Goal: Understand process/instructions: Learn how to perform a task or action

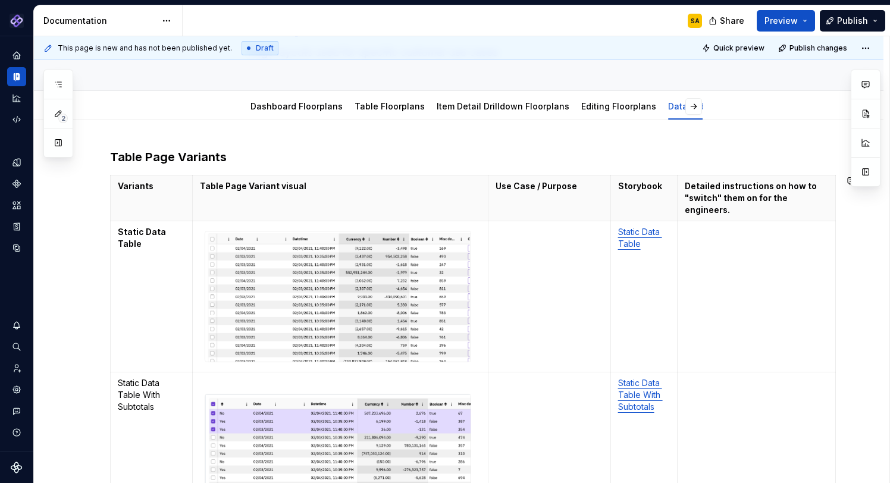
scroll to position [499, 0]
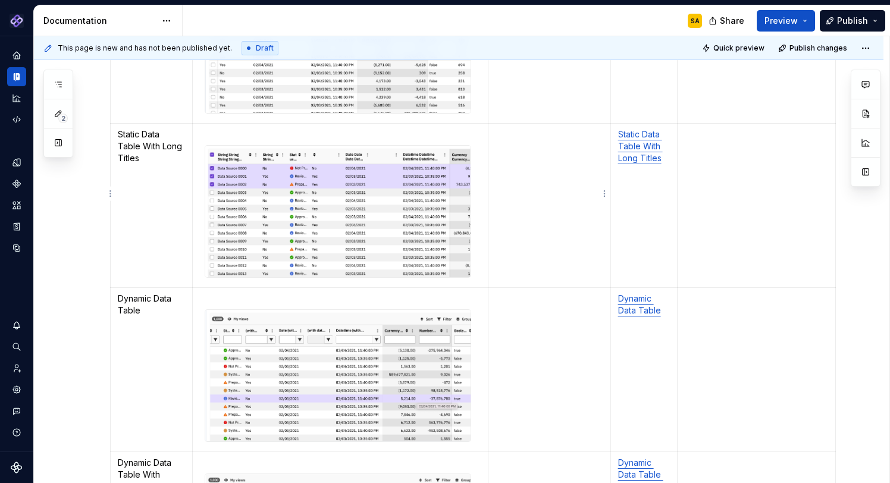
click at [529, 201] on td at bounding box center [550, 206] width 123 height 164
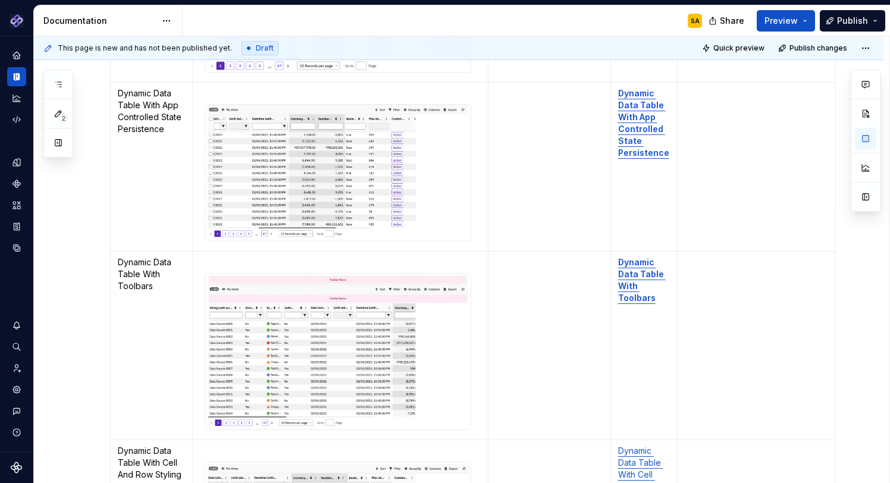
scroll to position [1275, 0]
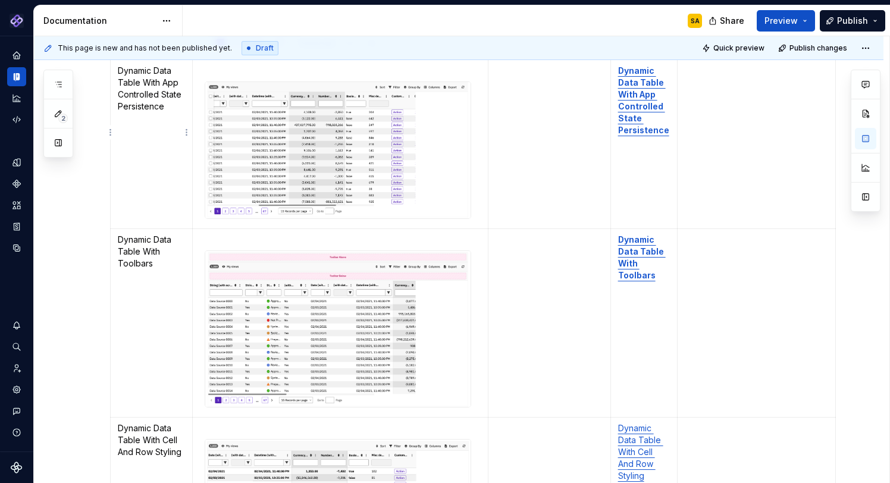
click at [0, 0] on span "******" at bounding box center [0, 0] width 0 height 0
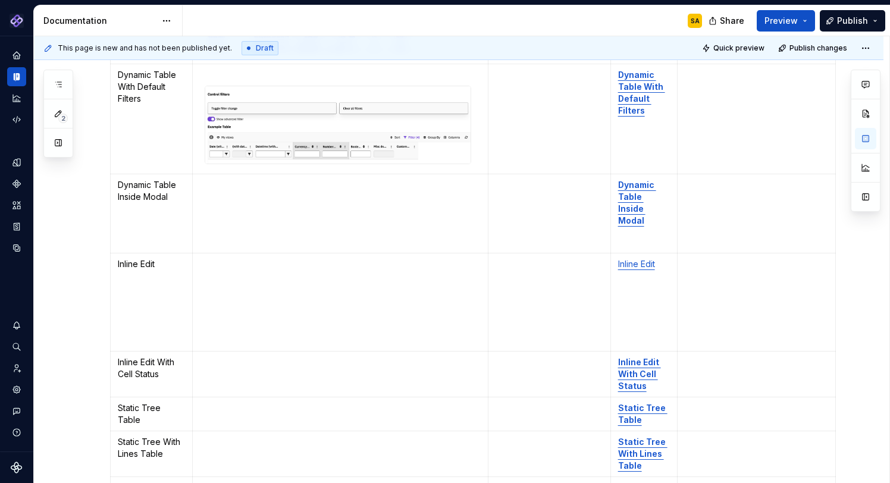
scroll to position [0, 0]
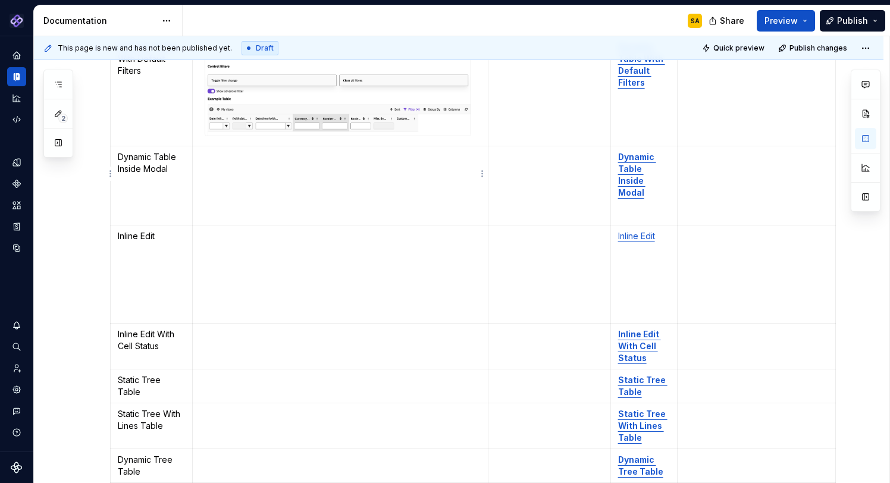
click at [285, 189] on p "To enrich screen reader interactions, please activate Accessibility in Grammarl…" at bounding box center [340, 195] width 281 height 12
click at [207, 151] on p "To enrich screen reader interactions, please activate Accessibility in Grammarl…" at bounding box center [340, 157] width 281 height 12
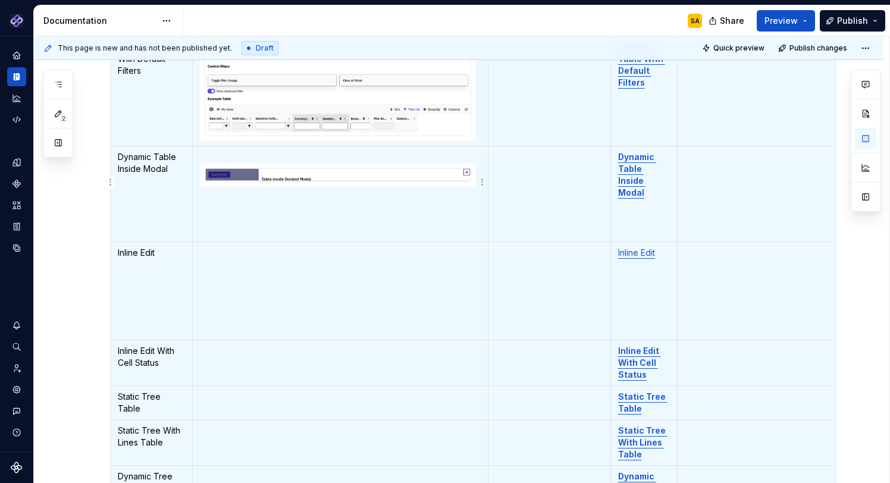
click at [229, 206] on p "To enrich screen reader interactions, please activate Accessibility in Grammarl…" at bounding box center [340, 212] width 281 height 12
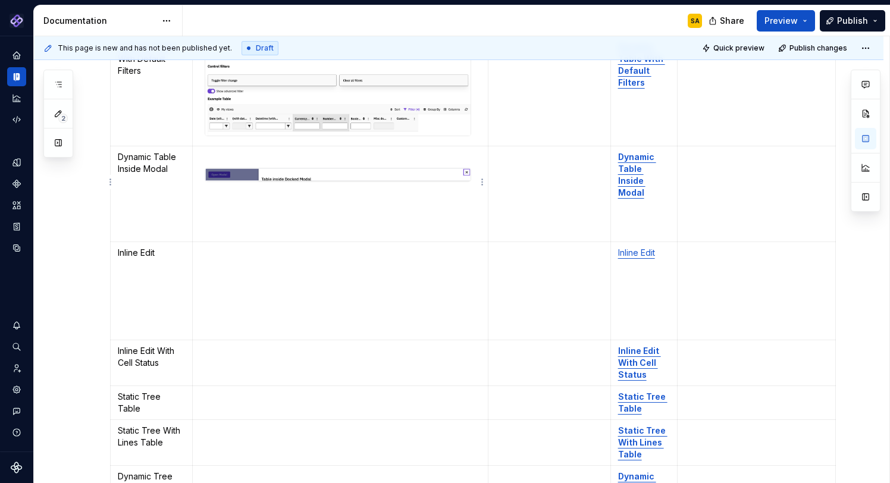
click at [204, 225] on p "To enrich screen reader interactions, please activate Accessibility in Grammarl…" at bounding box center [340, 231] width 281 height 12
drag, startPoint x: 201, startPoint y: 223, endPoint x: 202, endPoint y: 196, distance: 26.2
click at [202, 195] on td "To enrich screen reader interactions, please activate Accessibility in Grammarl…" at bounding box center [341, 194] width 296 height 96
click at [208, 225] on p "To enrich screen reader interactions, please activate Accessibility in Grammarl…" at bounding box center [340, 231] width 281 height 12
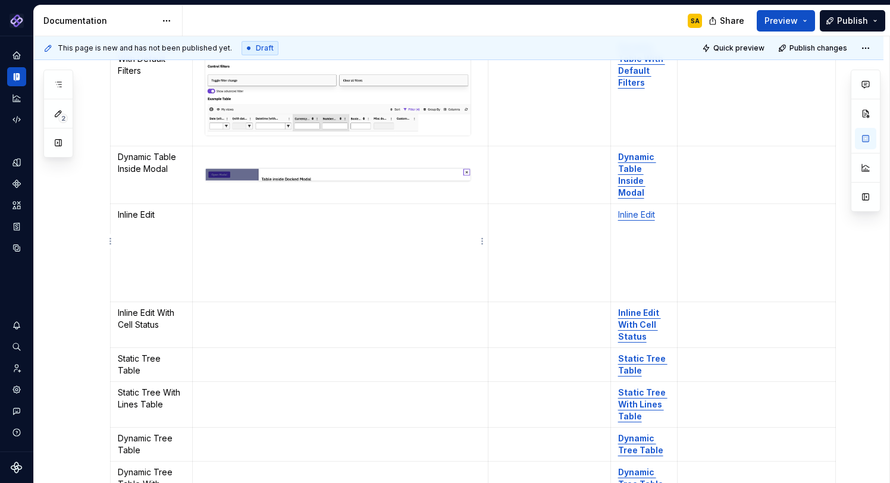
click at [220, 228] on p "To enrich screen reader interactions, please activate Accessibility in Grammarl…" at bounding box center [340, 234] width 281 height 12
click at [257, 168] on div "To enrich screen reader interactions, please activate Accessibility in Grammarl…" at bounding box center [338, 175] width 267 height 15
click at [230, 209] on p "To enrich screen reader interactions, please activate Accessibility in Grammarl…" at bounding box center [340, 215] width 281 height 12
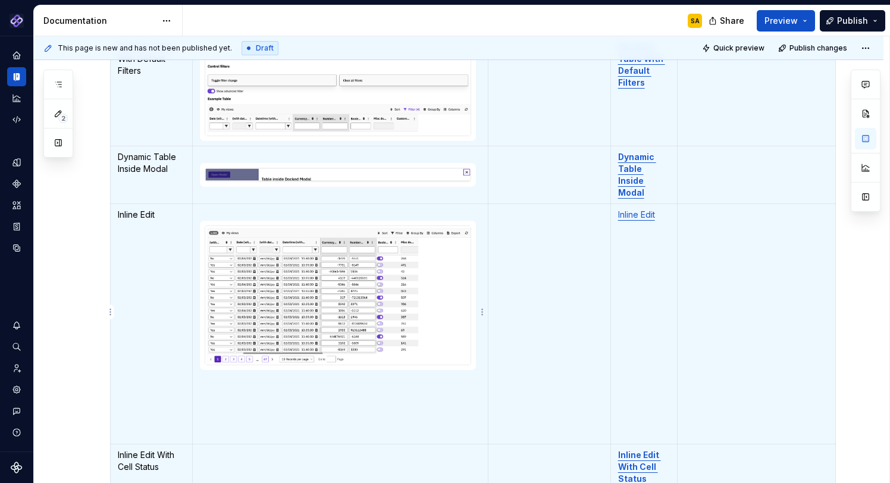
click at [227, 408] on p "To enrich screen reader interactions, please activate Accessibility in Grammarl…" at bounding box center [340, 414] width 281 height 12
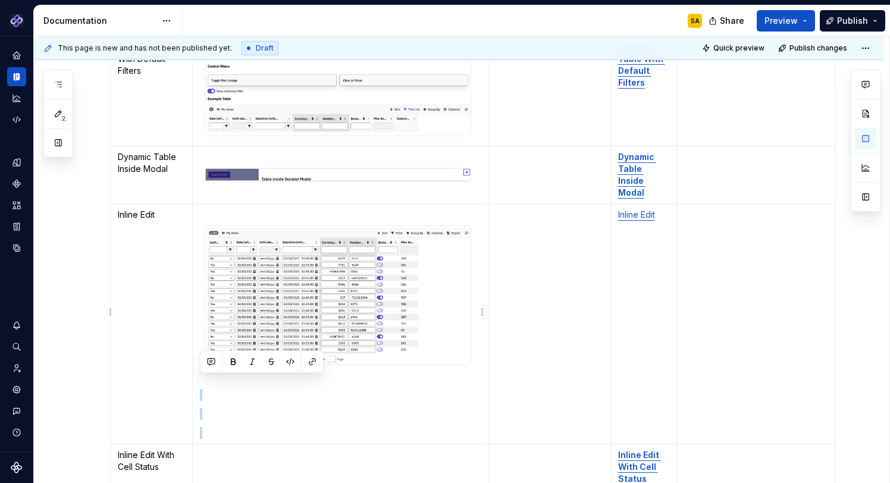
drag, startPoint x: 218, startPoint y: 423, endPoint x: 207, endPoint y: 379, distance: 45.5
click at [207, 379] on td "To enrich screen reader interactions, please activate Accessibility in Grammarl…" at bounding box center [341, 324] width 296 height 240
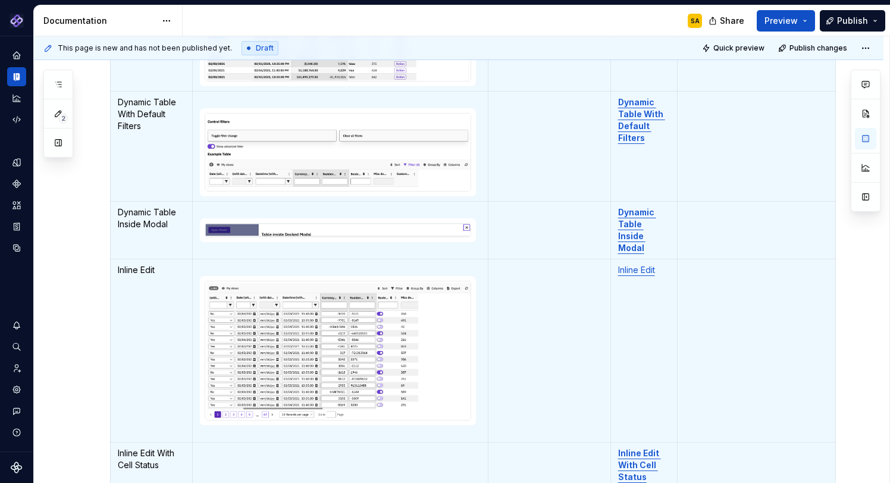
scroll to position [1773, 0]
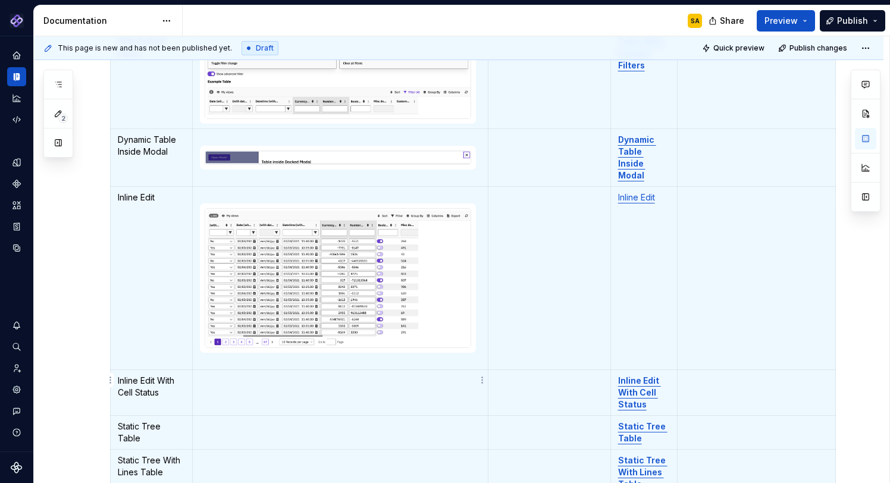
click at [252, 375] on p "To enrich screen reader interactions, please activate Accessibility in Grammarl…" at bounding box center [340, 381] width 281 height 12
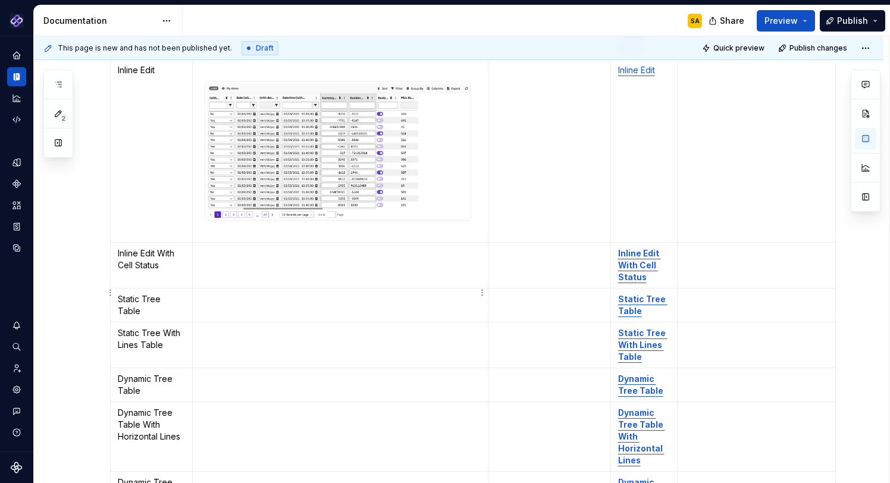
click at [218, 297] on td "To enrich screen reader interactions, please activate Accessibility in Grammarl…" at bounding box center [341, 305] width 296 height 34
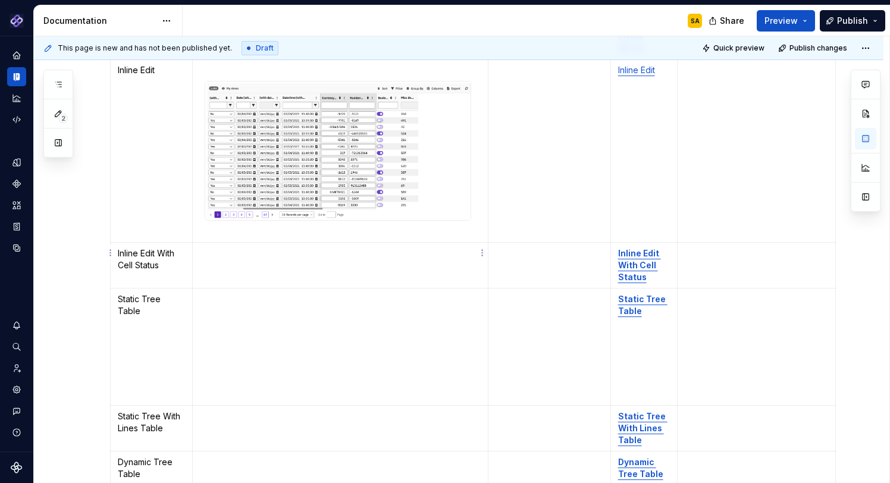
click at [245, 242] on td "To enrich screen reader interactions, please activate Accessibility in Grammarl…" at bounding box center [341, 265] width 296 height 46
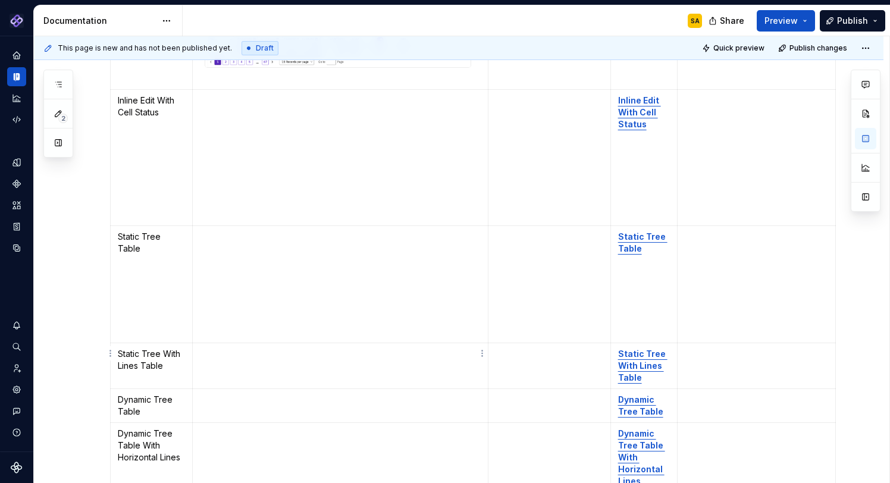
click at [311, 348] on td "To enrich screen reader interactions, please activate Accessibility in Grammarl…" at bounding box center [341, 366] width 296 height 46
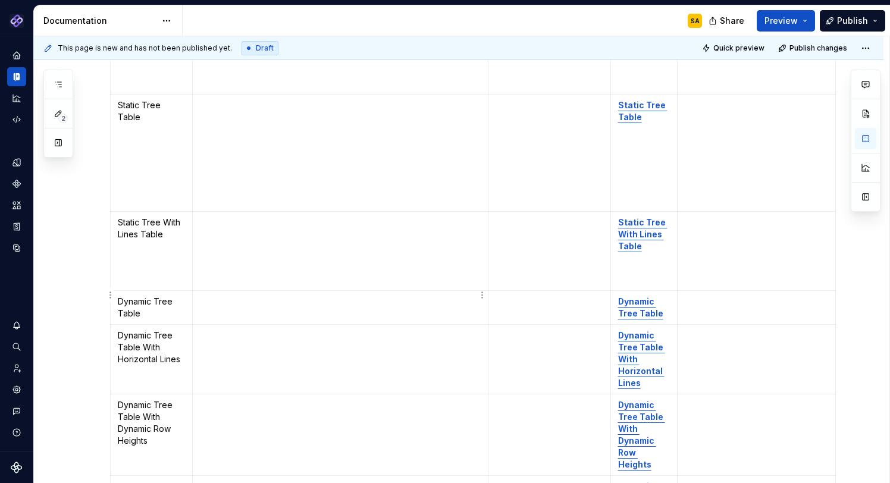
click at [303, 296] on p "To enrich screen reader interactions, please activate Accessibility in Grammarl…" at bounding box center [340, 302] width 281 height 12
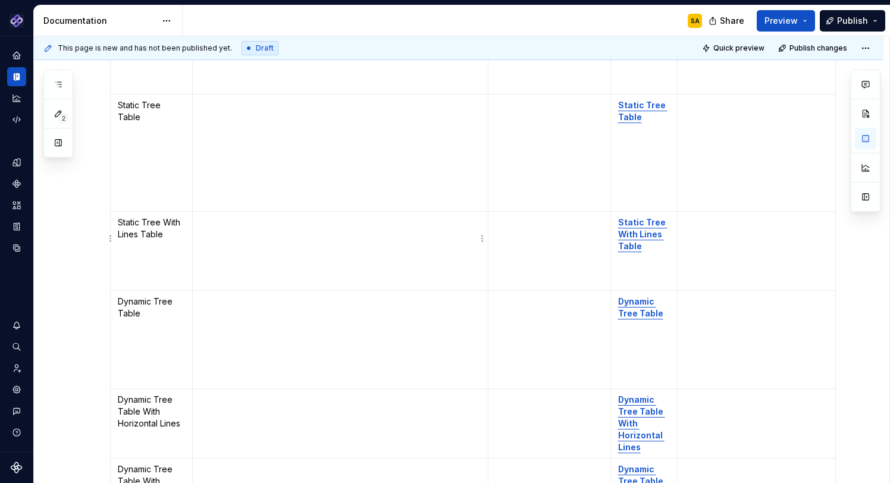
click at [326, 236] on p "To enrich screen reader interactions, please activate Accessibility in Grammarl…" at bounding box center [340, 242] width 281 height 12
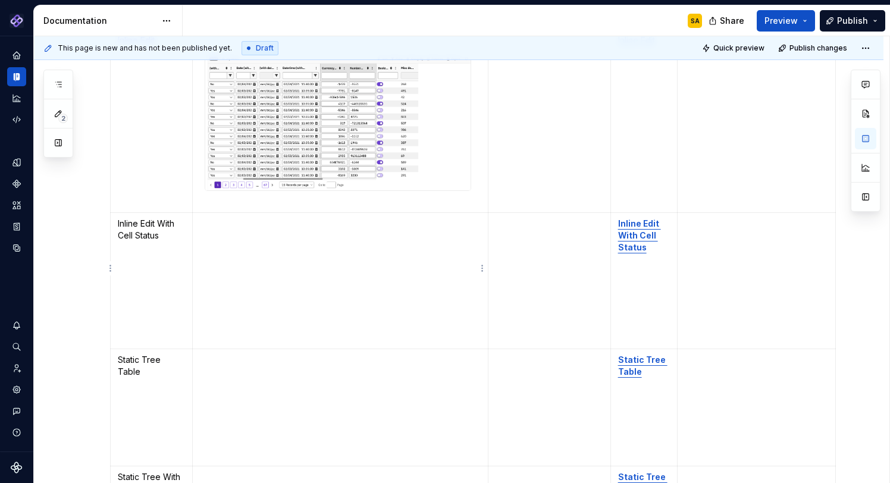
click at [229, 218] on td "To enrich screen reader interactions, please activate Accessibility in Grammarl…" at bounding box center [341, 280] width 296 height 136
click at [210, 218] on p "To enrich screen reader interactions, please activate Accessibility in Grammarl…" at bounding box center [340, 224] width 281 height 12
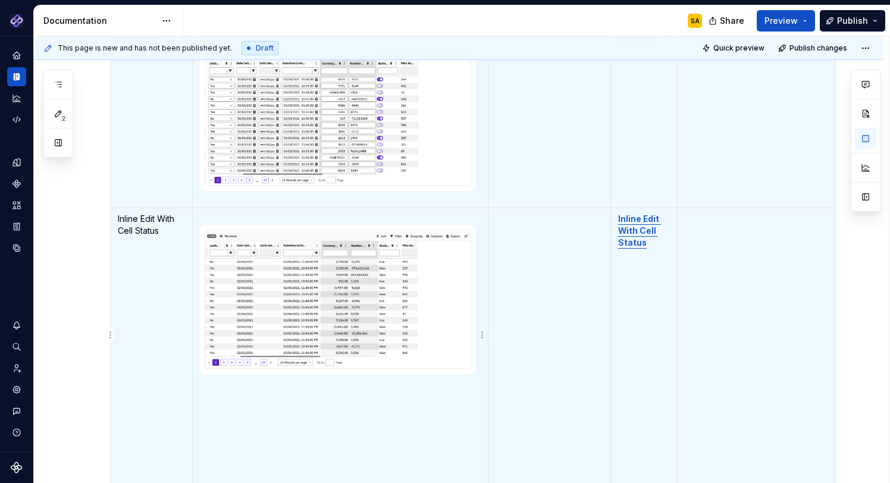
click at [291, 418] on td "To enrich screen reader interactions, please activate Accessibility in Grammarl…" at bounding box center [341, 347] width 296 height 279
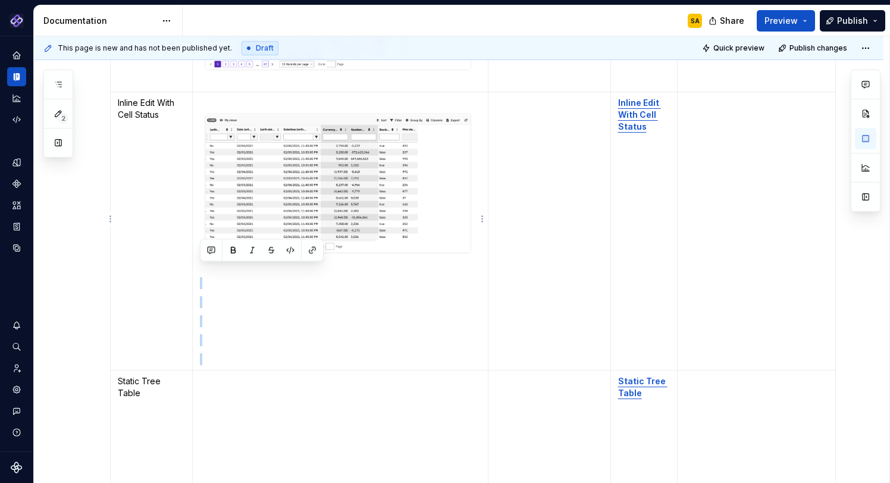
drag, startPoint x: 202, startPoint y: 260, endPoint x: 218, endPoint y: 354, distance: 94.9
click at [218, 355] on td "To enrich screen reader interactions, please activate Accessibility in Grammarl…" at bounding box center [341, 231] width 296 height 279
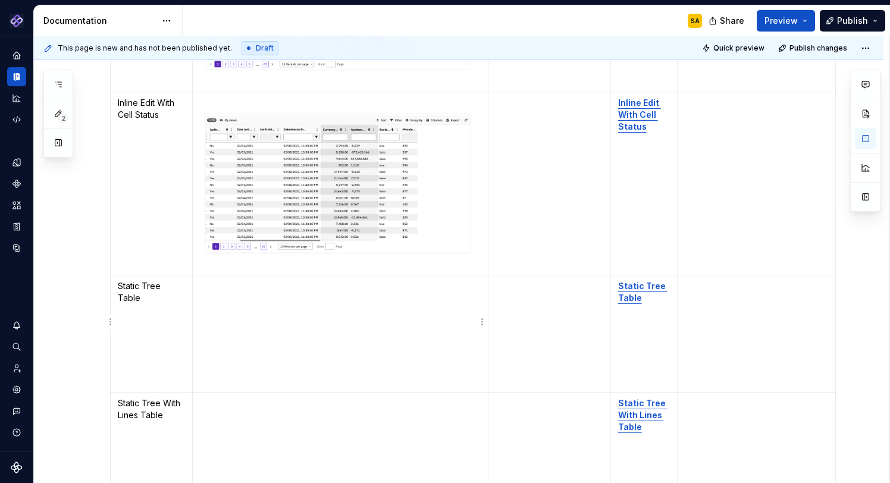
click at [215, 305] on td "To enrich screen reader interactions, please activate Accessibility in Grammarl…" at bounding box center [341, 334] width 296 height 117
click at [205, 280] on p "To enrich screen reader interactions, please activate Accessibility in Grammarl…" at bounding box center [340, 286] width 281 height 12
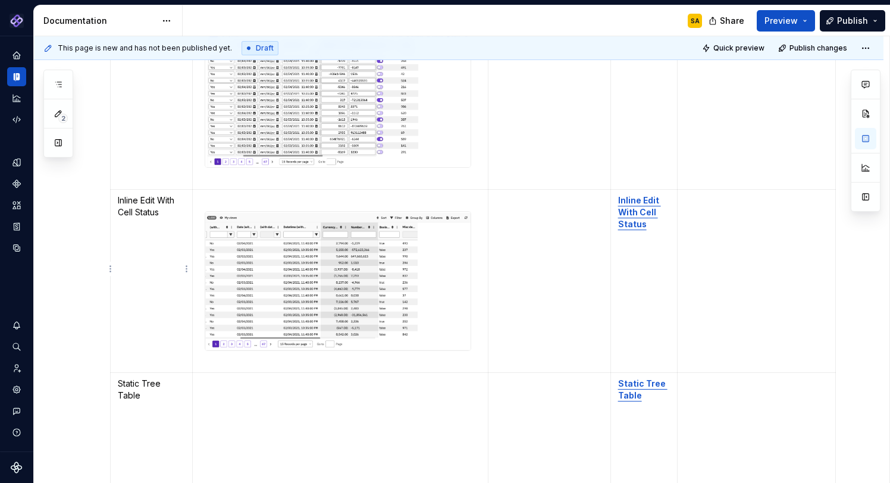
click at [138, 266] on td "Inline Edit With Cell Status" at bounding box center [152, 281] width 82 height 184
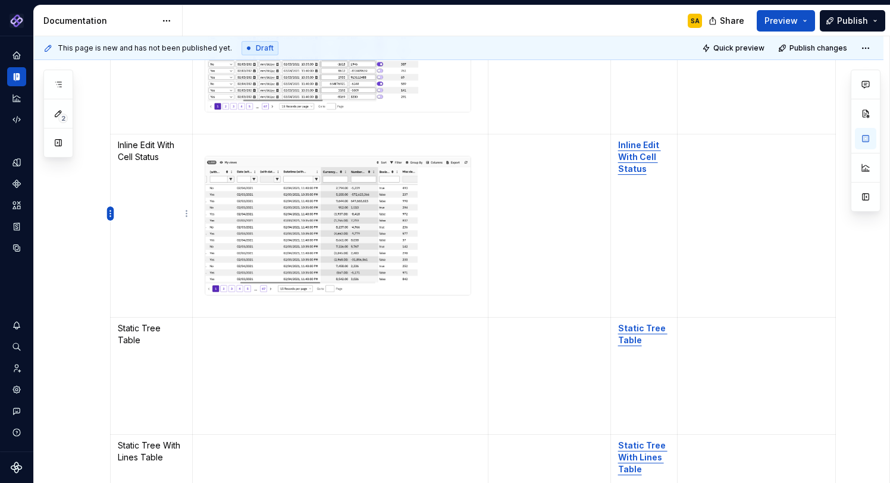
click at [111, 215] on html "Pantheon SA Design system data Documentation SA Share Preview Publish 2 Pages A…" at bounding box center [445, 241] width 890 height 483
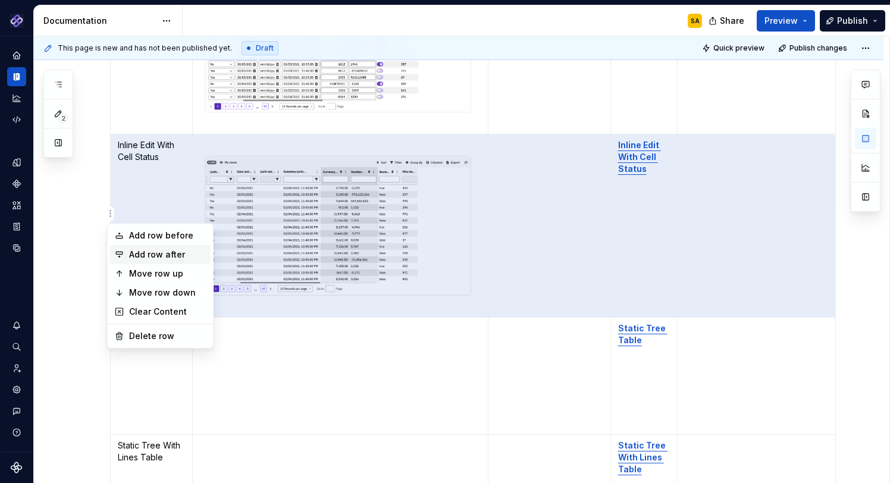
click at [164, 253] on div "Add row after" at bounding box center [167, 255] width 77 height 12
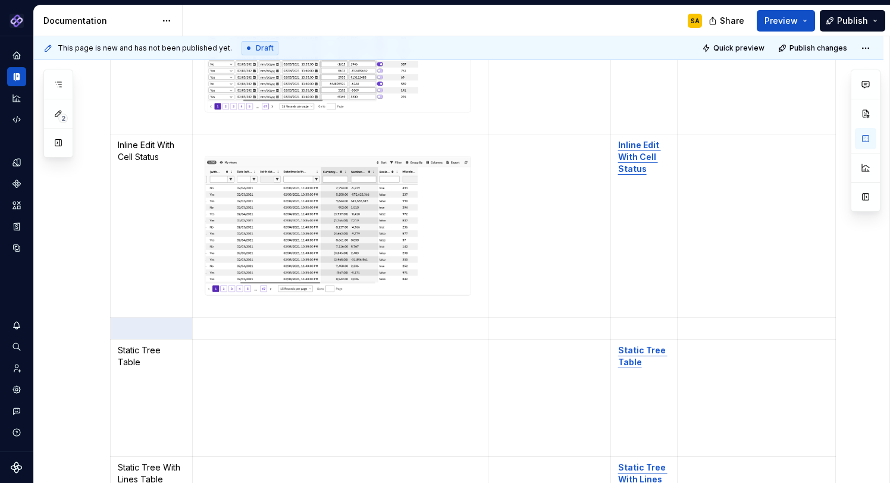
click at [165, 323] on p "To enrich screen reader interactions, please activate Accessibility in Grammarl…" at bounding box center [151, 329] width 67 height 12
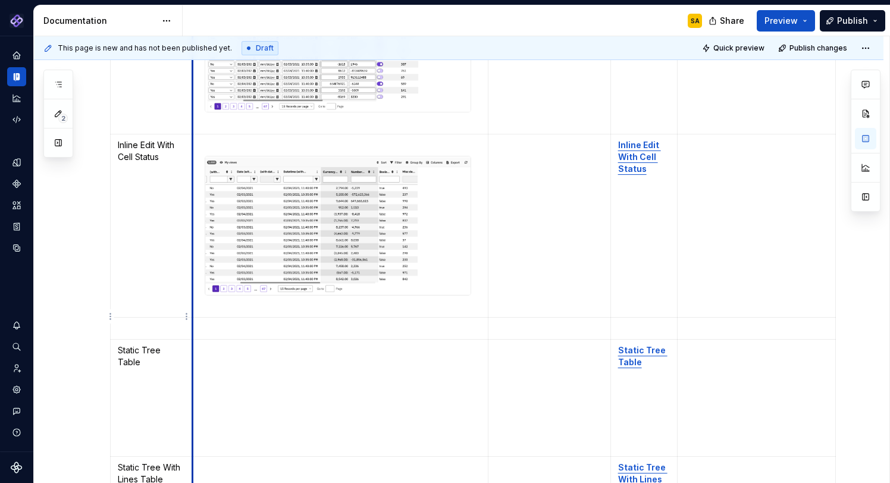
click at [215, 323] on p "To enrich screen reader interactions, please activate Accessibility in Grammarl…" at bounding box center [340, 329] width 281 height 12
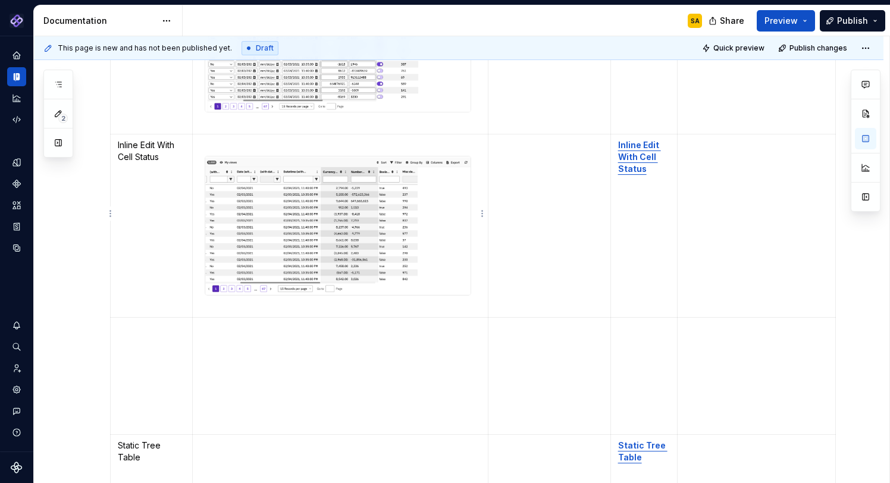
click at [211, 139] on p "To enrich screen reader interactions, please activate Accessibility in Grammarl…" at bounding box center [340, 145] width 281 height 12
click at [143, 323] on p "To enrich screen reader interactions, please activate Accessibility in Grammarl…" at bounding box center [151, 329] width 67 height 12
click at [631, 325] on td "To enrich screen reader interactions, please activate Accessibility in Grammarl…" at bounding box center [644, 376] width 67 height 117
click at [155, 323] on link "Inline Edit With Toolbars" at bounding box center [147, 334] width 59 height 22
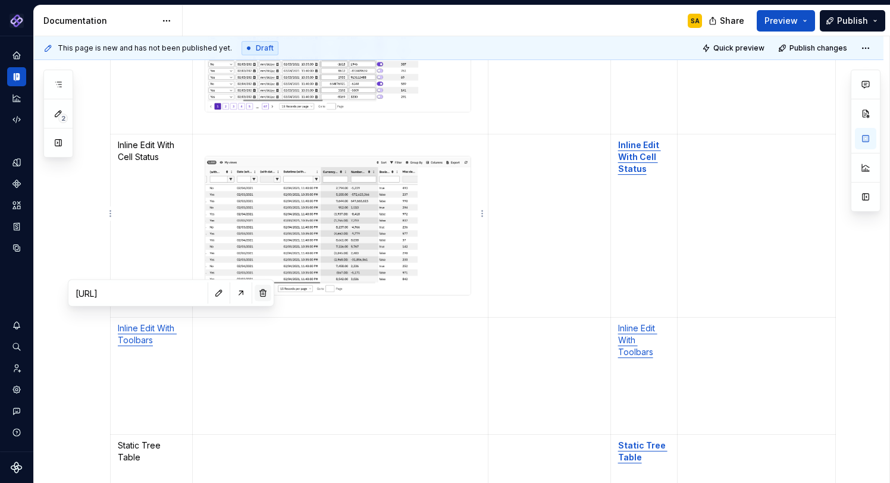
click at [255, 298] on button "button" at bounding box center [263, 293] width 17 height 17
click at [202, 328] on td "To enrich screen reader interactions, please activate Accessibility in Grammarl…" at bounding box center [341, 376] width 296 height 117
click at [202, 323] on p "To enrich screen reader interactions, please activate Accessibility in Grammarl…" at bounding box center [340, 329] width 281 height 12
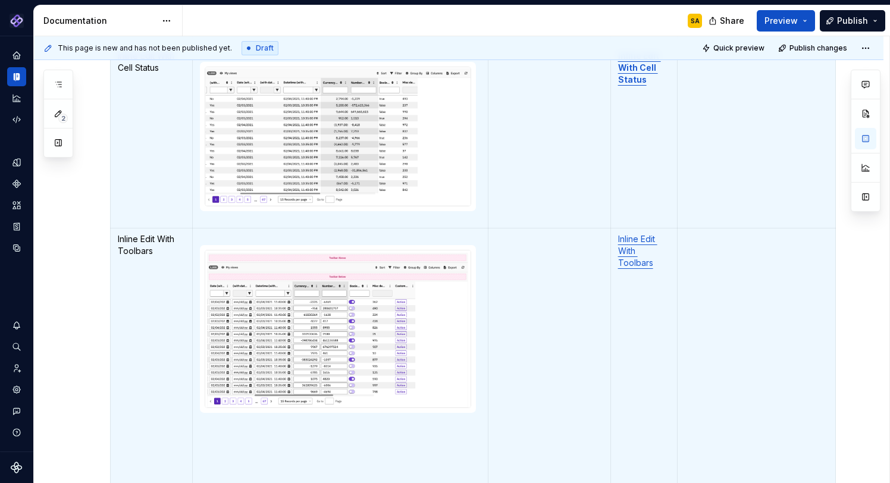
scroll to position [2258, 0]
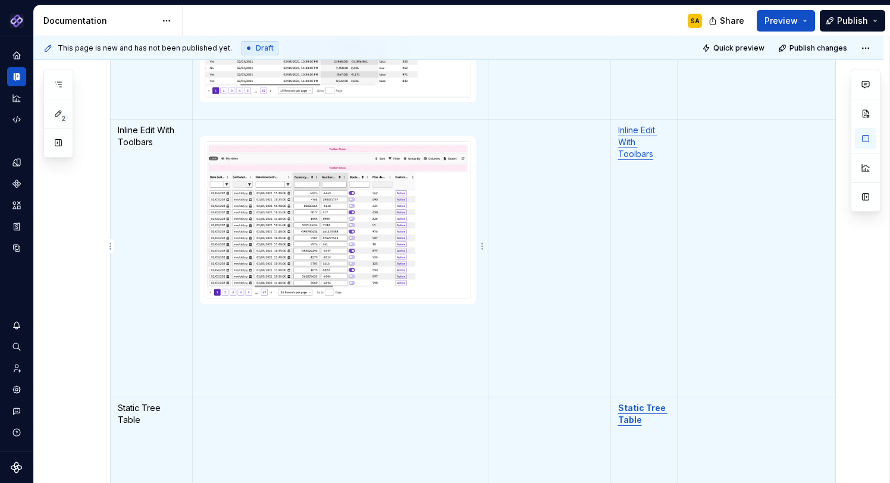
click at [202, 361] on p "To enrich screen reader interactions, please activate Accessibility in Grammarl…" at bounding box center [340, 367] width 281 height 12
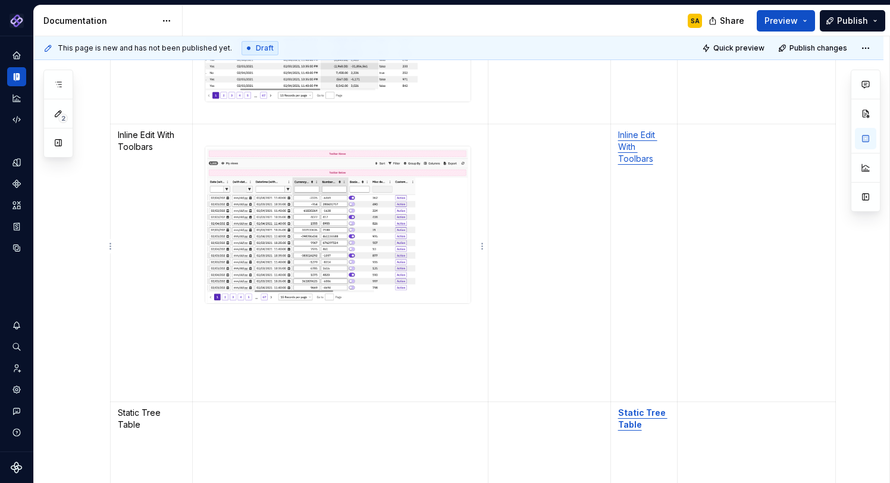
scroll to position [0, 0]
drag, startPoint x: 210, startPoint y: 371, endPoint x: 200, endPoint y: 311, distance: 60.3
click at [200, 311] on td "To enrich screen reader interactions, please activate Accessibility in Grammarl…" at bounding box center [341, 263] width 296 height 278
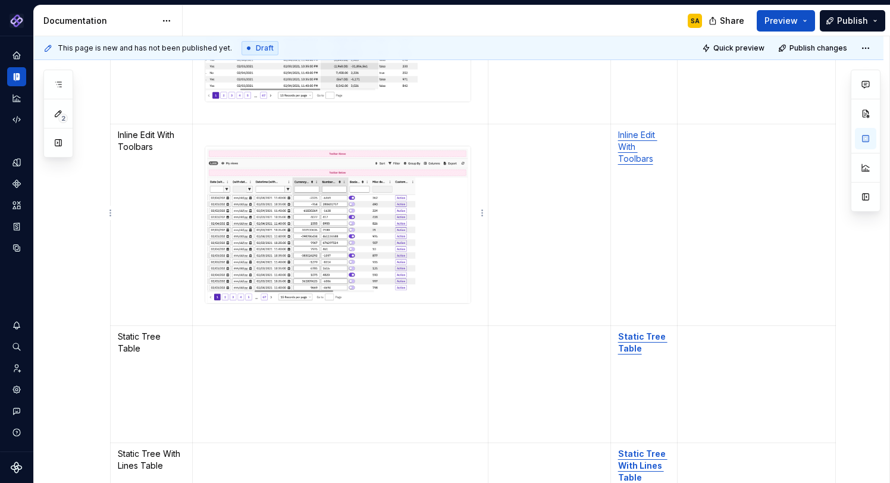
click at [207, 129] on p "To enrich screen reader interactions, please activate Accessibility in Grammarl…" at bounding box center [340, 135] width 281 height 12
click at [249, 331] on p "To enrich screen reader interactions, please activate Accessibility in Grammarl…" at bounding box center [340, 337] width 281 height 12
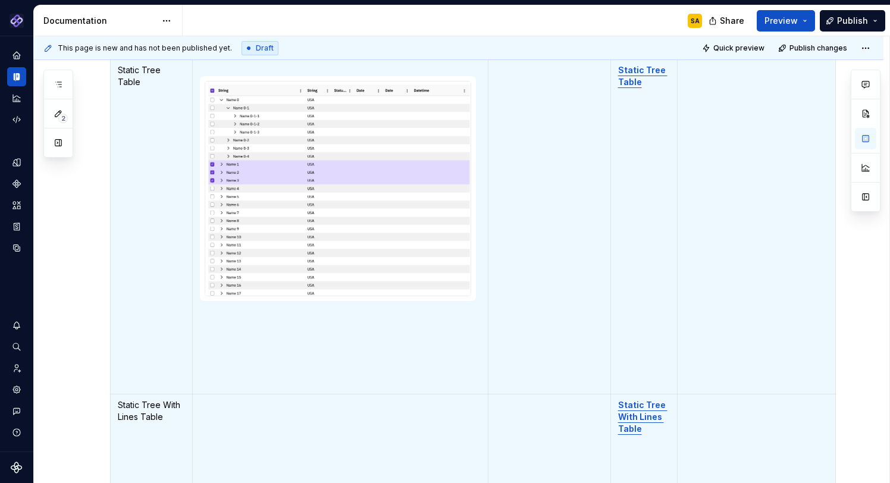
scroll to position [2525, 0]
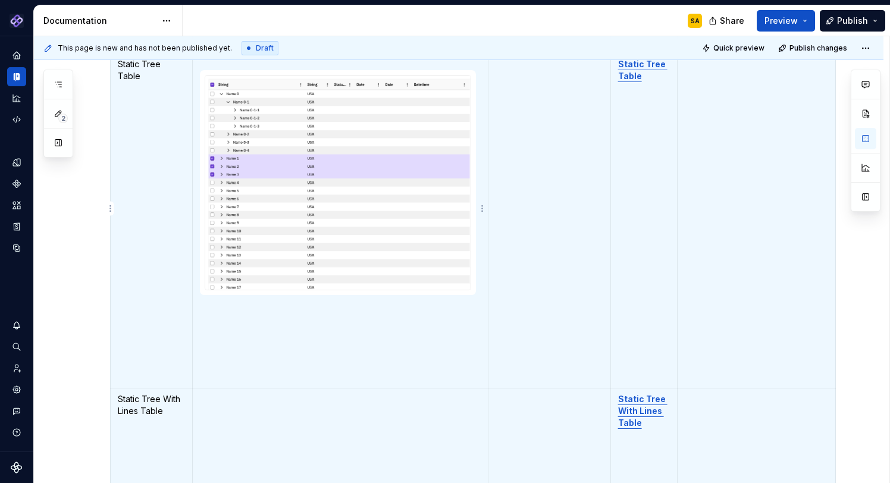
click at [217, 355] on td "To enrich screen reader interactions, please activate Accessibility in Grammarl…" at bounding box center [341, 221] width 296 height 335
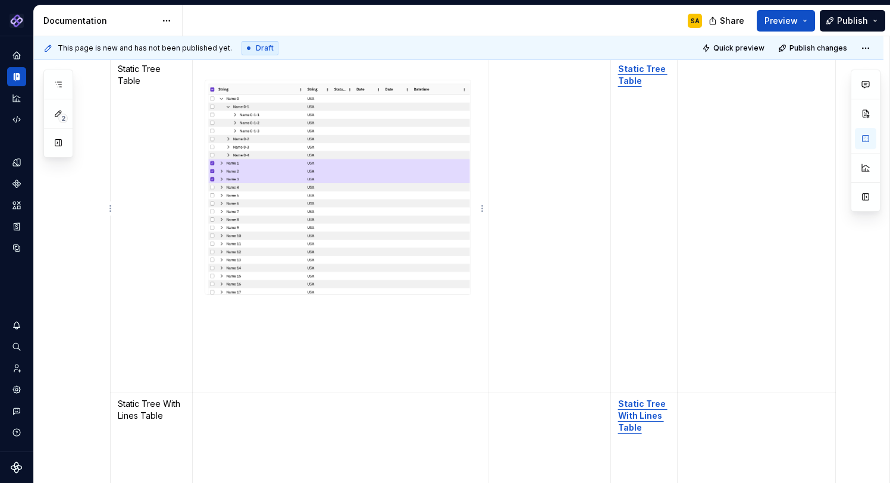
scroll to position [0, 0]
drag, startPoint x: 222, startPoint y: 370, endPoint x: 204, endPoint y: 307, distance: 66.1
click at [204, 307] on td "To enrich screen reader interactions, please activate Accessibility in Grammarl…" at bounding box center [341, 225] width 296 height 335
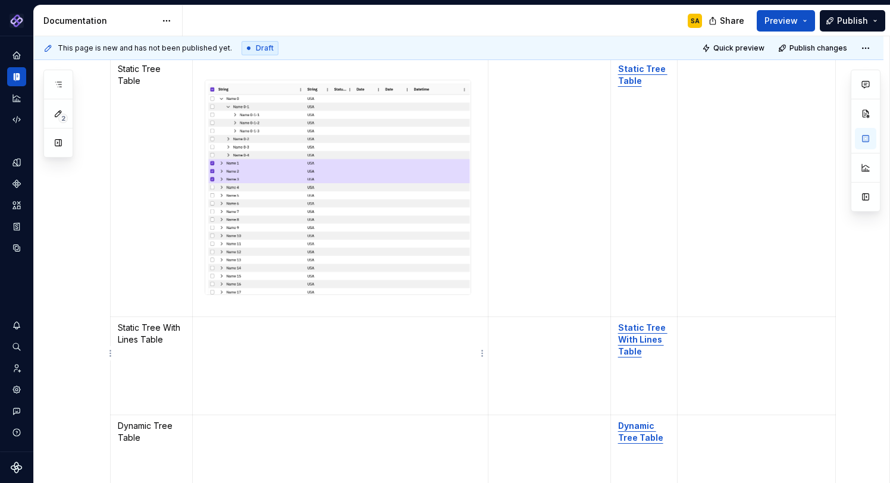
click at [227, 323] on td "To enrich screen reader interactions, please activate Accessibility in Grammarl…" at bounding box center [341, 366] width 296 height 98
click at [205, 322] on p "To enrich screen reader interactions, please activate Accessibility in Grammarl…" at bounding box center [340, 328] width 281 height 12
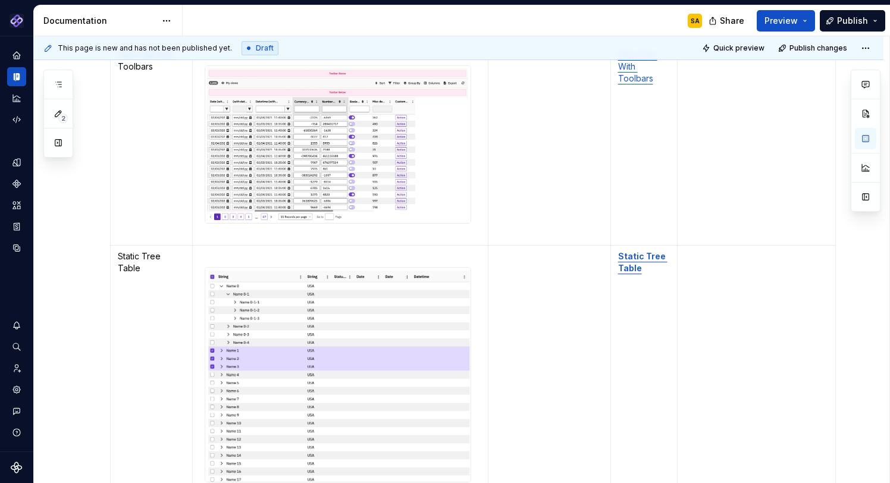
scroll to position [2316, 0]
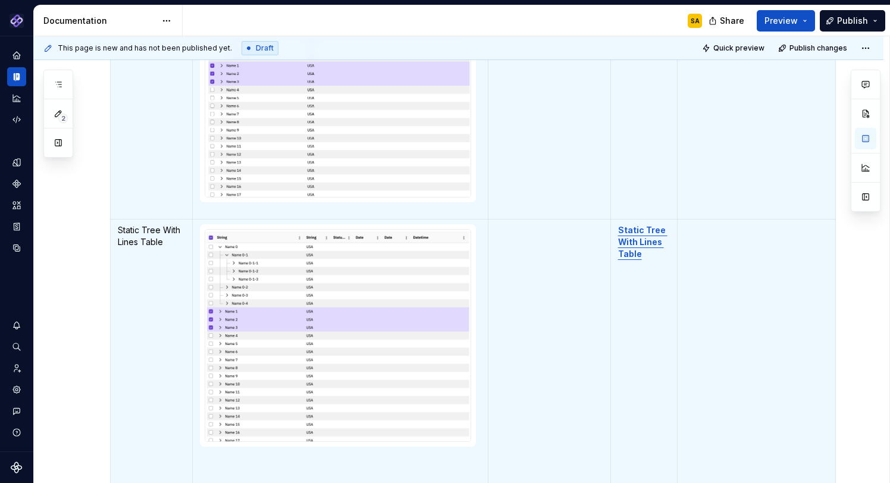
click at [534, 256] on td "To enrich screen reader interactions, please activate Accessibility in Grammarl…" at bounding box center [550, 370] width 123 height 302
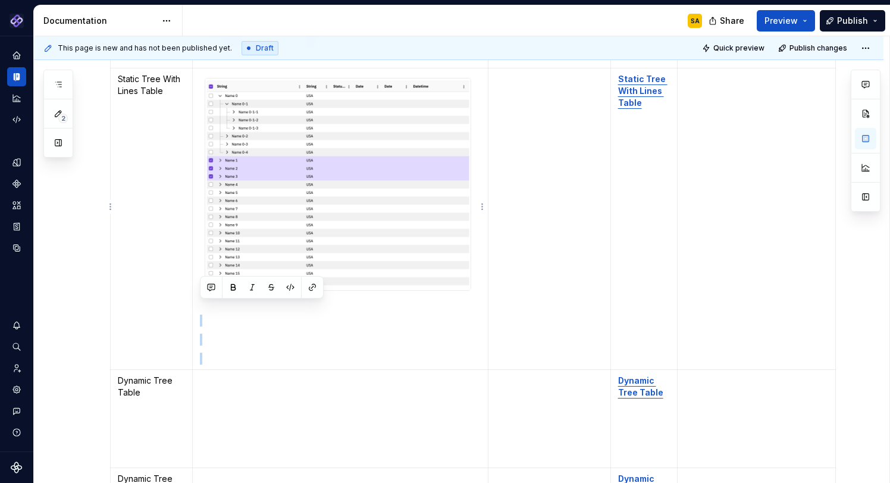
drag, startPoint x: 217, startPoint y: 351, endPoint x: 204, endPoint y: 298, distance: 54.7
click at [204, 298] on td "To enrich screen reader interactions, please activate Accessibility in Grammarl…" at bounding box center [341, 219] width 296 height 302
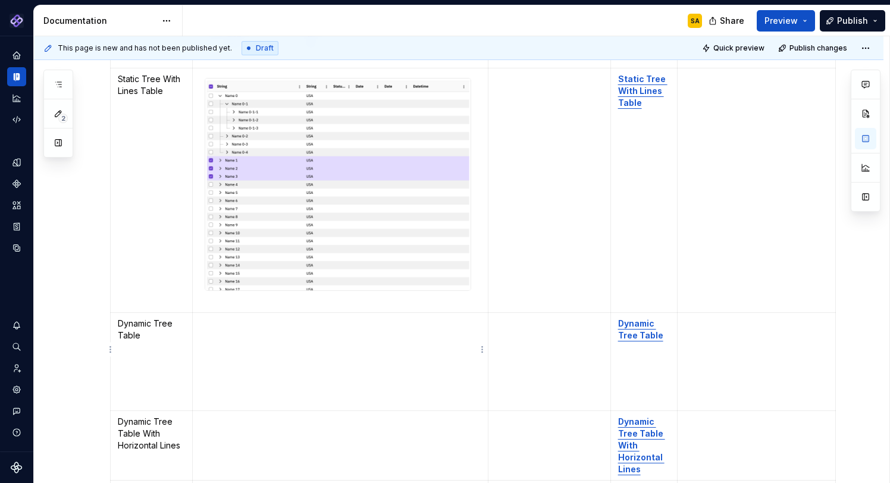
click at [221, 320] on td "To enrich screen reader interactions, please activate Accessibility in Grammarl…" at bounding box center [341, 362] width 296 height 98
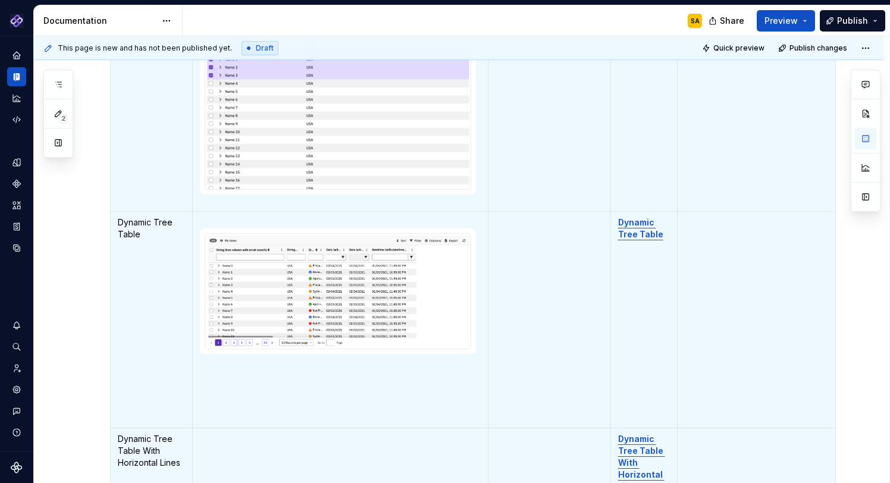
scroll to position [2914, 0]
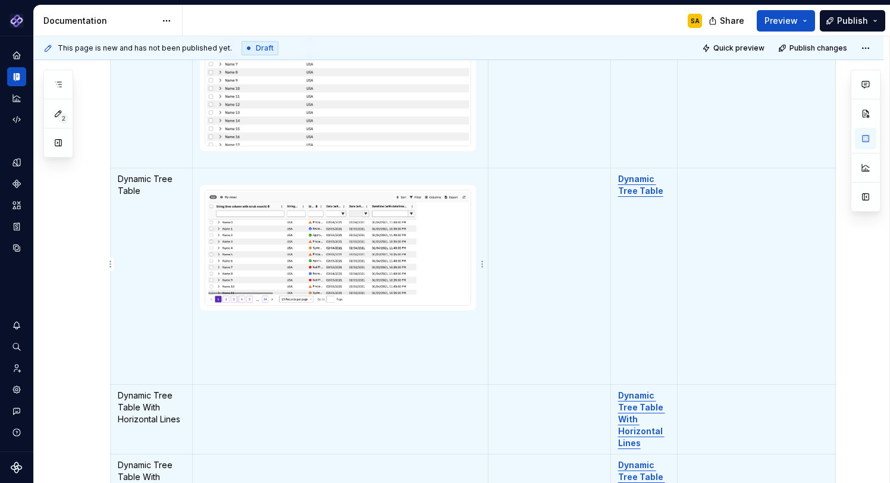
click at [226, 351] on td "To enrich screen reader interactions, please activate Accessibility in Grammarl…" at bounding box center [341, 276] width 296 height 217
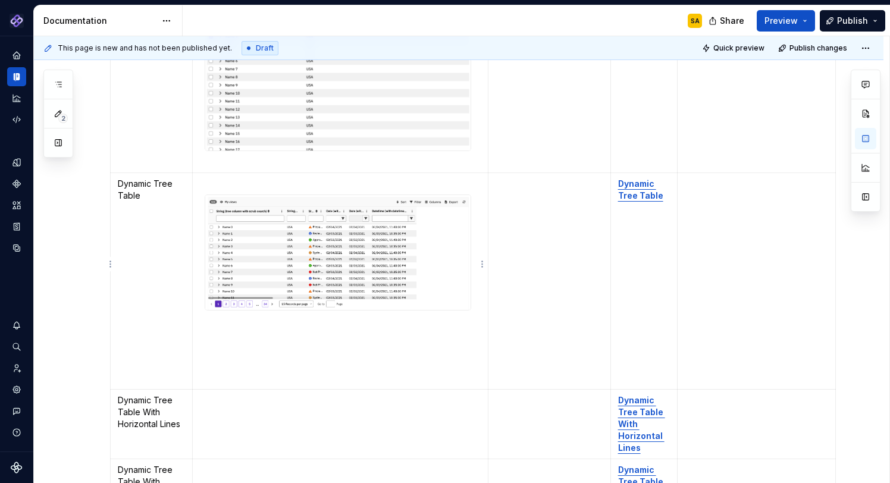
scroll to position [0, 0]
drag, startPoint x: 214, startPoint y: 364, endPoint x: 203, endPoint y: 310, distance: 54.6
click at [203, 310] on td "To enrich screen reader interactions, please activate Accessibility in Grammarl…" at bounding box center [341, 281] width 296 height 217
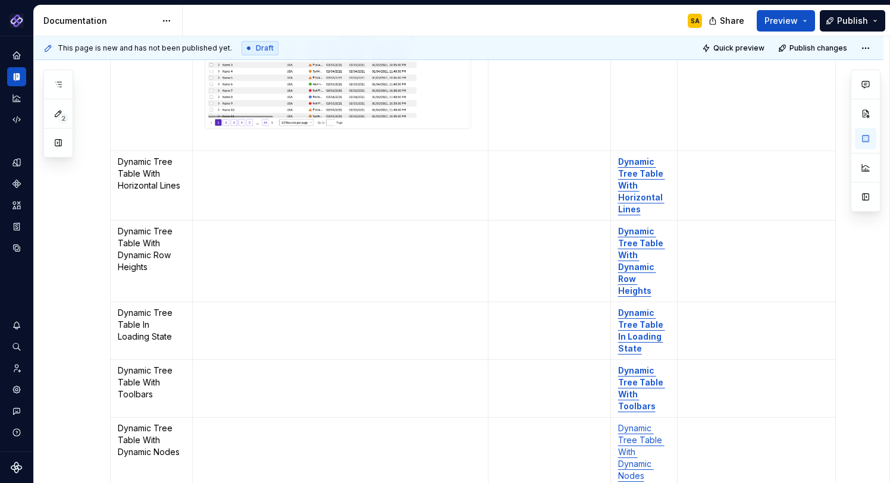
scroll to position [3096, 0]
click at [236, 156] on p "To enrich screen reader interactions, please activate Accessibility in Grammarl…" at bounding box center [340, 162] width 281 height 12
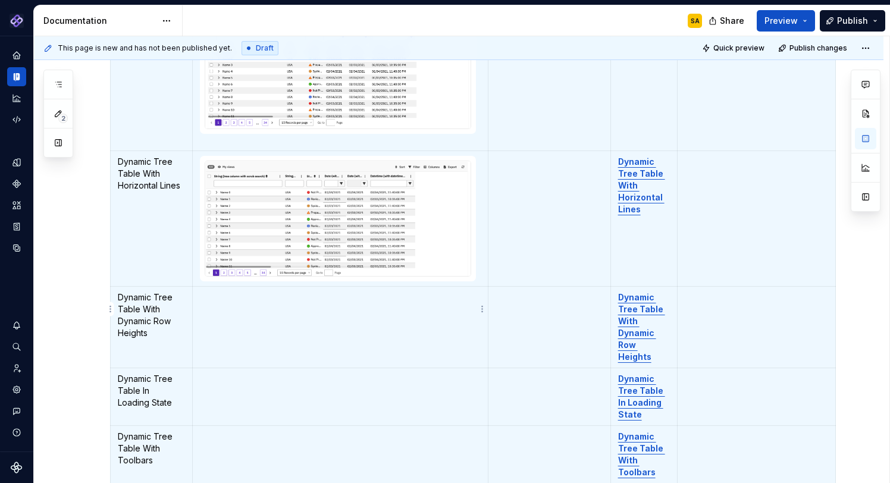
click at [230, 298] on td "To enrich screen reader interactions, please activate Accessibility in Grammarl…" at bounding box center [341, 327] width 296 height 82
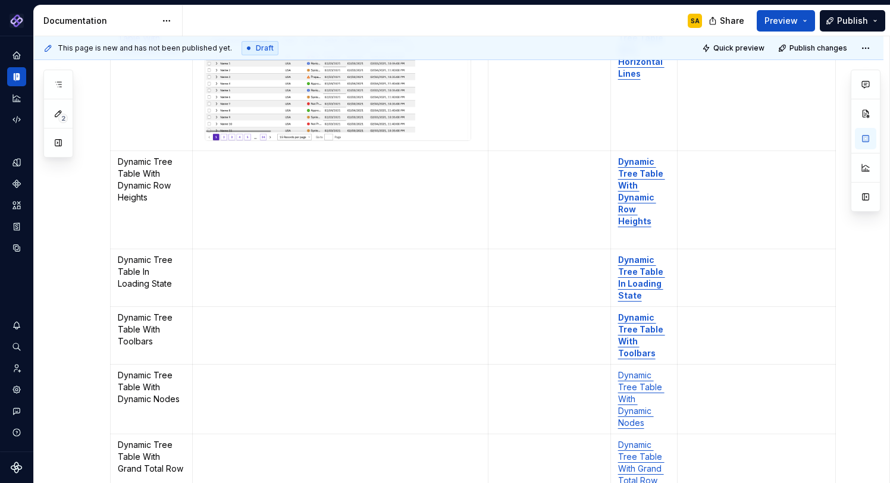
scroll to position [3231, 0]
click at [242, 276] on td "To enrich screen reader interactions, please activate Accessibility in Grammarl…" at bounding box center [341, 278] width 296 height 58
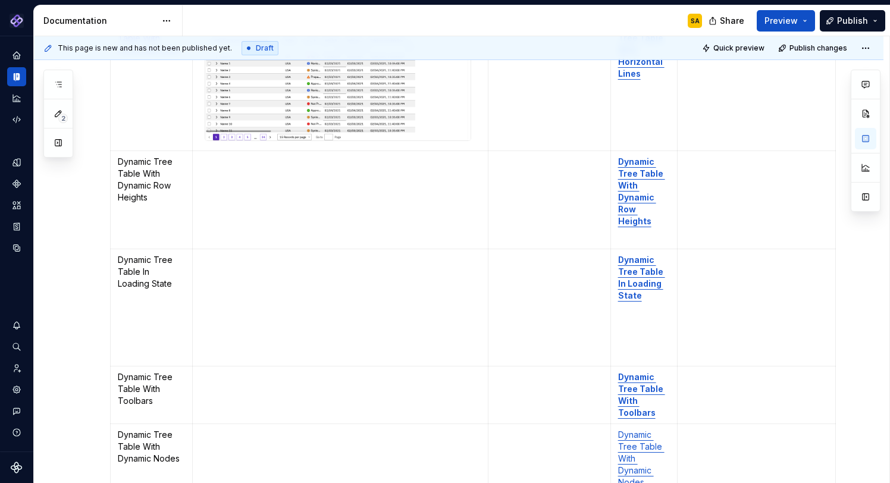
scroll to position [3265, 0]
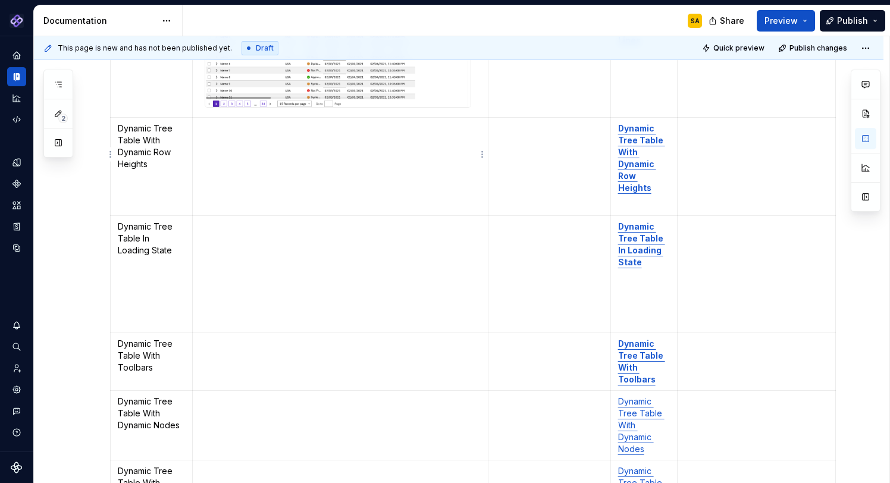
click at [235, 180] on p "To enrich screen reader interactions, please activate Accessibility in Grammarl…" at bounding box center [340, 186] width 281 height 12
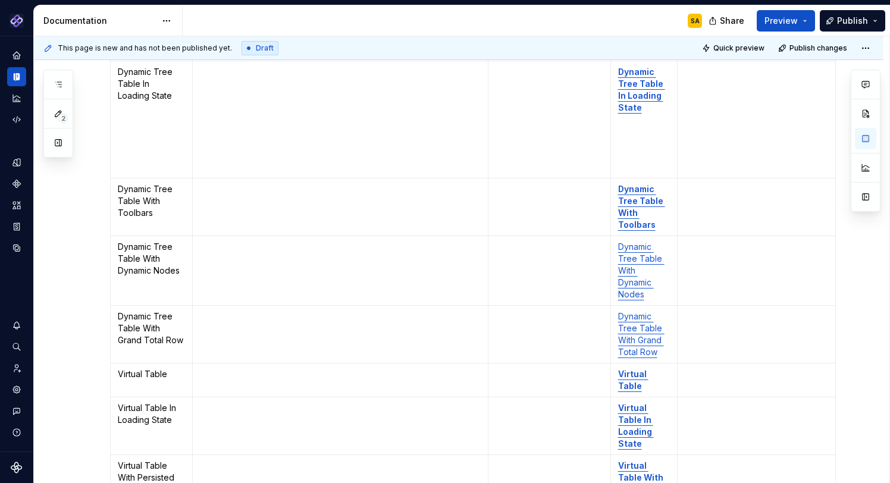
scroll to position [3465, 0]
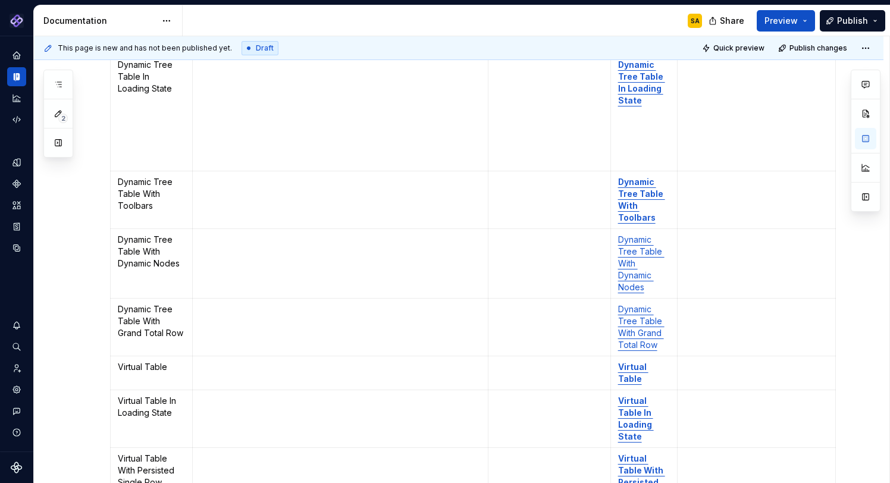
click at [249, 185] on td "To enrich screen reader interactions, please activate Accessibility in Grammarl…" at bounding box center [341, 200] width 296 height 58
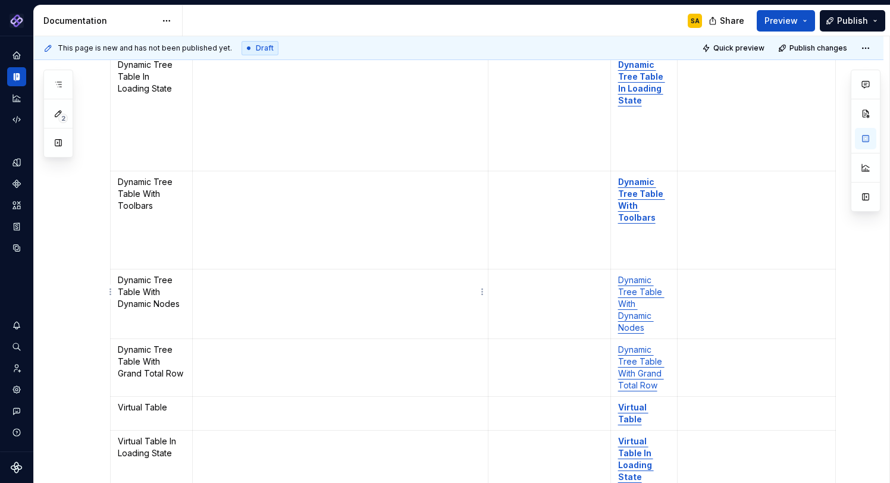
click at [243, 289] on td "To enrich screen reader interactions, please activate Accessibility in Grammarl…" at bounding box center [341, 304] width 296 height 70
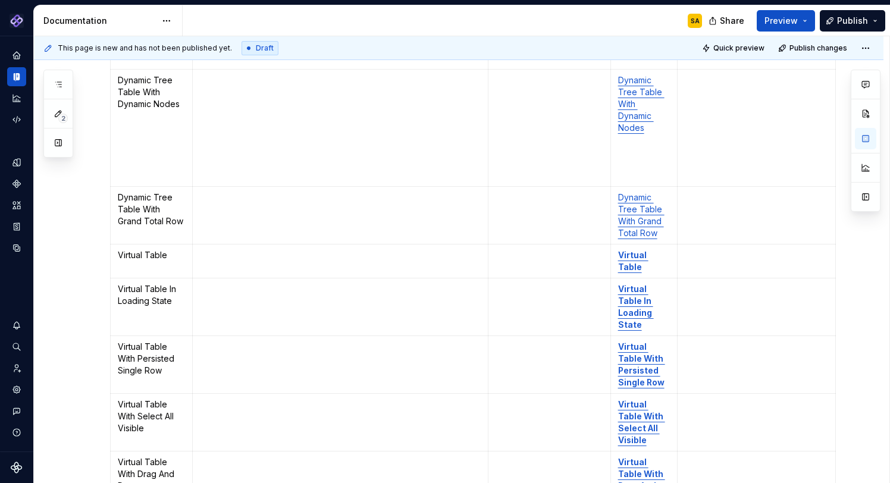
scroll to position [3668, 0]
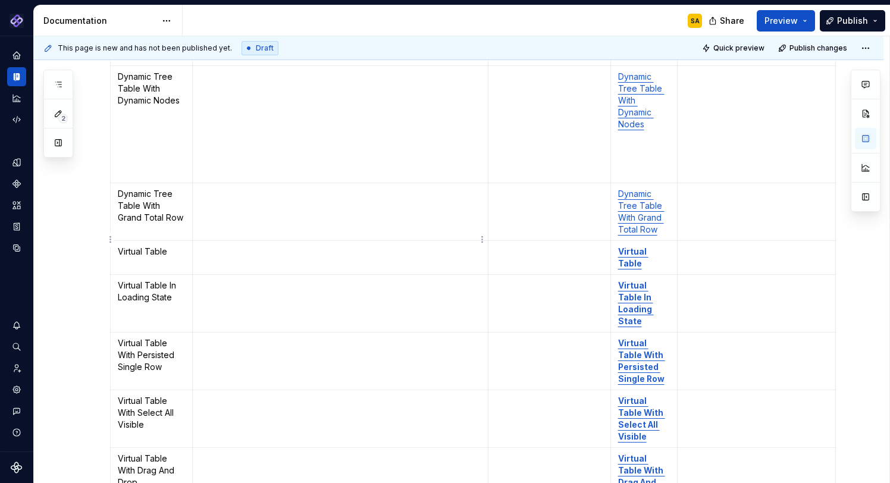
click at [214, 246] on p "To enrich screen reader interactions, please activate Accessibility in Grammarl…" at bounding box center [340, 252] width 281 height 12
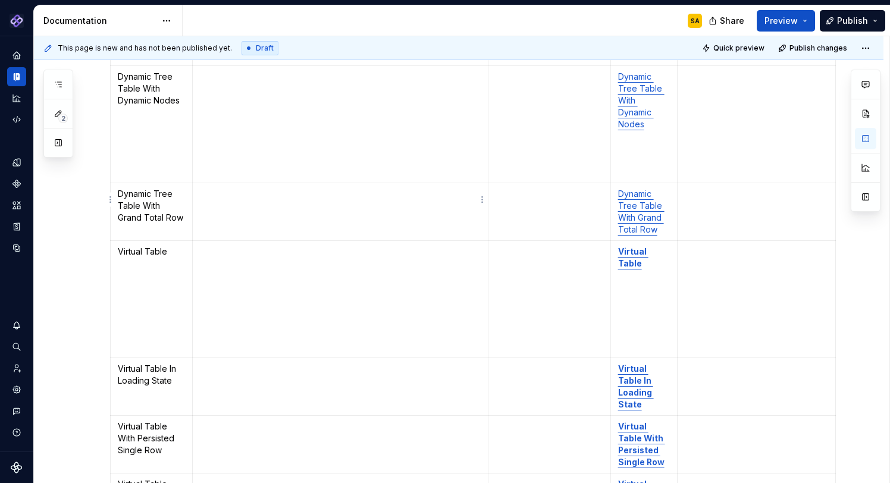
click at [213, 199] on td "To enrich screen reader interactions, please activate Accessibility in Grammarl…" at bounding box center [341, 212] width 296 height 58
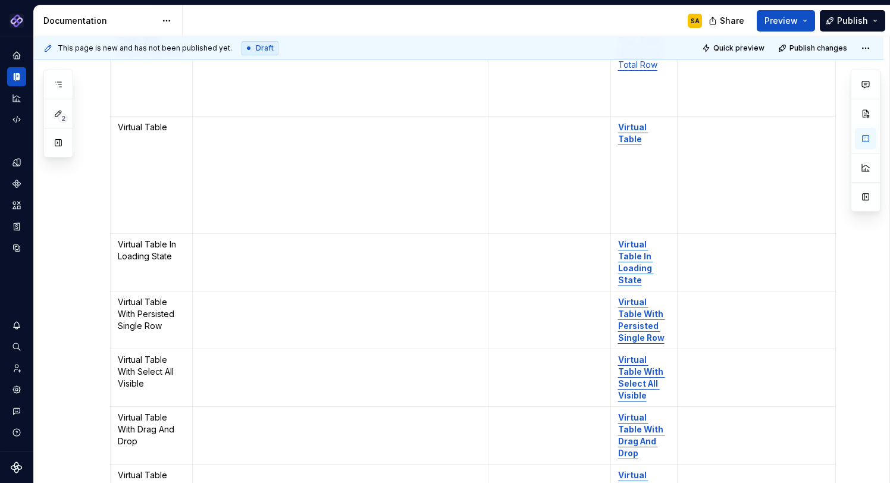
scroll to position [3848, 0]
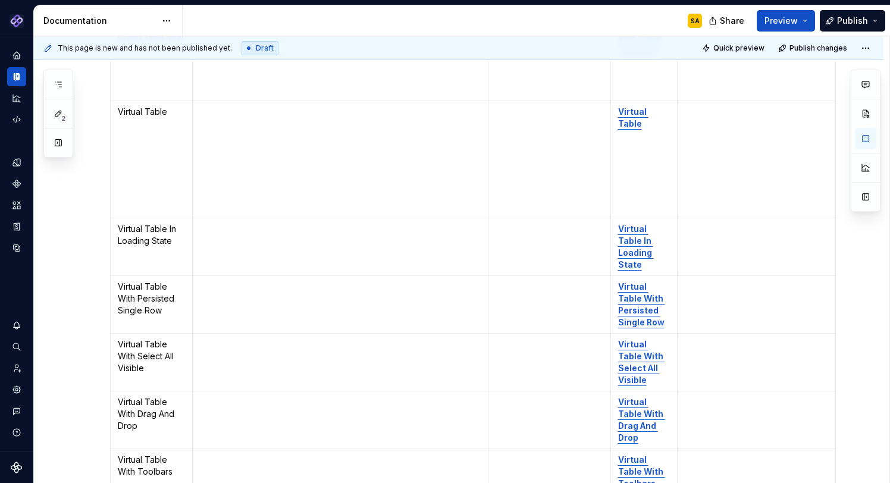
click at [245, 225] on td "To enrich screen reader interactions, please activate Accessibility in Grammarl…" at bounding box center [341, 247] width 296 height 58
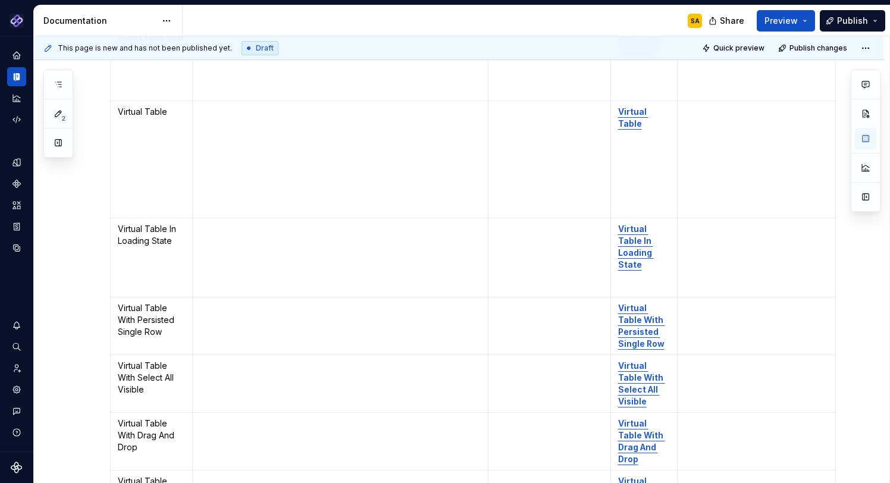
click at [217, 307] on td "To enrich screen reader interactions, please activate Accessibility in Grammarl…" at bounding box center [341, 326] width 296 height 58
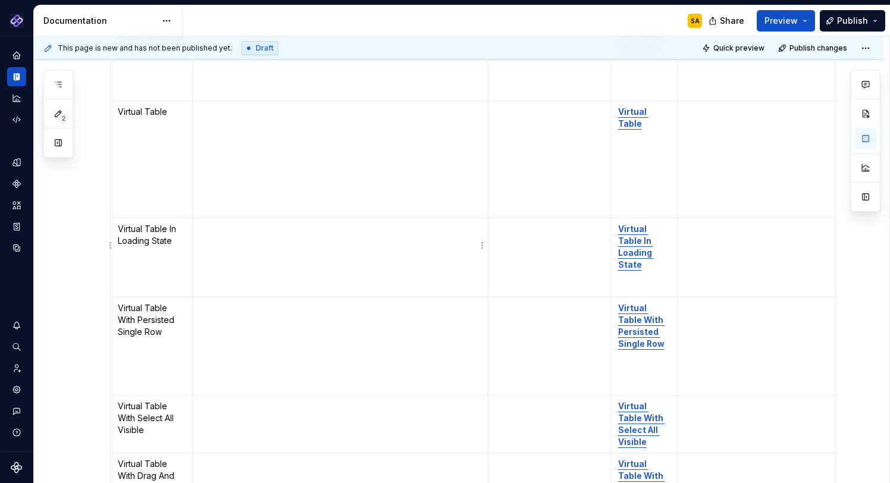
click at [227, 266] on td "To enrich screen reader interactions, please activate Accessibility in Grammarl…" at bounding box center [341, 257] width 296 height 79
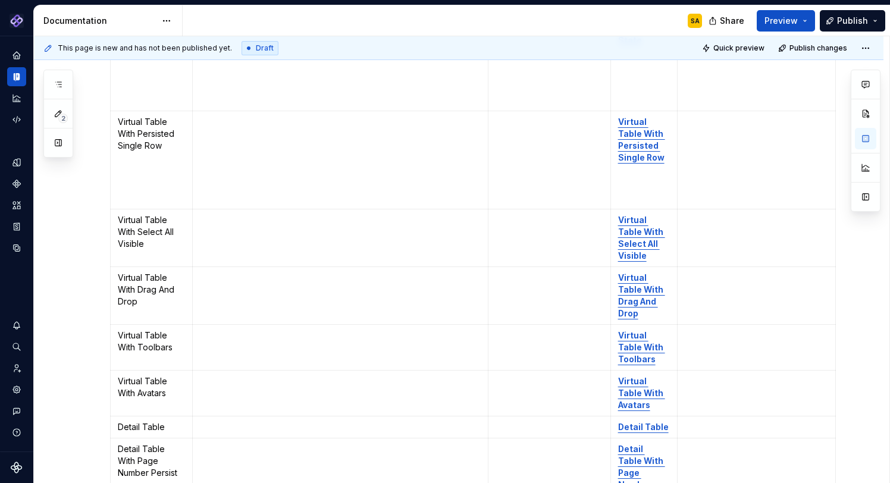
scroll to position [4094, 0]
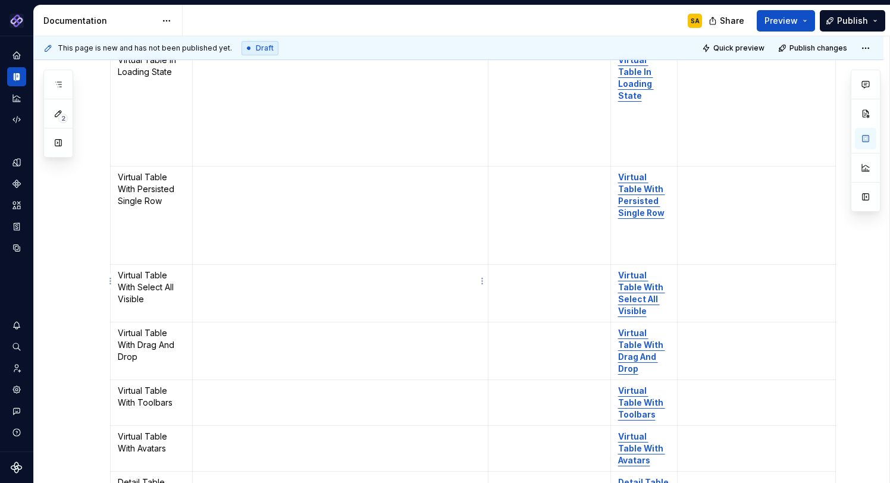
click at [240, 281] on td "To enrich screen reader interactions, please activate Accessibility in Grammarl…" at bounding box center [341, 293] width 296 height 58
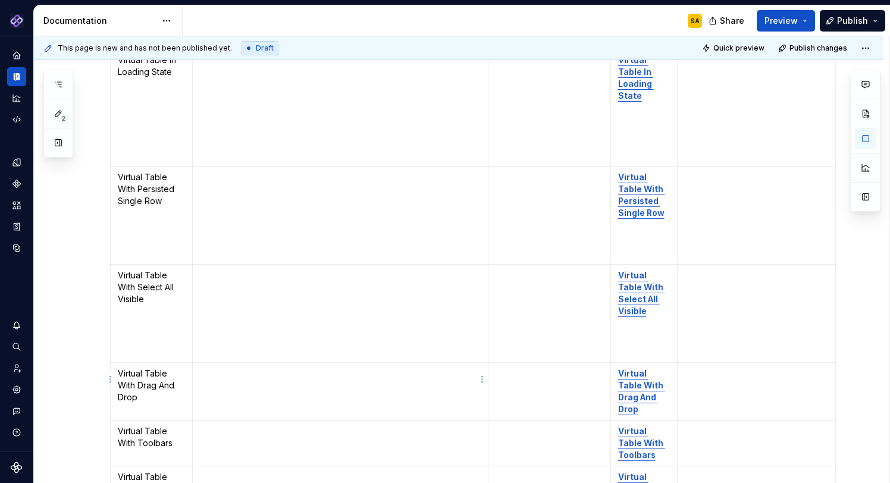
click at [231, 377] on td "To enrich screen reader interactions, please activate Accessibility in Grammarl…" at bounding box center [341, 391] width 296 height 58
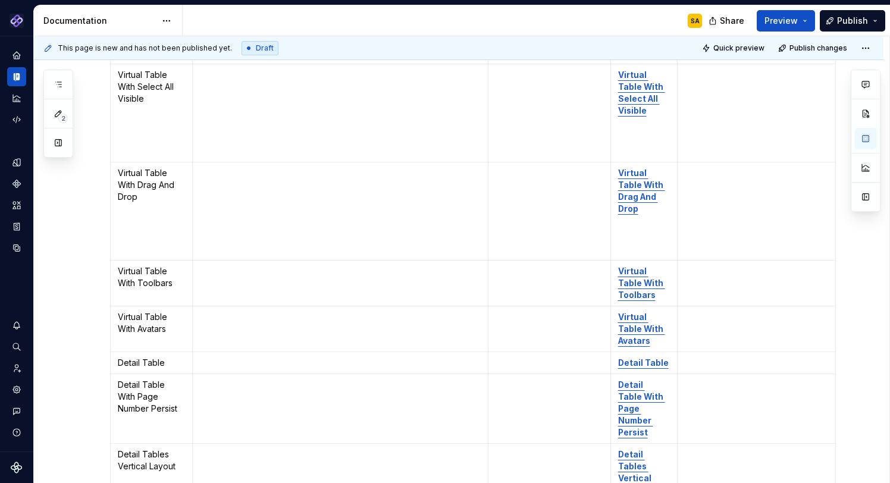
click at [270, 280] on td "To enrich screen reader interactions, please activate Accessibility in Grammarl…" at bounding box center [341, 283] width 296 height 46
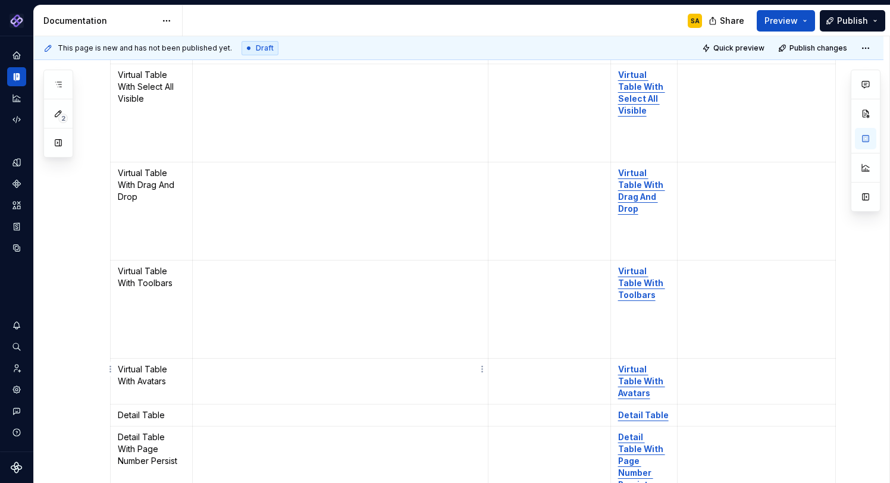
click at [248, 364] on td "To enrich screen reader interactions, please activate Accessibility in Grammarl…" at bounding box center [341, 381] width 296 height 46
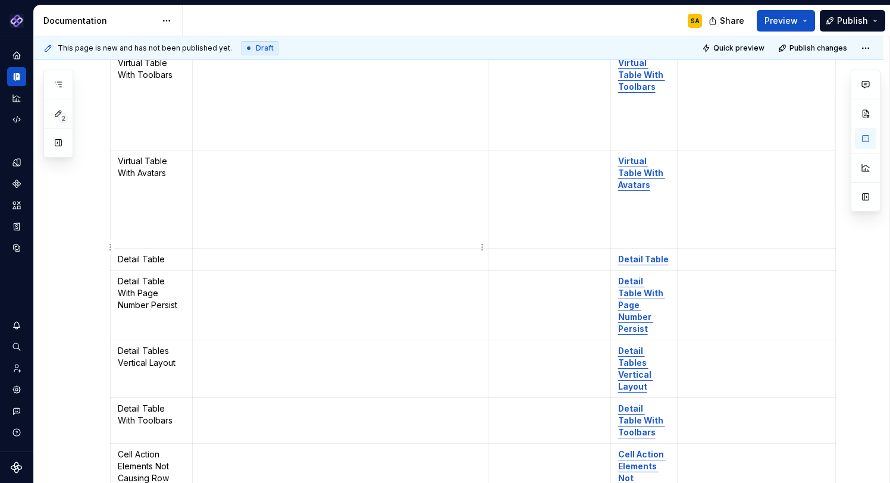
click at [245, 254] on p "To enrich screen reader interactions, please activate Accessibility in Grammarl…" at bounding box center [340, 260] width 281 height 12
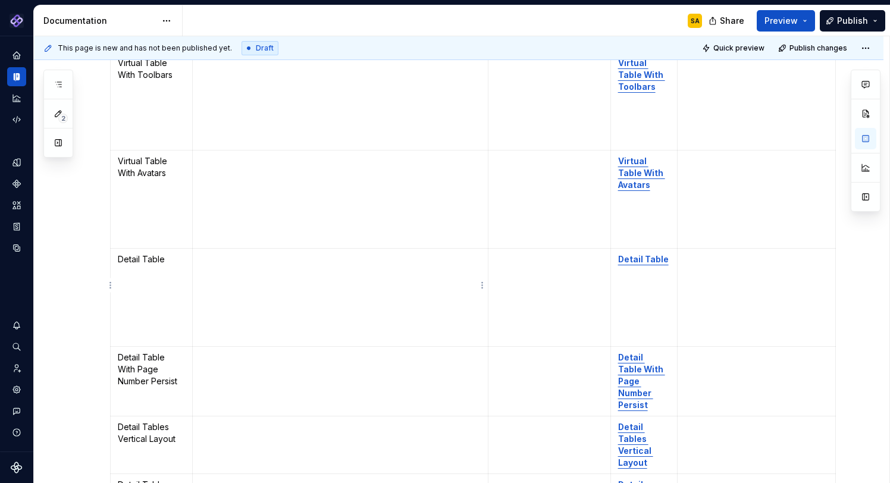
click at [242, 359] on td "To enrich screen reader interactions, please activate Accessibility in Grammarl…" at bounding box center [341, 381] width 296 height 70
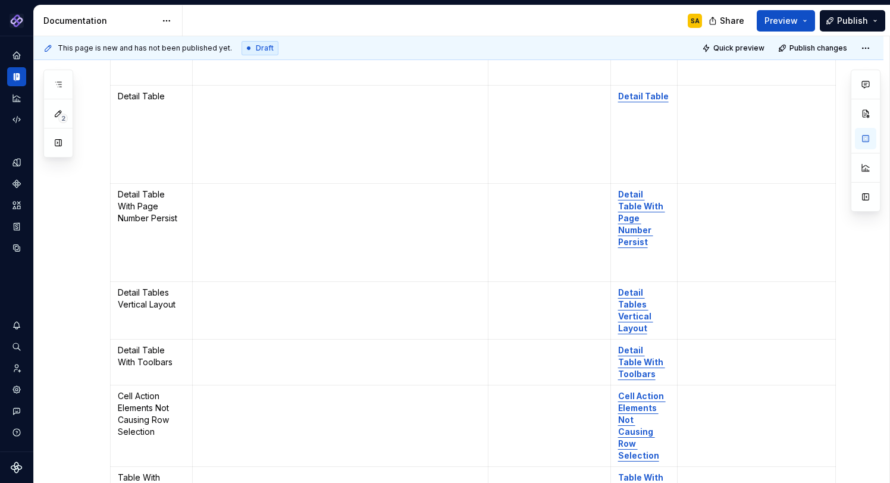
click at [308, 287] on td "To enrich screen reader interactions, please activate Accessibility in Grammarl…" at bounding box center [341, 311] width 296 height 58
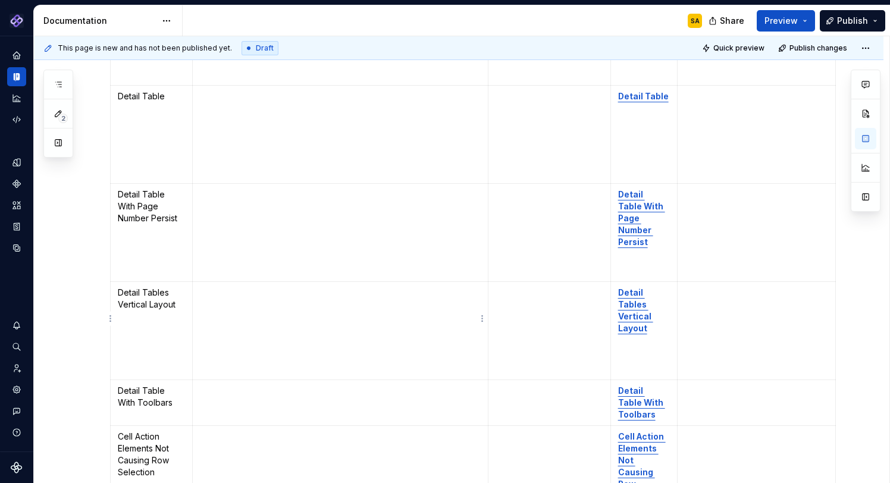
click at [283, 395] on td "To enrich screen reader interactions, please activate Accessibility in Grammarl…" at bounding box center [341, 403] width 296 height 46
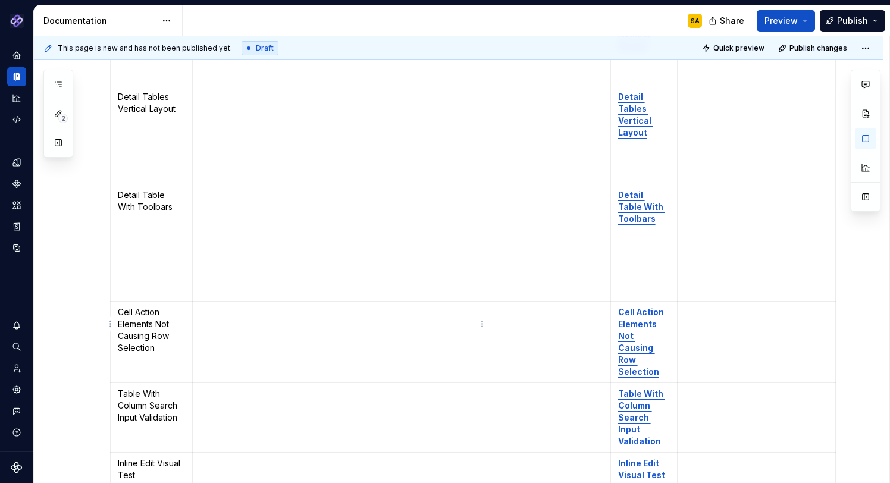
click at [320, 336] on td "To enrich screen reader interactions, please activate Accessibility in Grammarl…" at bounding box center [341, 342] width 296 height 82
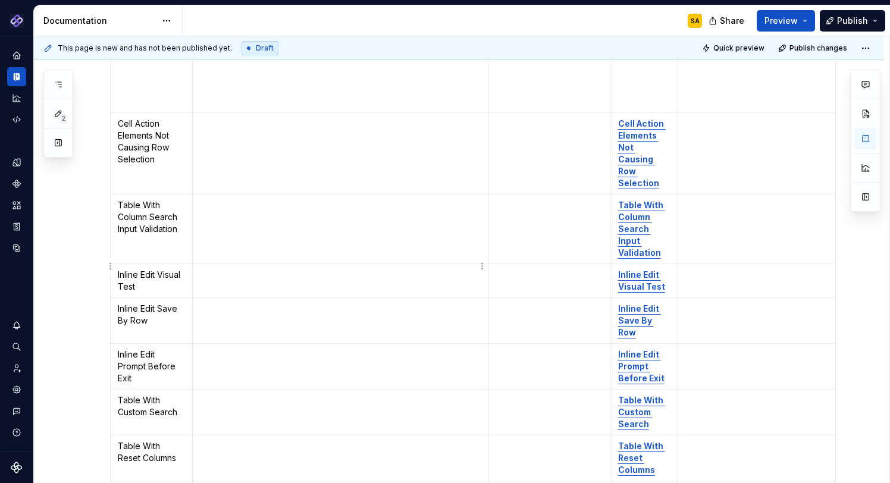
click at [221, 273] on td "To enrich screen reader interactions, please activate Accessibility in Grammarl…" at bounding box center [341, 281] width 296 height 34
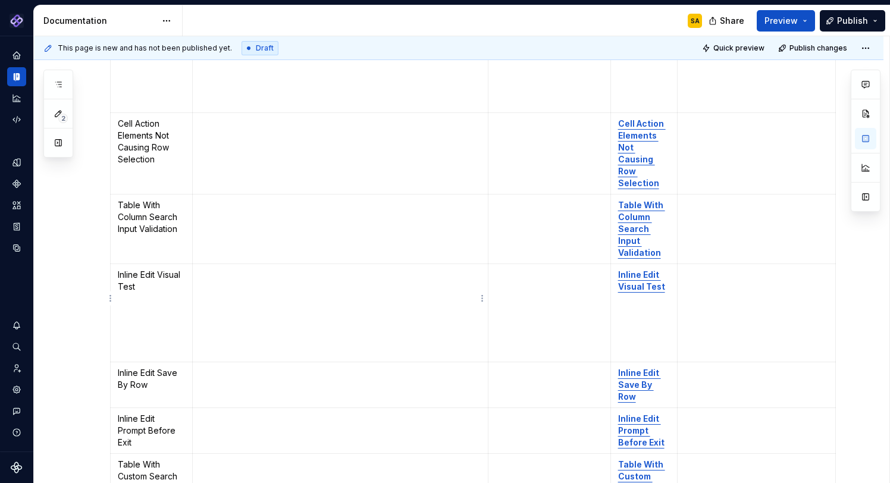
click at [217, 367] on p "To enrich screen reader interactions, please activate Accessibility in Grammarl…" at bounding box center [340, 373] width 281 height 12
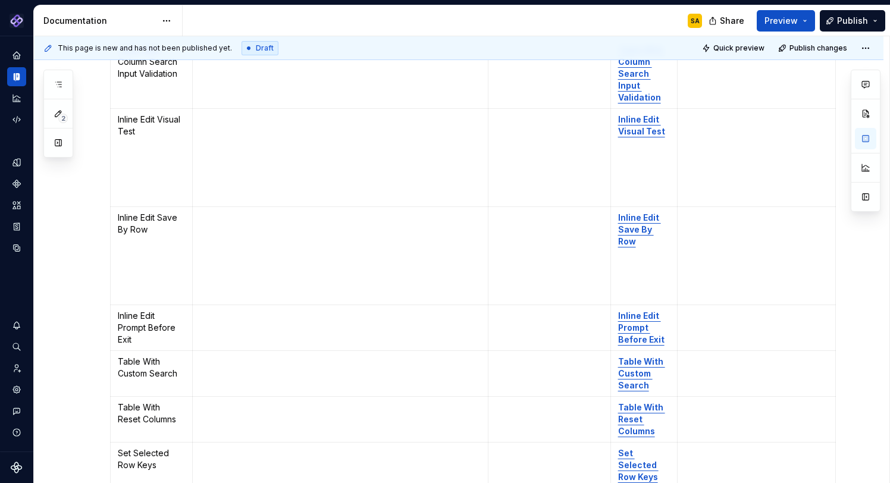
click at [248, 315] on td "To enrich screen reader interactions, please activate Accessibility in Grammarl…" at bounding box center [341, 328] width 296 height 46
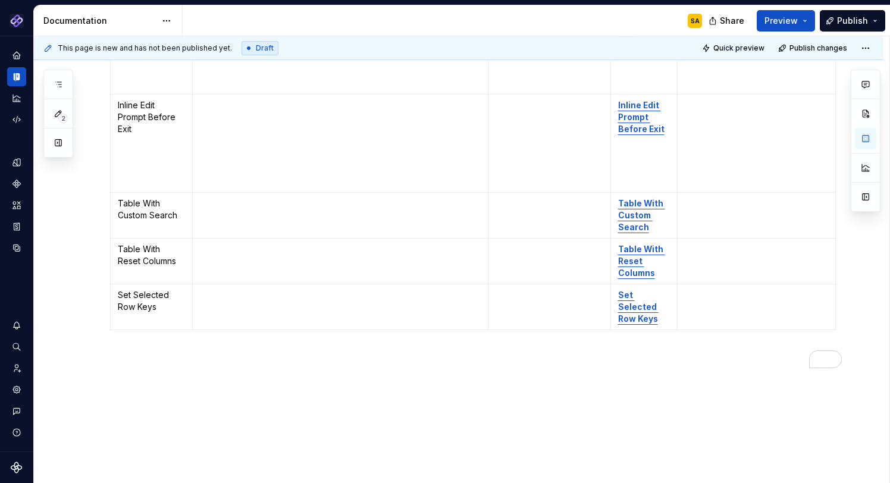
click at [243, 215] on td "To enrich screen reader interactions, please activate Accessibility in Grammarl…" at bounding box center [341, 215] width 296 height 46
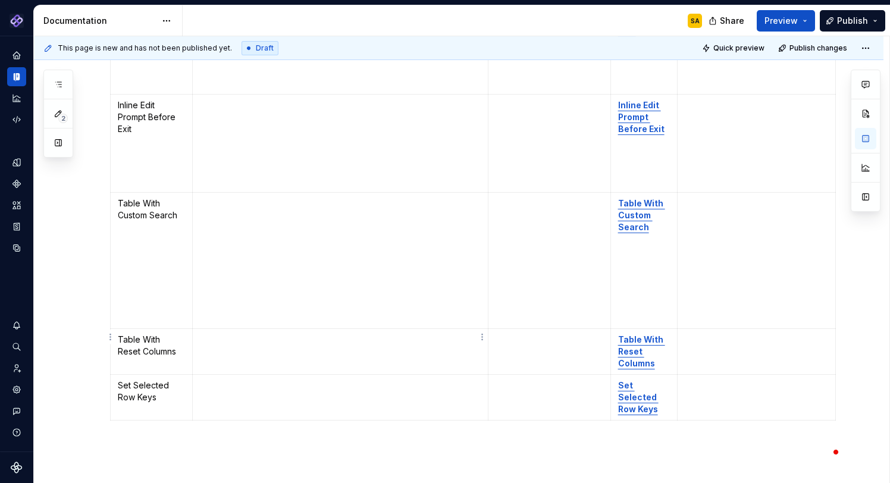
click at [226, 340] on td "To enrich screen reader interactions, please activate Accessibility in Grammarl…" at bounding box center [341, 352] width 296 height 46
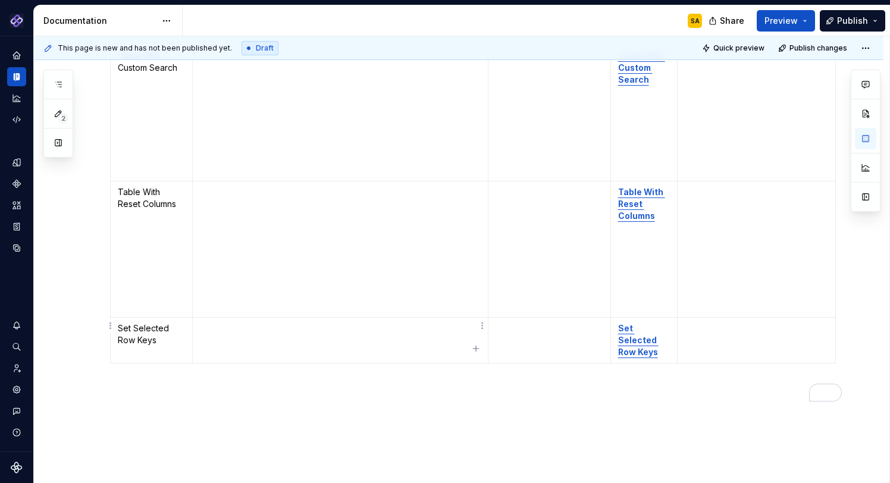
click at [242, 328] on td "To enrich screen reader interactions, please activate Accessibility in Grammarl…" at bounding box center [341, 340] width 296 height 46
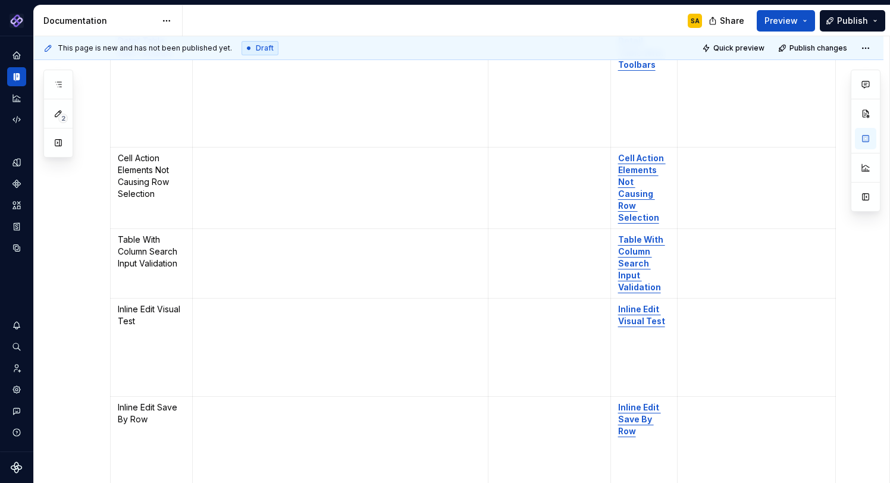
scroll to position [4927, 0]
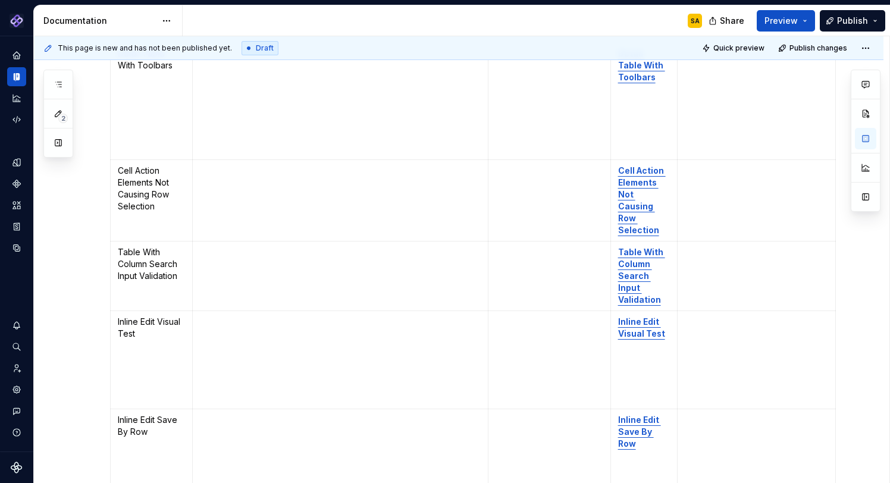
click at [240, 260] on td "To enrich screen reader interactions, please activate Accessibility in Grammarl…" at bounding box center [341, 276] width 296 height 70
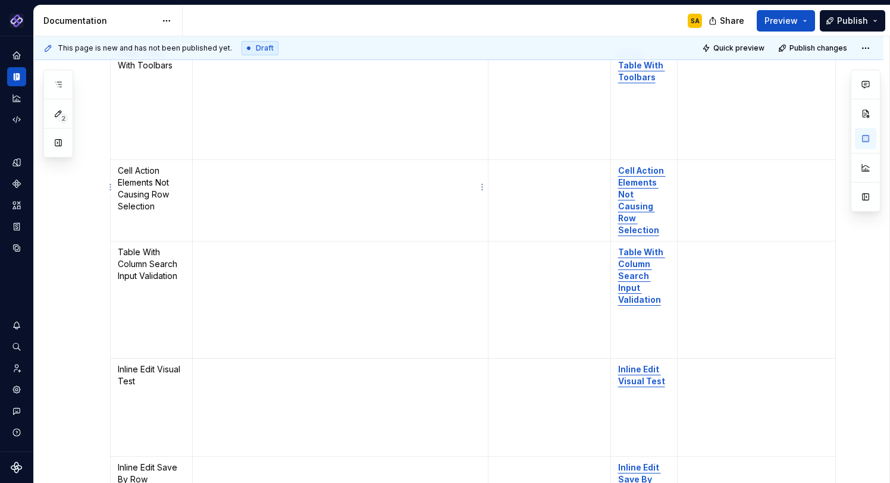
click at [245, 206] on td "To enrich screen reader interactions, please activate Accessibility in Grammarl…" at bounding box center [341, 201] width 296 height 82
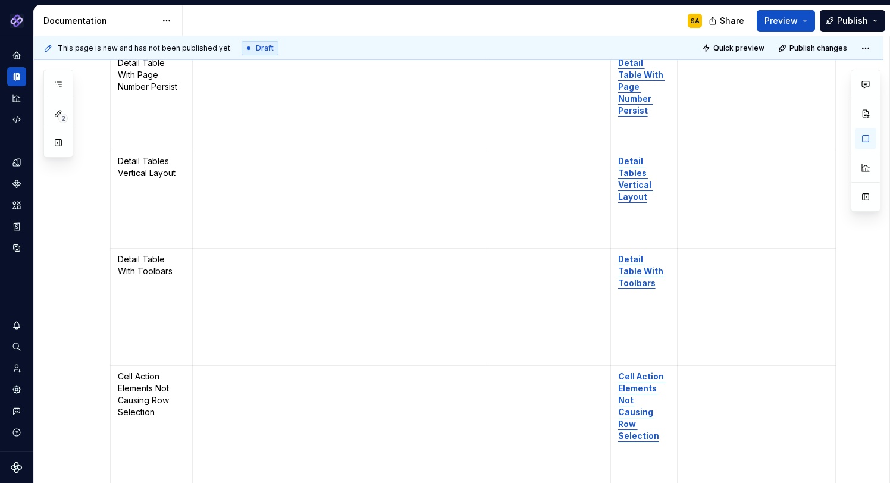
scroll to position [4668, 0]
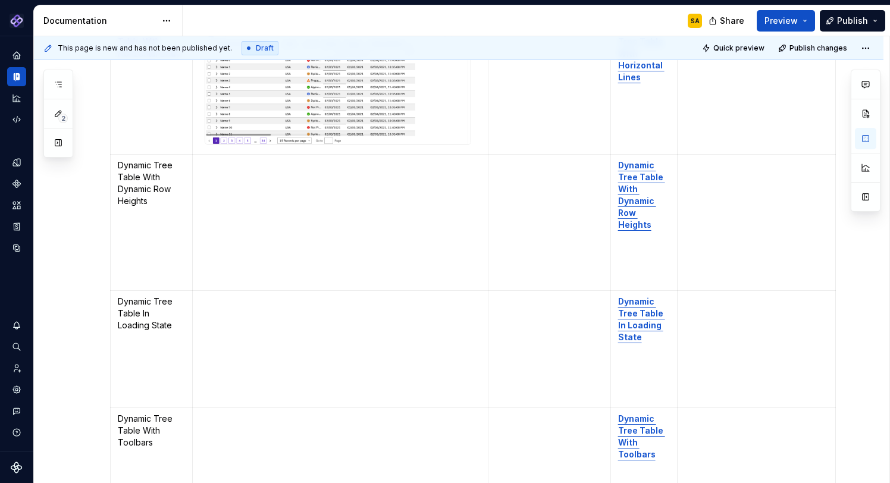
click at [246, 179] on td "To enrich screen reader interactions, please activate Accessibility in Grammarl…" at bounding box center [341, 222] width 296 height 136
click at [207, 160] on p "To enrich screen reader interactions, please activate Accessibility in Grammarl…" at bounding box center [340, 166] width 281 height 12
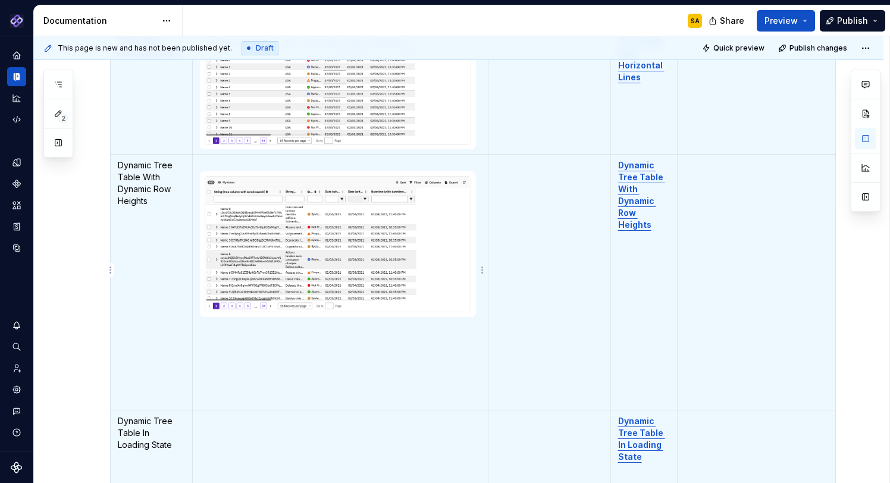
click at [243, 341] on td "To enrich screen reader interactions, please activate Accessibility in Grammarl…" at bounding box center [341, 282] width 296 height 256
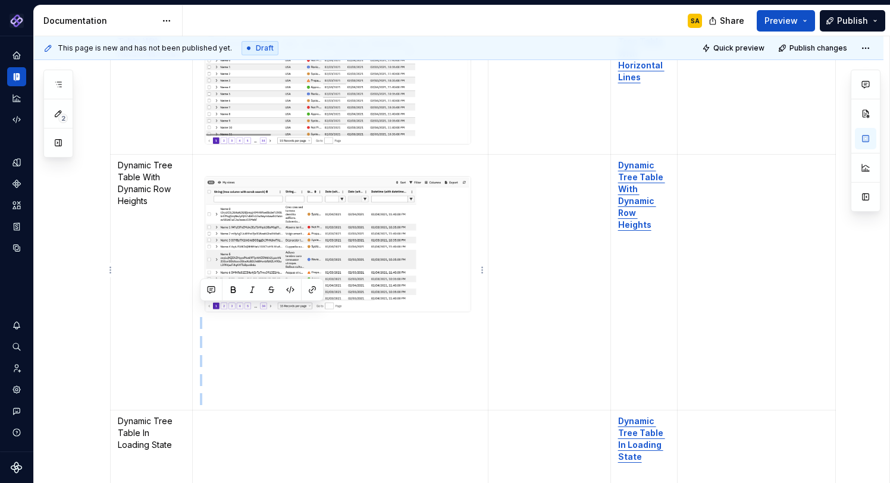
drag, startPoint x: 212, startPoint y: 390, endPoint x: 206, endPoint y: 317, distance: 74.0
click at [206, 317] on td "To enrich screen reader interactions, please activate Accessibility in Grammarl…" at bounding box center [341, 282] width 296 height 256
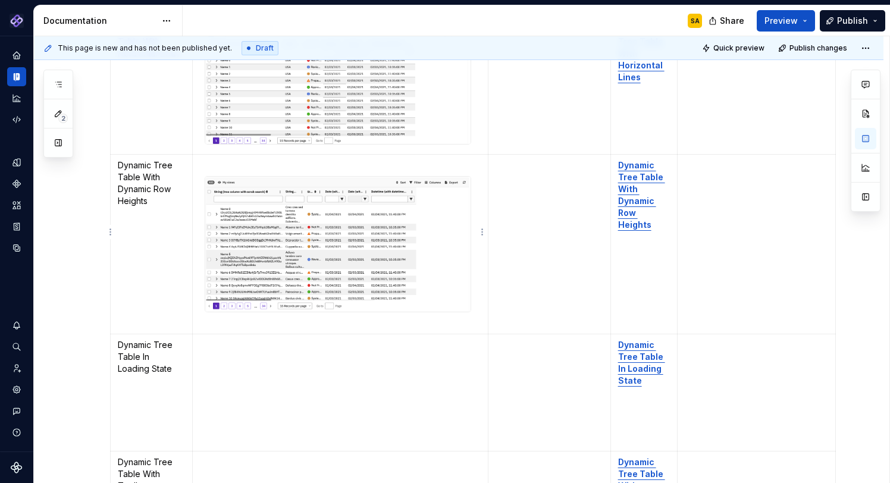
click at [212, 160] on p "To enrich screen reader interactions, please activate Accessibility in Grammarl…" at bounding box center [340, 166] width 281 height 12
click at [232, 358] on td "To enrich screen reader interactions, please activate Accessibility in Grammarl…" at bounding box center [341, 392] width 296 height 117
click at [205, 176] on div "To enrich screen reader interactions, please activate Accessibility in Grammarl…" at bounding box center [338, 244] width 267 height 136
click at [208, 160] on p "To enrich screen reader interactions, please activate Accessibility in Grammarl…" at bounding box center [340, 166] width 281 height 12
click at [236, 339] on p "To enrich screen reader interactions, please activate Accessibility in Grammarl…" at bounding box center [340, 345] width 281 height 12
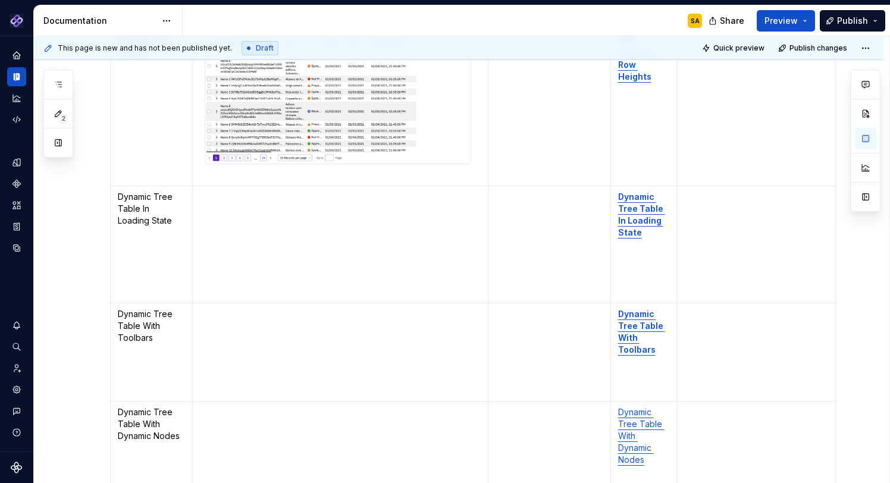
scroll to position [3375, 0]
click at [262, 329] on p "To enrich screen reader interactions, please activate Accessibility in Grammarl…" at bounding box center [340, 335] width 281 height 12
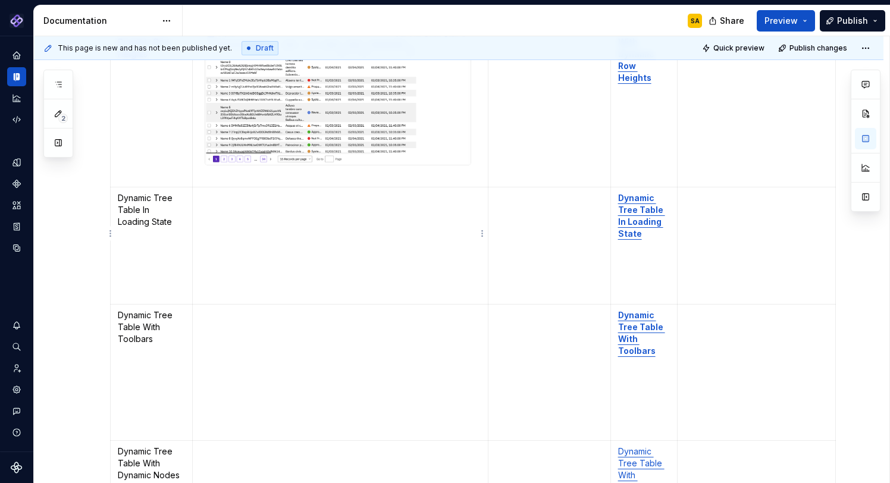
click at [272, 274] on td "To enrich screen reader interactions, please activate Accessibility in Grammarl…" at bounding box center [341, 245] width 296 height 117
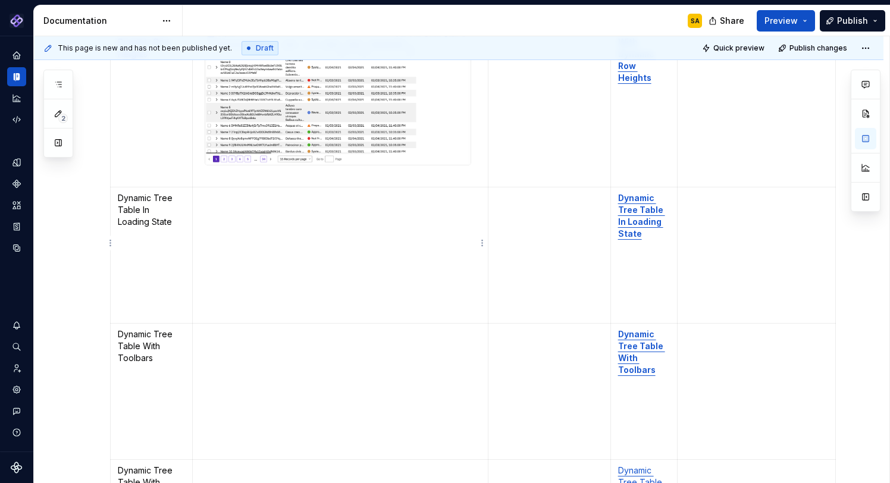
click at [221, 192] on p "To enrich screen reader interactions, please activate Accessibility in Grammarl…" at bounding box center [340, 198] width 281 height 12
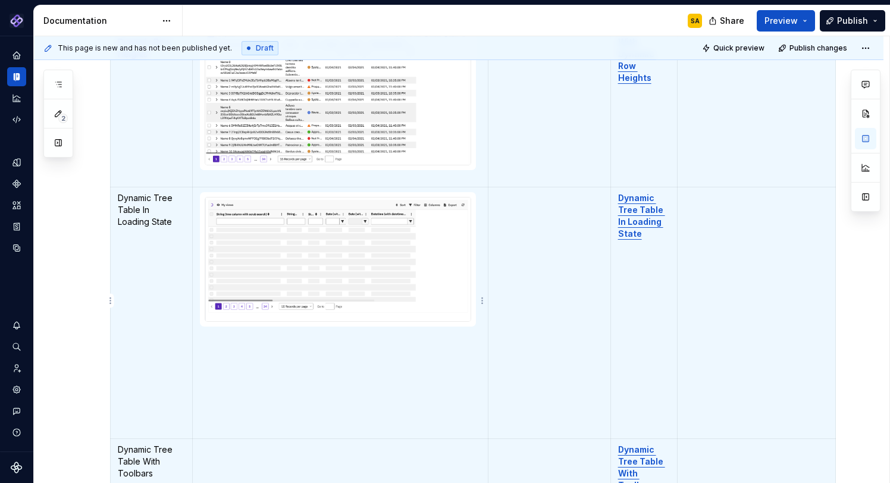
click at [248, 365] on p "To enrich screen reader interactions, please activate Accessibility in Grammarl…" at bounding box center [340, 371] width 281 height 12
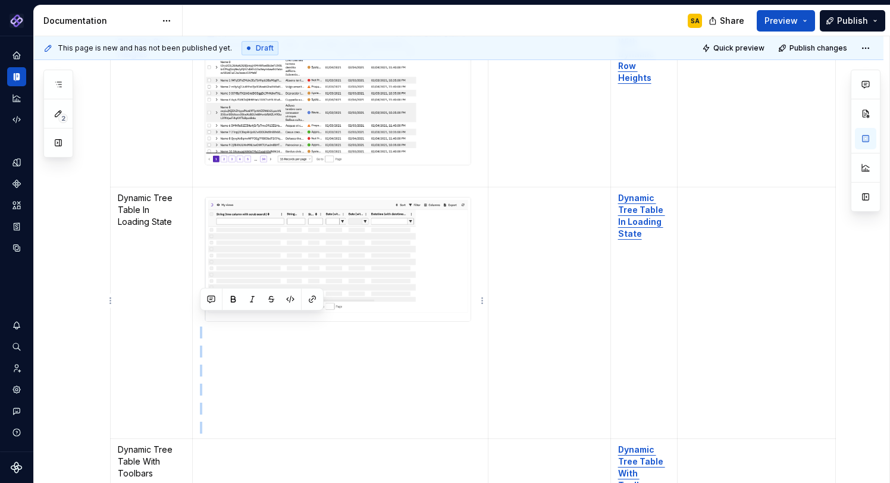
drag, startPoint x: 216, startPoint y: 417, endPoint x: 203, endPoint y: 319, distance: 99.1
click at [202, 319] on td "To enrich screen reader interactions, please activate Accessibility in Grammarl…" at bounding box center [341, 313] width 296 height 252
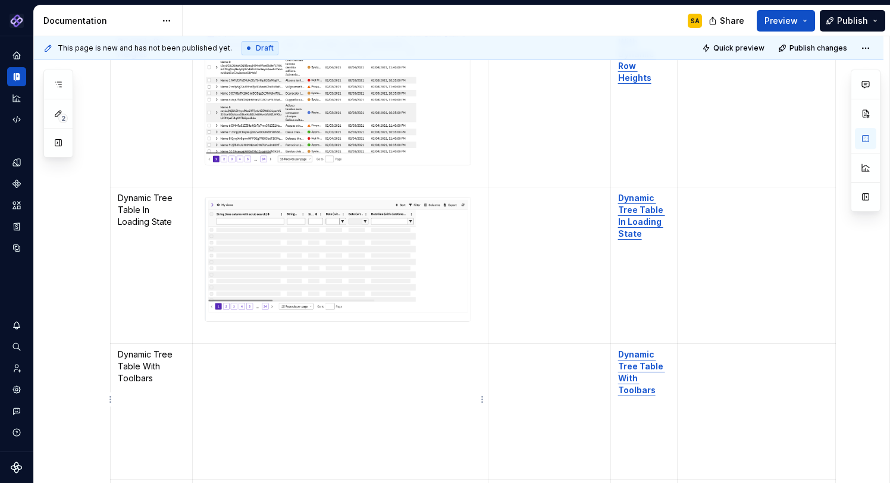
click at [214, 349] on p "To enrich screen reader interactions, please activate Accessibility in Grammarl…" at bounding box center [340, 355] width 281 height 12
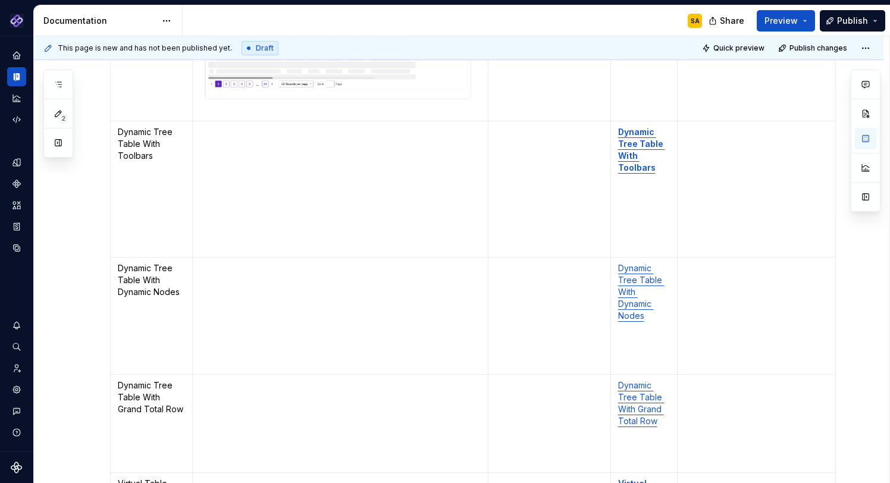
scroll to position [3607, 0]
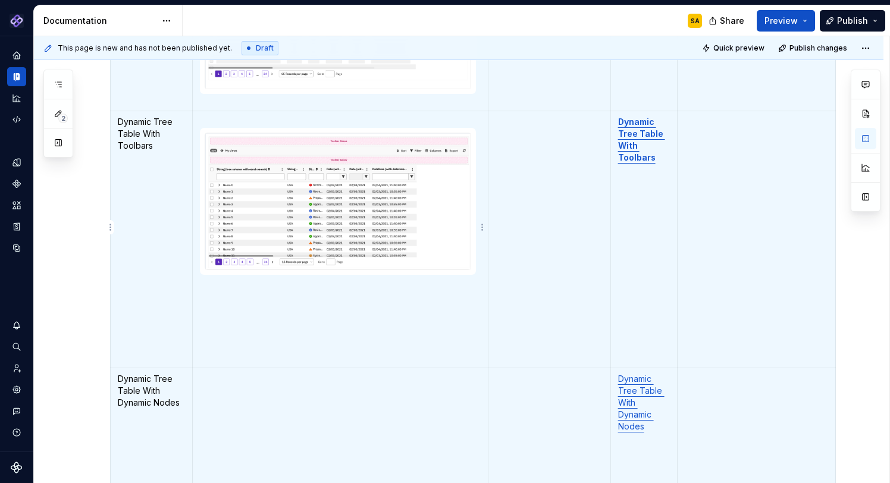
click at [223, 313] on p "To enrich screen reader interactions, please activate Accessibility in Grammarl…" at bounding box center [340, 319] width 281 height 12
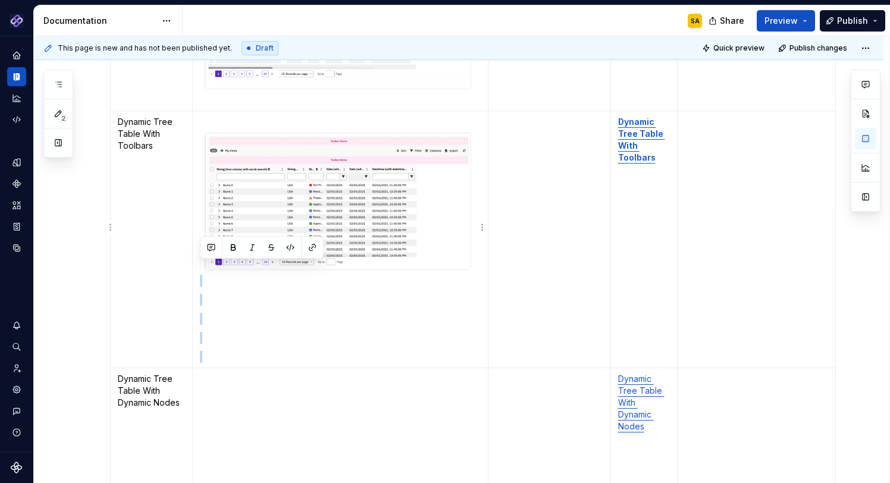
drag, startPoint x: 220, startPoint y: 347, endPoint x: 206, endPoint y: 273, distance: 75.2
click at [206, 273] on td "To enrich screen reader interactions, please activate Accessibility in Grammarl…" at bounding box center [341, 239] width 296 height 257
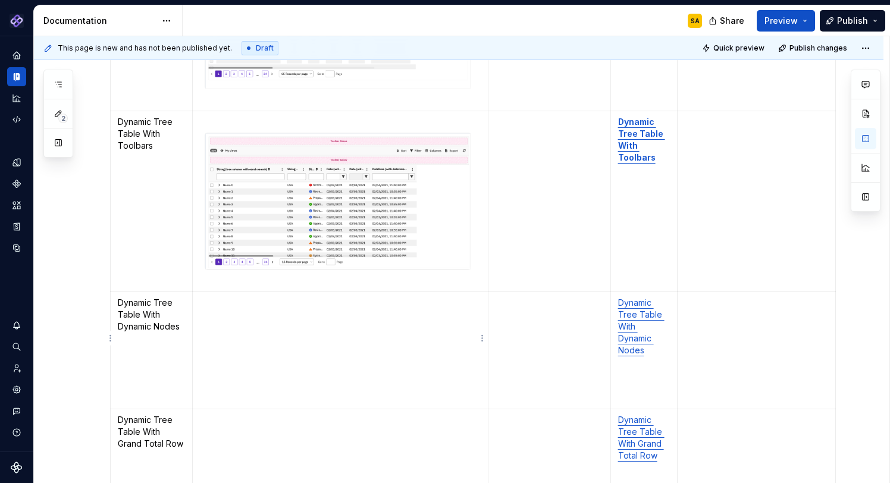
click at [208, 297] on p "To enrich screen reader interactions, please activate Accessibility in Grammarl…" at bounding box center [340, 303] width 281 height 12
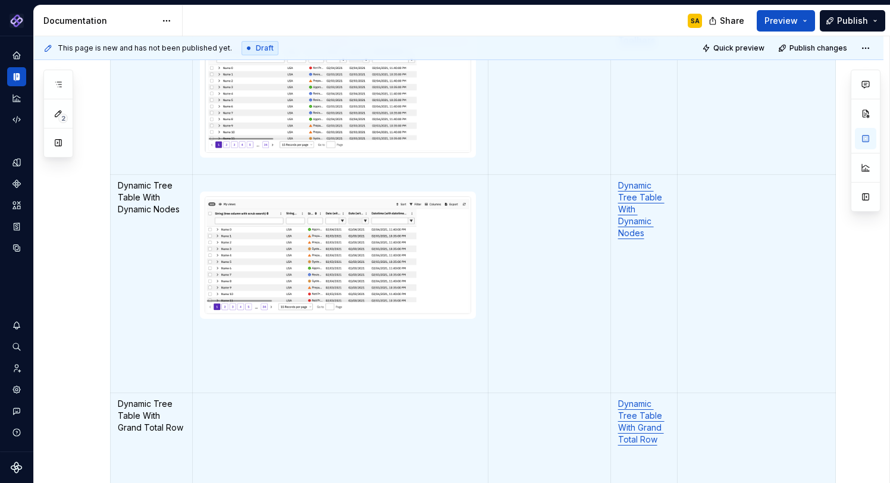
scroll to position [3732, 0]
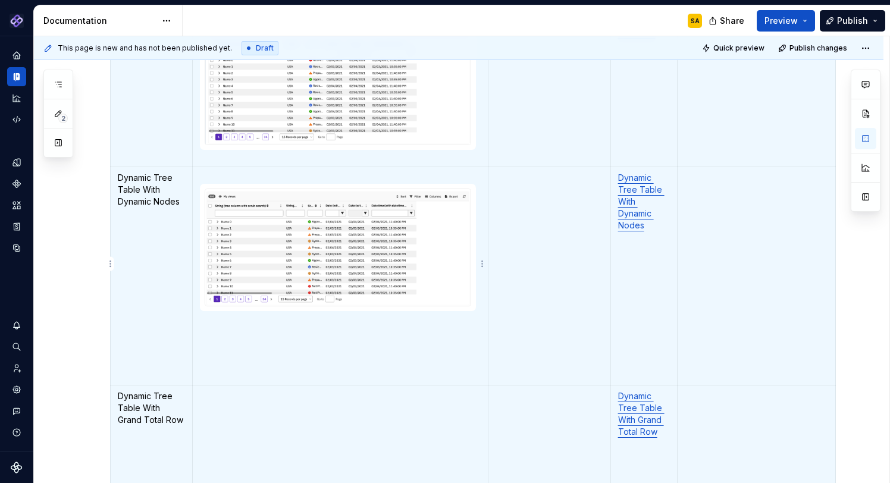
click at [225, 354] on td "To enrich screen reader interactions, please activate Accessibility in Grammarl…" at bounding box center [341, 276] width 296 height 218
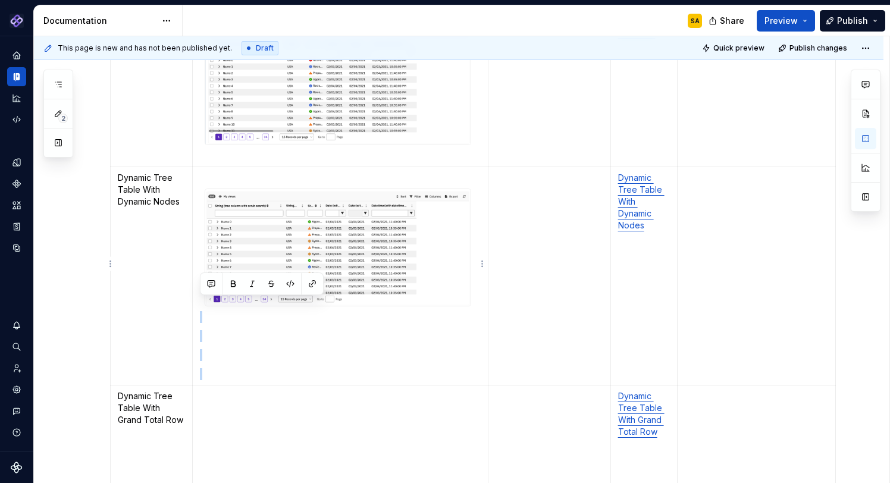
drag, startPoint x: 212, startPoint y: 360, endPoint x: 202, endPoint y: 308, distance: 53.5
click at [202, 308] on td "To enrich screen reader interactions, please activate Accessibility in Grammarl…" at bounding box center [341, 276] width 296 height 218
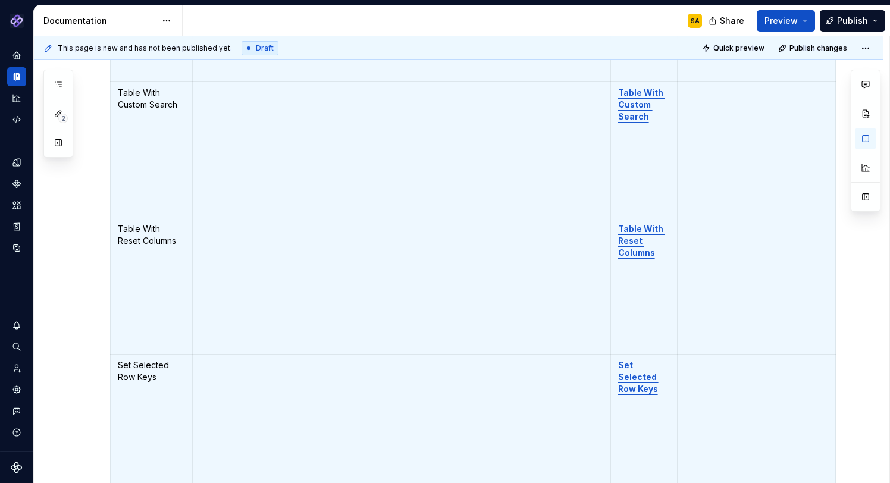
scroll to position [5371, 0]
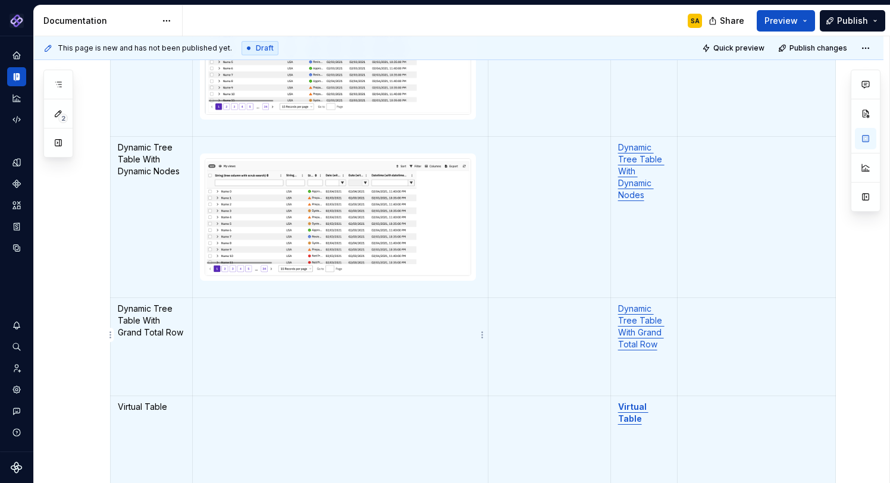
click at [237, 303] on p "To enrich screen reader interactions, please activate Accessibility in Grammarl…" at bounding box center [340, 309] width 281 height 12
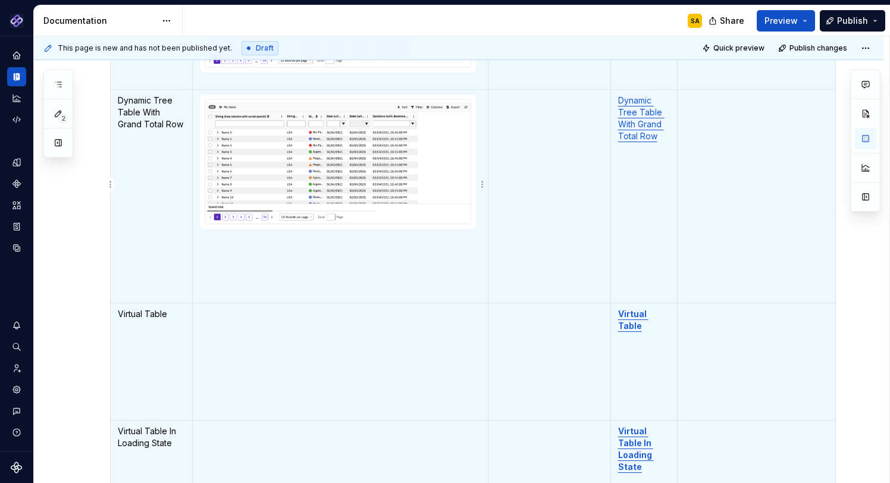
click at [229, 272] on td "To enrich screen reader interactions, please activate Accessibility in Grammarl…" at bounding box center [341, 196] width 296 height 214
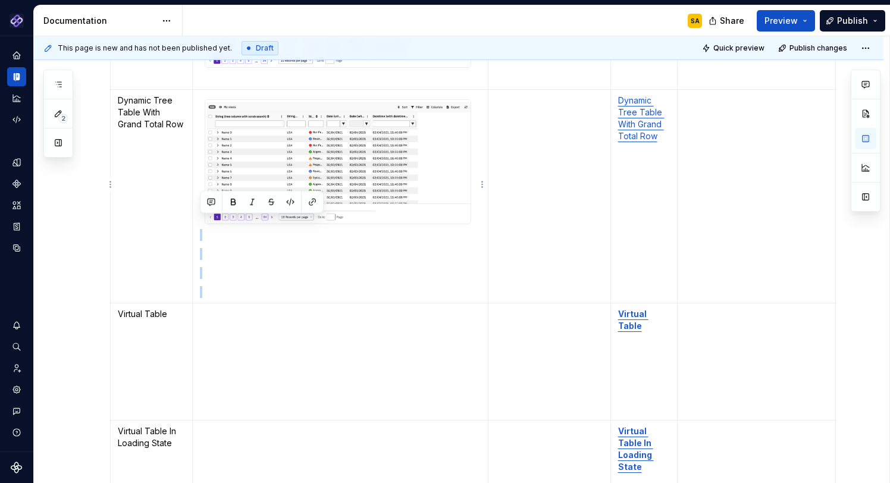
drag, startPoint x: 211, startPoint y: 281, endPoint x: 202, endPoint y: 229, distance: 53.1
click at [202, 228] on td "To enrich screen reader interactions, please activate Accessibility in Grammarl…" at bounding box center [341, 196] width 296 height 214
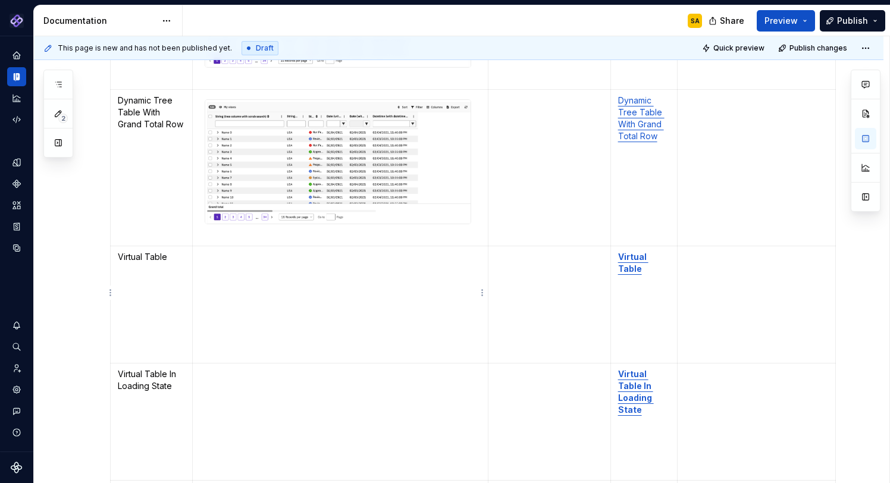
click at [214, 251] on p "To enrich screen reader interactions, please activate Accessibility in Grammarl…" at bounding box center [340, 257] width 281 height 12
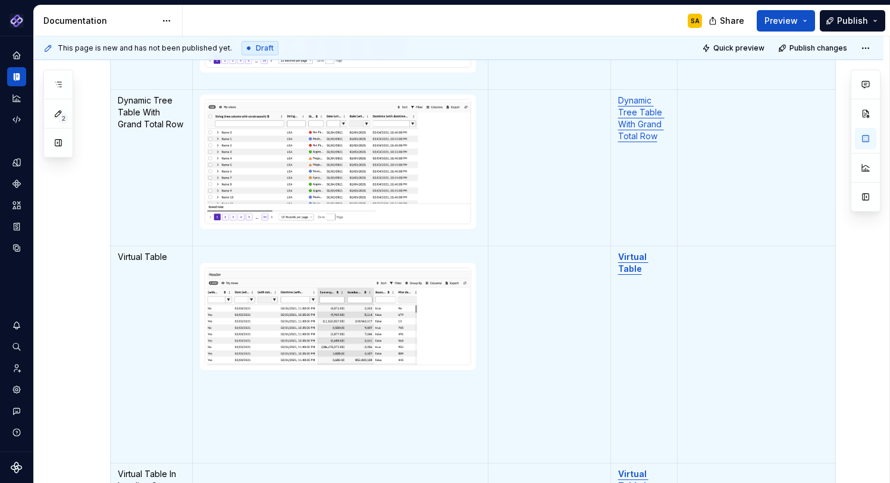
scroll to position [5, 0]
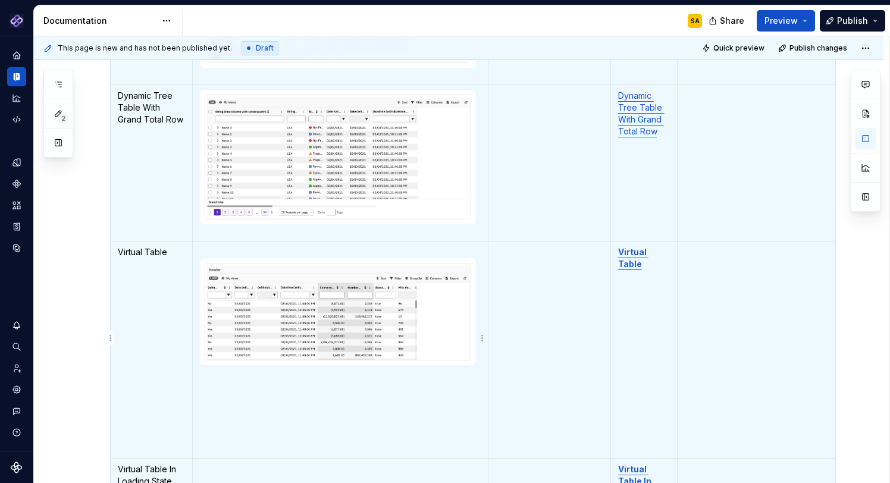
click at [222, 404] on p "To enrich screen reader interactions, please activate Accessibility in Grammarl…" at bounding box center [340, 410] width 281 height 12
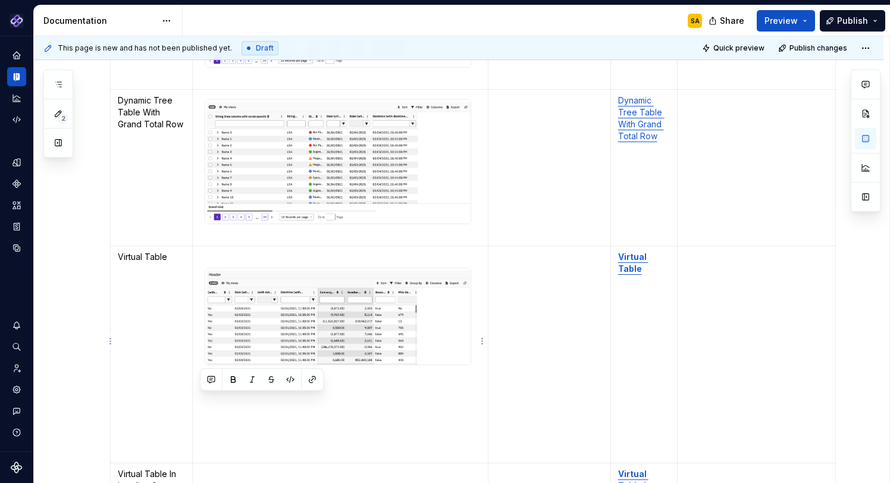
scroll to position [3973, 0]
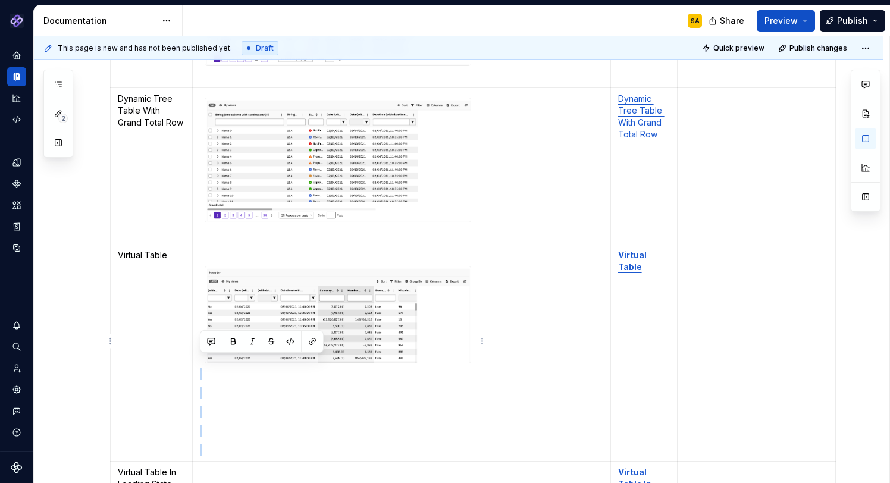
drag, startPoint x: 210, startPoint y: 439, endPoint x: 208, endPoint y: 366, distance: 73.2
click at [208, 366] on td "To enrich screen reader interactions, please activate Accessibility in Grammarl…" at bounding box center [341, 353] width 296 height 217
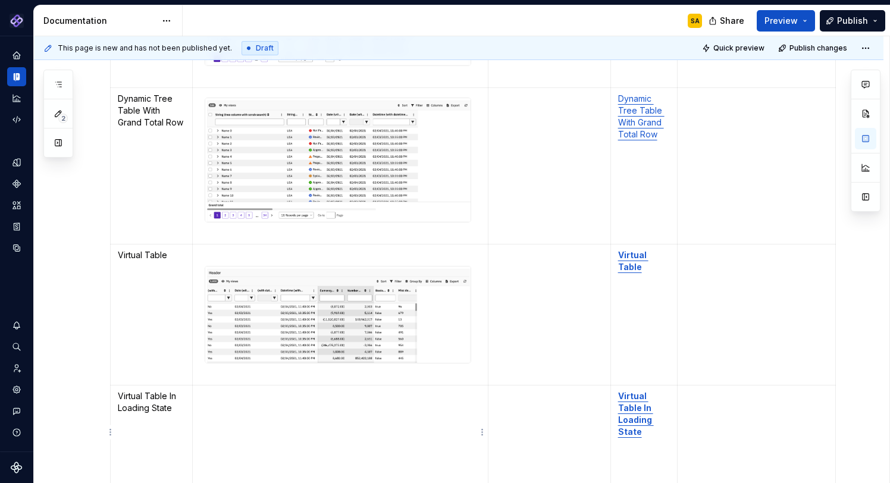
click at [265, 396] on td "To enrich screen reader interactions, please activate Accessibility in Grammarl…" at bounding box center [341, 444] width 296 height 117
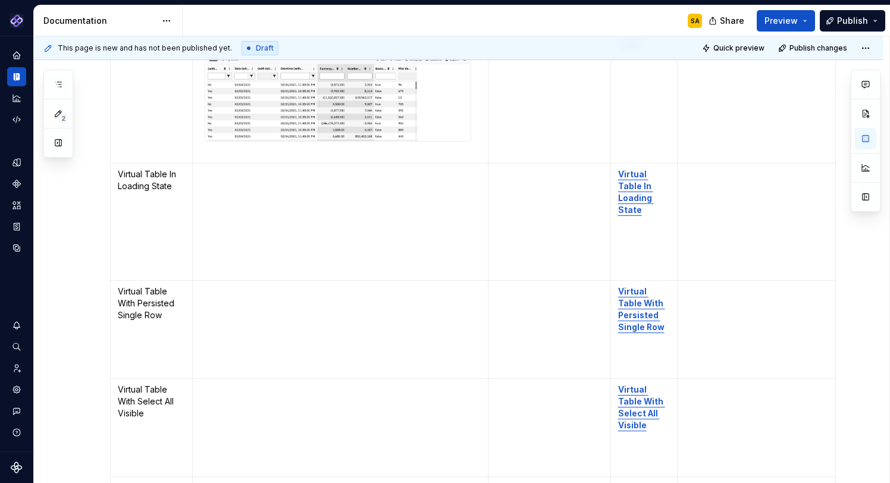
scroll to position [4201, 0]
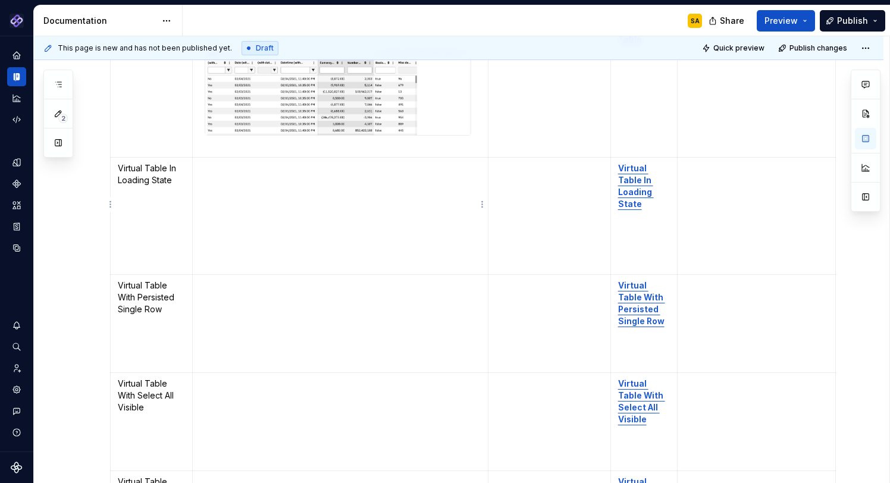
click at [206, 162] on p "To enrich screen reader interactions, please activate Accessibility in Grammarl…" at bounding box center [340, 168] width 281 height 12
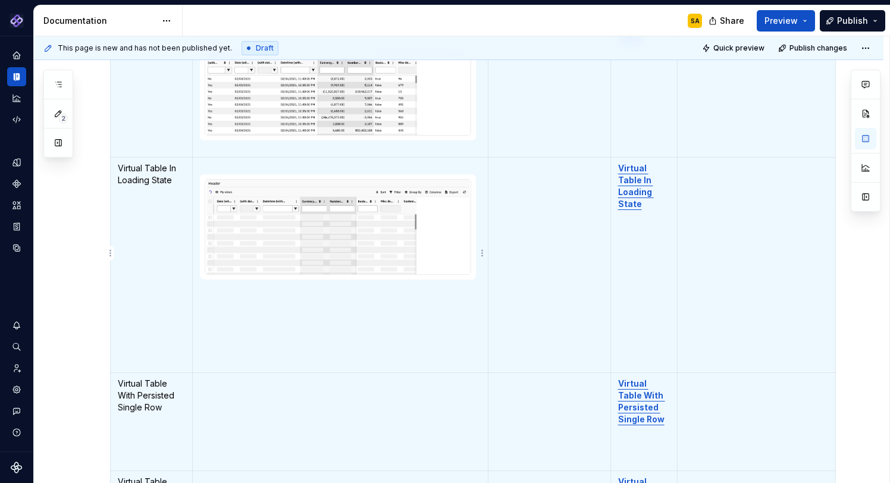
click at [257, 337] on p "To enrich screen reader interactions, please activate Accessibility in Grammarl…" at bounding box center [340, 343] width 281 height 12
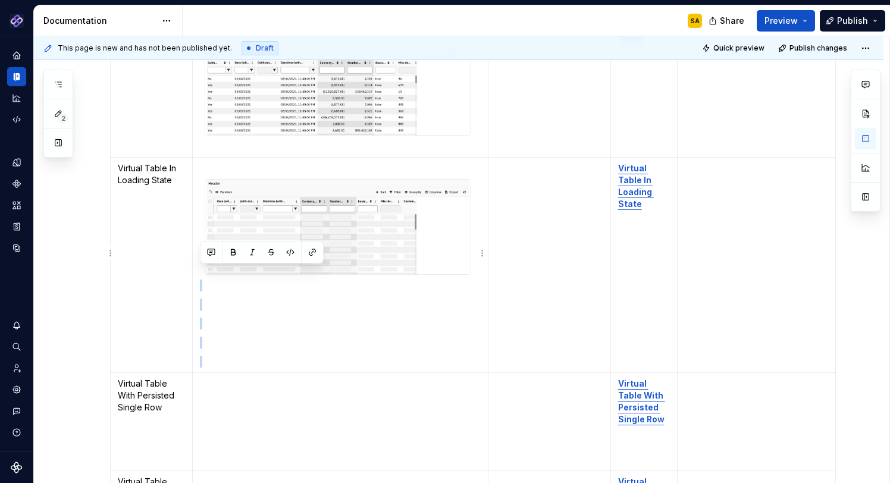
drag, startPoint x: 219, startPoint y: 341, endPoint x: 206, endPoint y: 279, distance: 63.3
click at [205, 279] on td "To enrich screen reader interactions, please activate Accessibility in Grammarl…" at bounding box center [341, 265] width 296 height 215
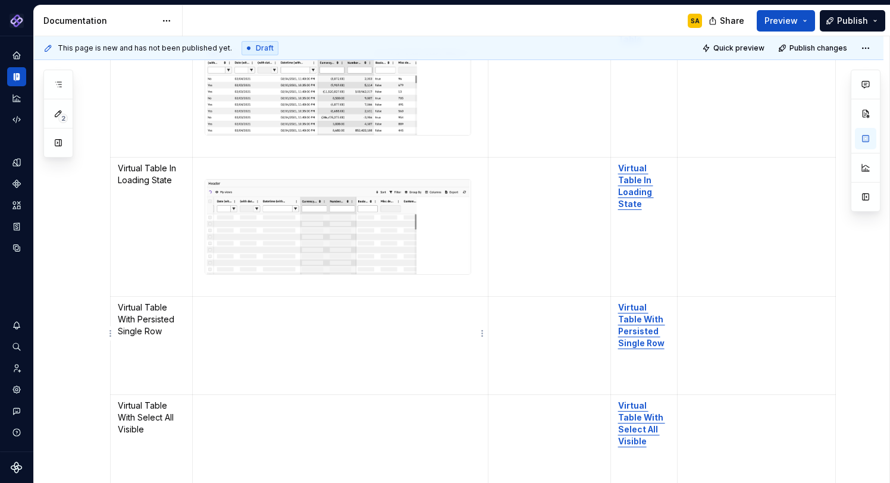
click at [210, 307] on td "To enrich screen reader interactions, please activate Accessibility in Grammarl…" at bounding box center [341, 345] width 296 height 98
click at [208, 302] on p "To enrich screen reader interactions, please activate Accessibility in Grammarl…" at bounding box center [340, 308] width 281 height 12
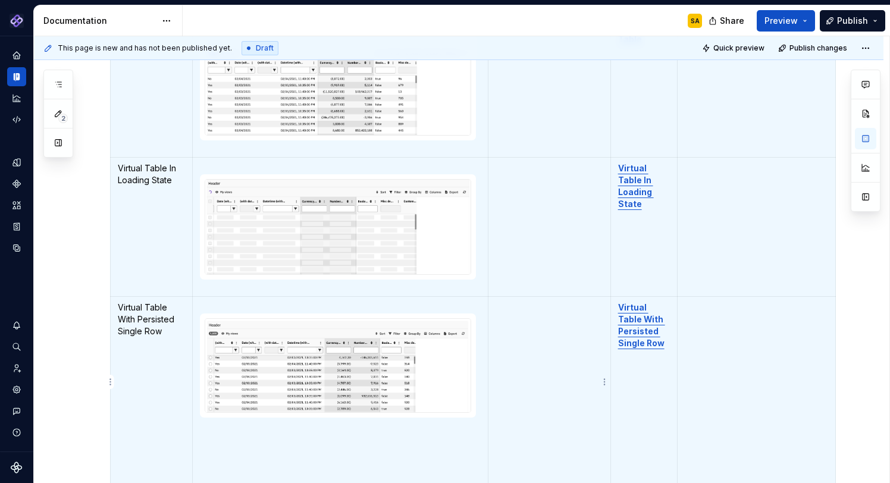
click at [514, 308] on td "To enrich screen reader interactions, please activate Accessibility in Grammarl…" at bounding box center [550, 393] width 123 height 195
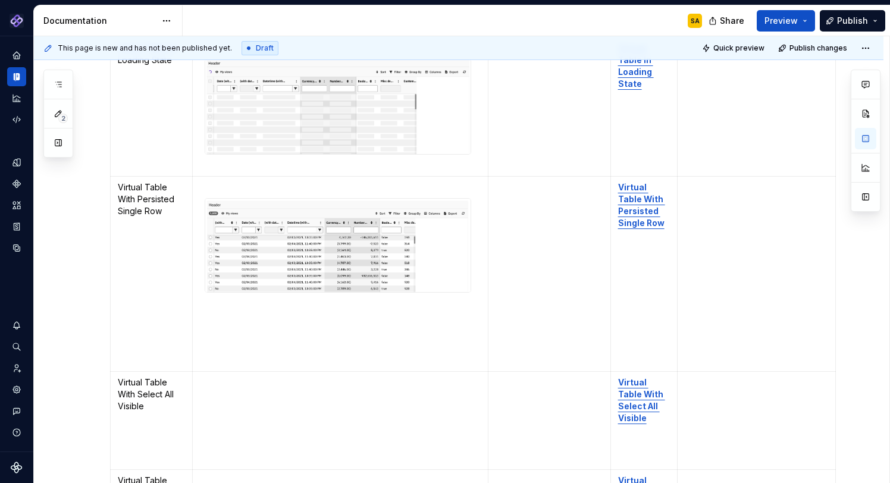
scroll to position [4322, 0]
click at [202, 317] on td "To enrich screen reader interactions, please activate Accessibility in Grammarl…" at bounding box center [341, 272] width 296 height 195
click at [219, 354] on p "To enrich screen reader interactions, please activate Accessibility in Grammarl…" at bounding box center [340, 360] width 281 height 12
drag, startPoint x: 208, startPoint y: 299, endPoint x: 199, endPoint y: 348, distance: 50.2
click at [199, 348] on td "To enrich screen reader interactions, please activate Accessibility in Grammarl…" at bounding box center [341, 272] width 296 height 195
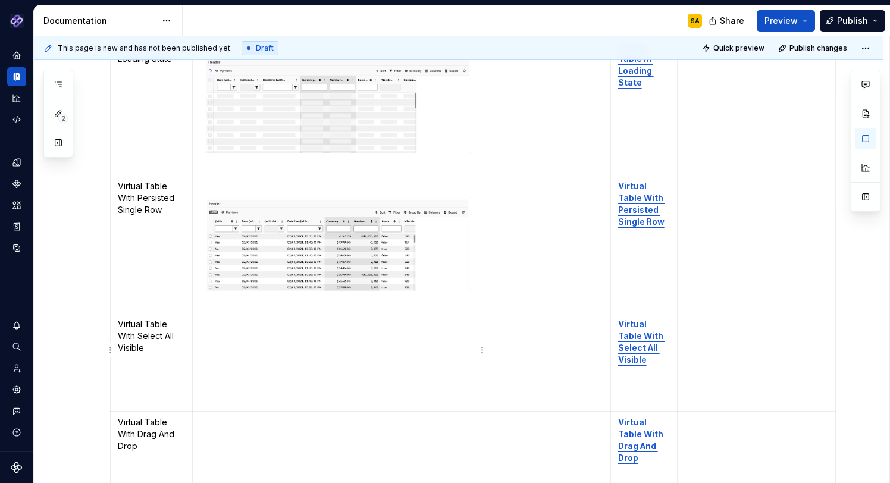
click at [215, 337] on p "To enrich screen reader interactions, please activate Accessibility in Grammarl…" at bounding box center [340, 343] width 281 height 12
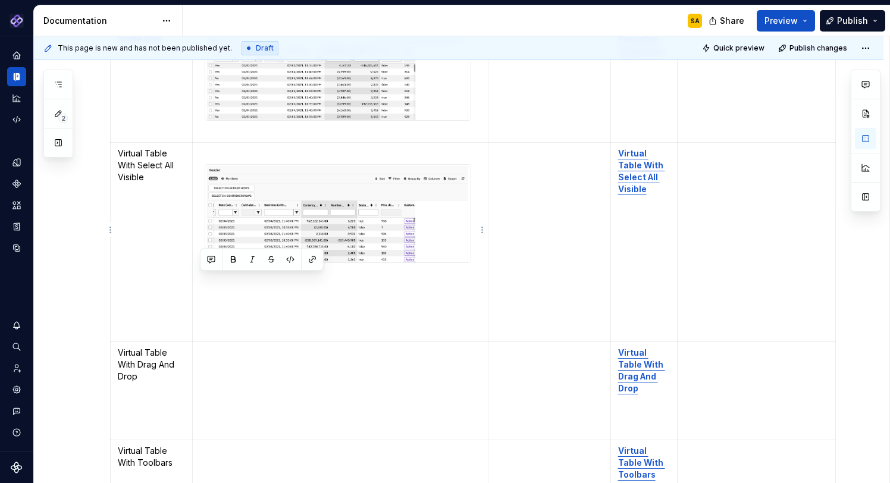
scroll to position [0, 0]
drag, startPoint x: 214, startPoint y: 276, endPoint x: 212, endPoint y: 270, distance: 6.2
click at [212, 270] on td "To enrich screen reader interactions, please activate Accessibility in Grammarl…" at bounding box center [341, 241] width 296 height 199
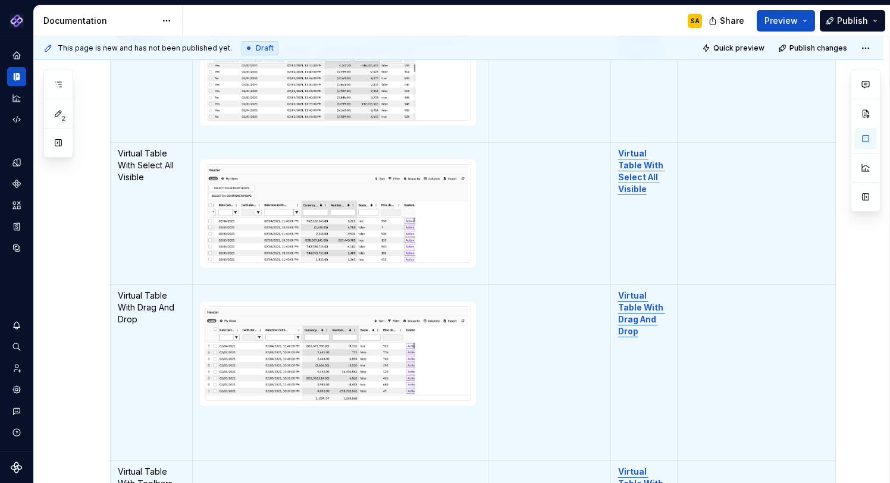
scroll to position [5, 0]
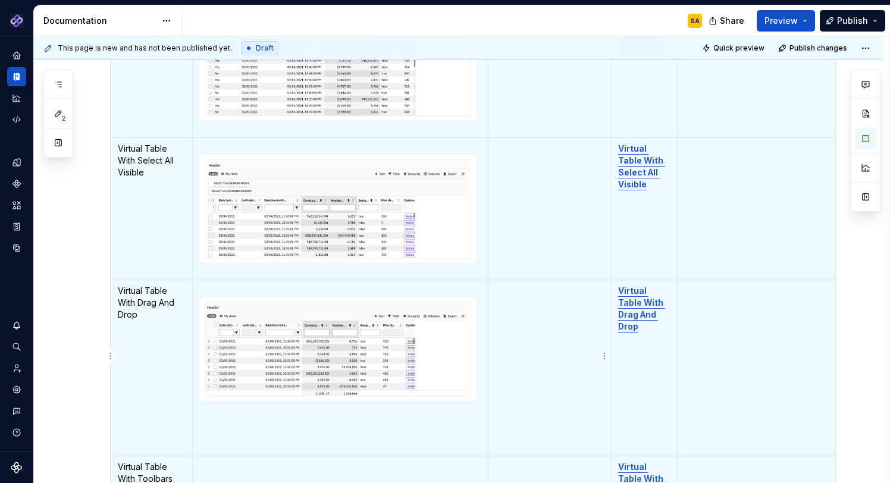
click at [509, 345] on td "To enrich screen reader interactions, please activate Accessibility in Grammarl…" at bounding box center [550, 368] width 123 height 176
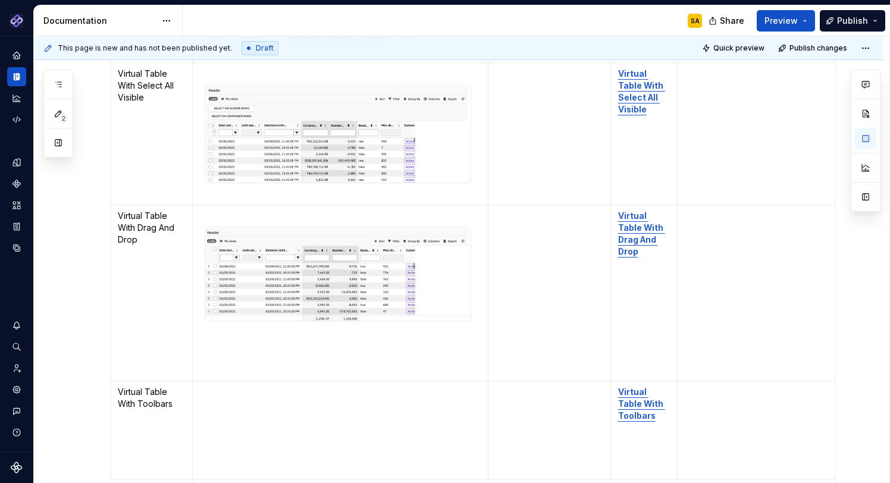
scroll to position [4586, 0]
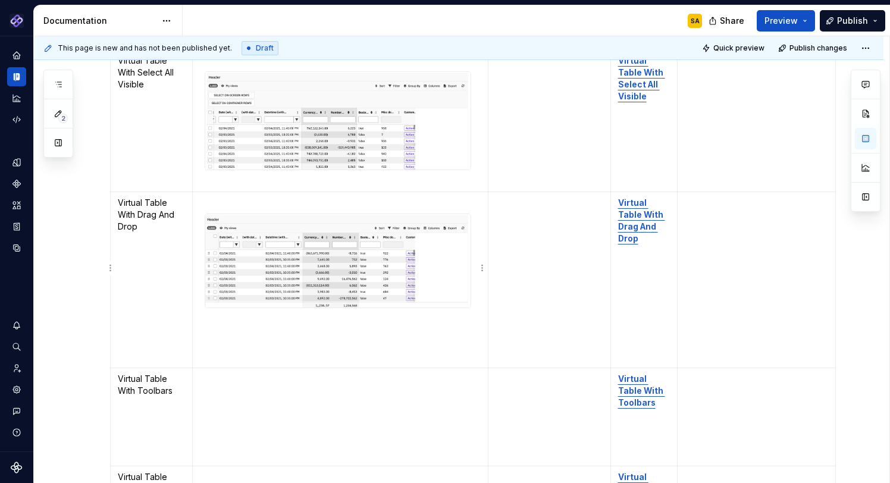
drag, startPoint x: 201, startPoint y: 313, endPoint x: 210, endPoint y: 340, distance: 28.0
click at [210, 340] on td "To enrich screen reader interactions, please activate Accessibility in Grammarl…" at bounding box center [341, 280] width 296 height 176
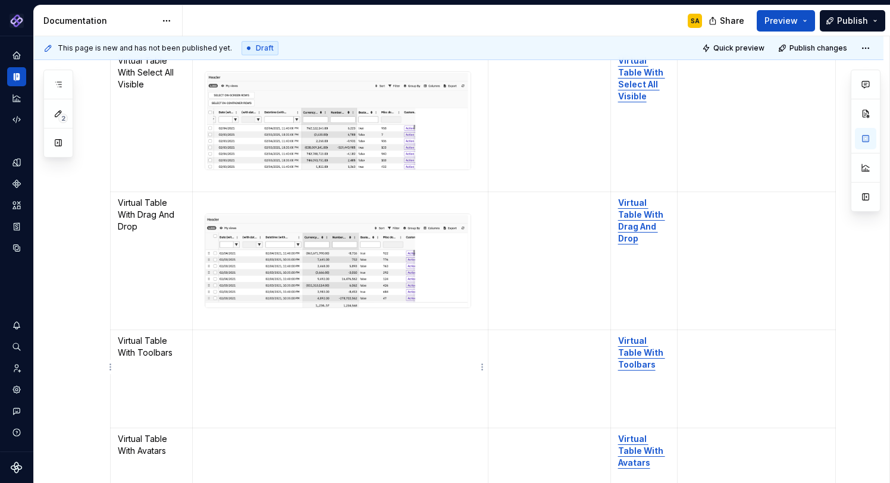
click at [210, 340] on td "To enrich screen reader interactions, please activate Accessibility in Grammarl…" at bounding box center [341, 379] width 296 height 98
click at [211, 335] on p "To enrich screen reader interactions, please activate Accessibility in Grammarl…" at bounding box center [340, 341] width 281 height 12
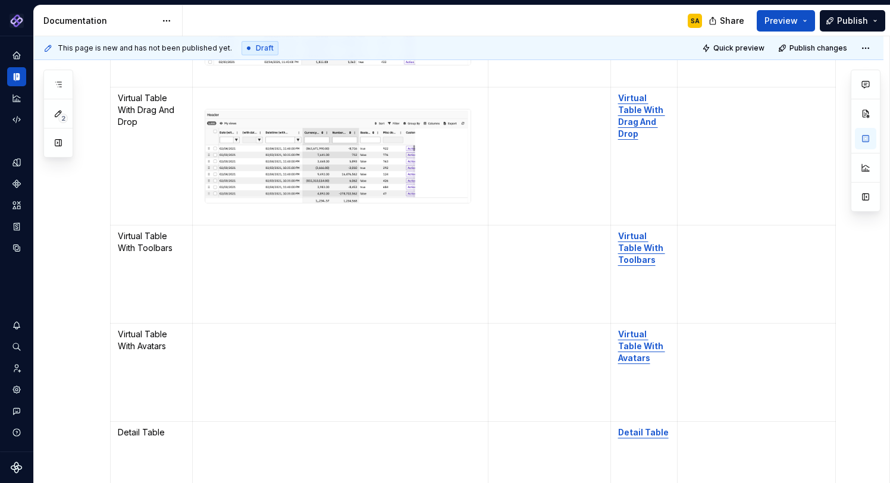
scroll to position [4754, 0]
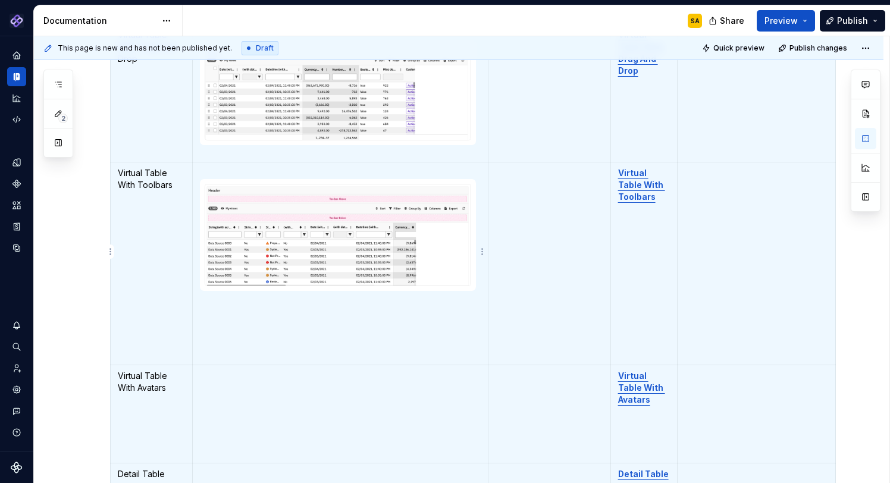
click at [215, 331] on td "To enrich screen reader interactions, please activate Accessibility in Grammarl…" at bounding box center [341, 263] width 296 height 203
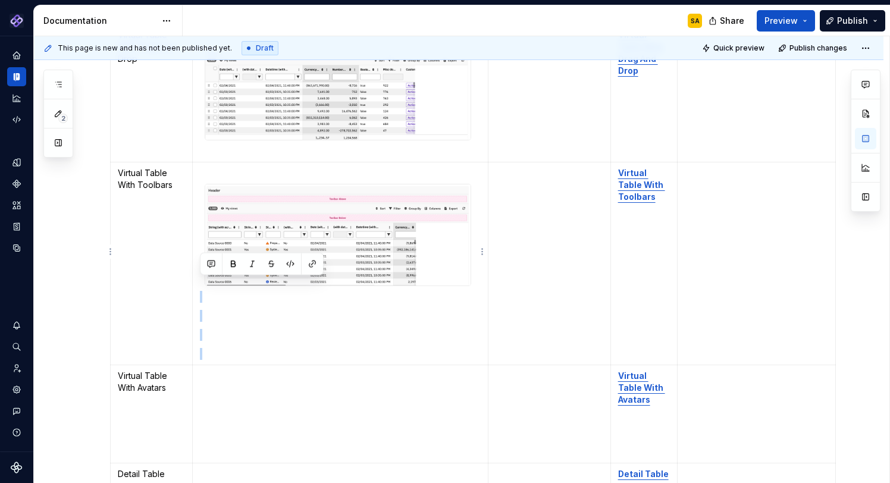
drag, startPoint x: 216, startPoint y: 340, endPoint x: 203, endPoint y: 290, distance: 52.3
click at [203, 290] on td "To enrich screen reader interactions, please activate Accessibility in Grammarl…" at bounding box center [341, 263] width 296 height 203
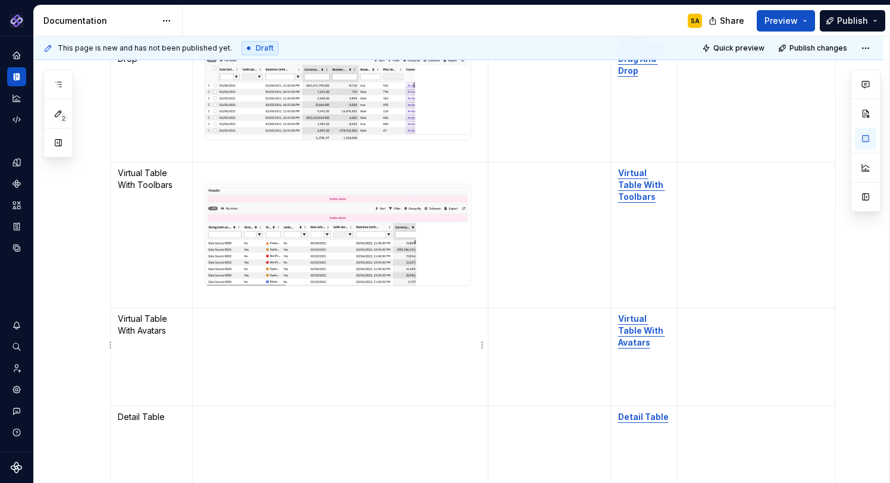
click at [215, 313] on p "To enrich screen reader interactions, please activate Accessibility in Grammarl…" at bounding box center [340, 319] width 281 height 12
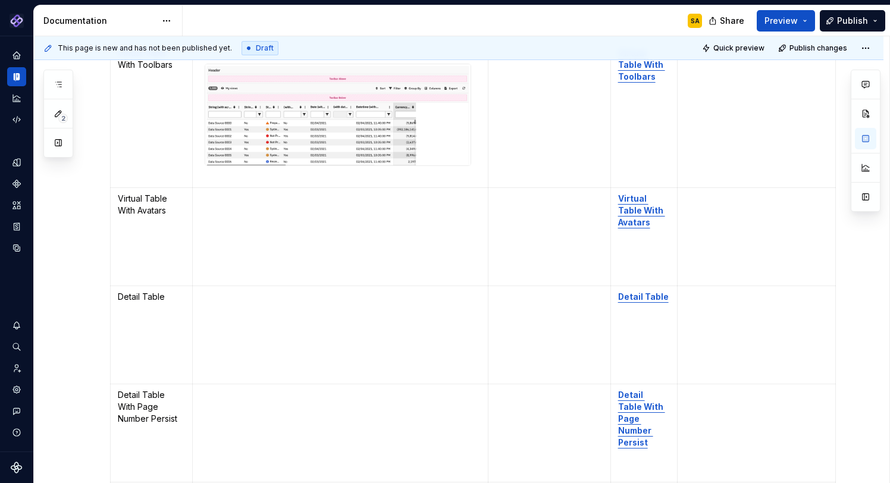
scroll to position [4898, 0]
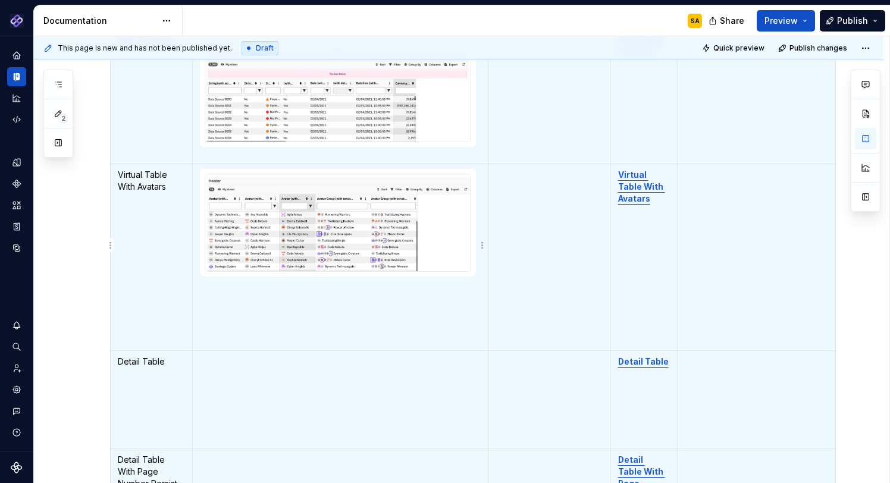
click at [224, 334] on p "To enrich screen reader interactions, please activate Accessibility in Grammarl…" at bounding box center [340, 340] width 281 height 12
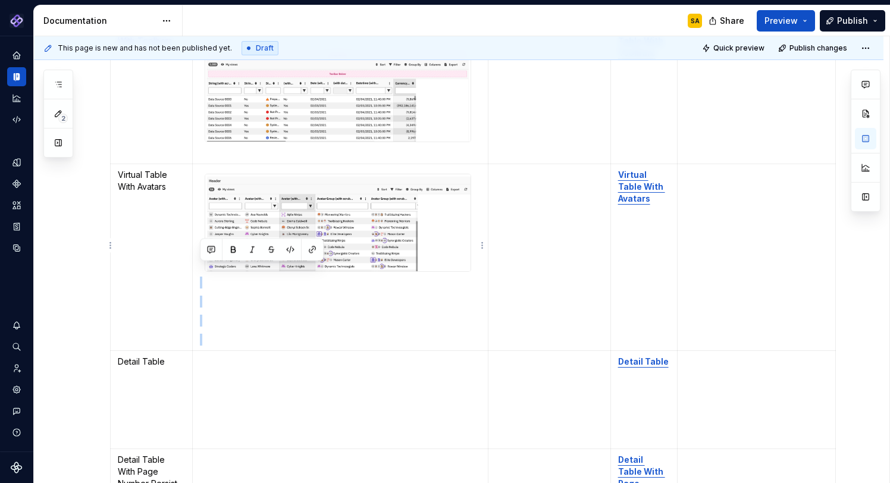
drag, startPoint x: 208, startPoint y: 327, endPoint x: 199, endPoint y: 275, distance: 53.2
click at [198, 274] on td "To enrich screen reader interactions, please activate Accessibility in Grammarl…" at bounding box center [341, 257] width 296 height 187
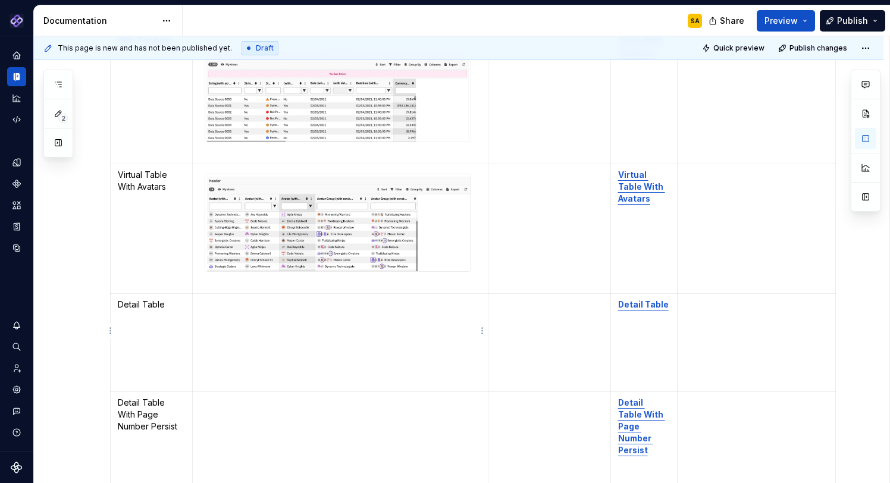
click at [215, 299] on p "To enrich screen reader interactions, please activate Accessibility in Grammarl…" at bounding box center [340, 305] width 281 height 12
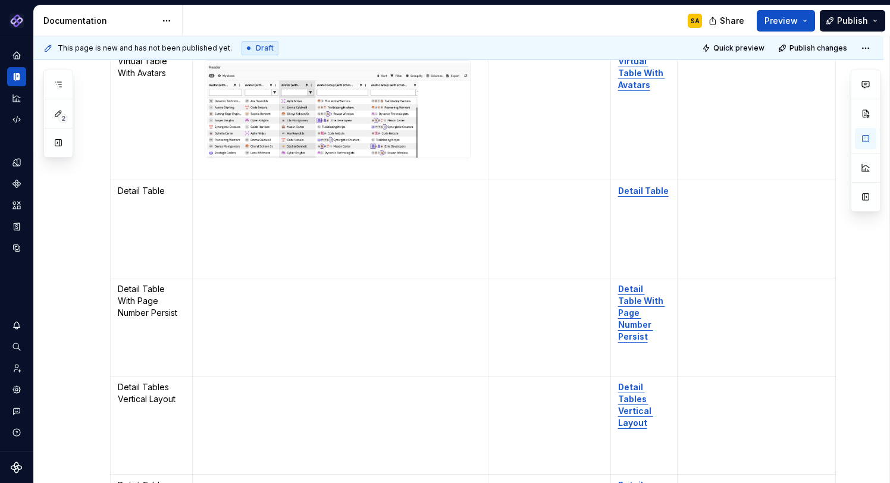
scroll to position [5036, 0]
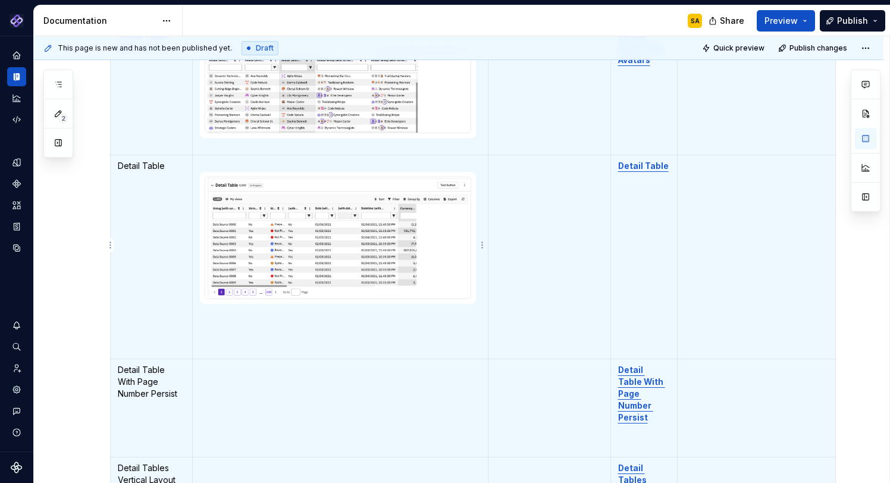
click at [224, 328] on td "To enrich screen reader interactions, please activate Accessibility in Grammarl…" at bounding box center [341, 257] width 296 height 204
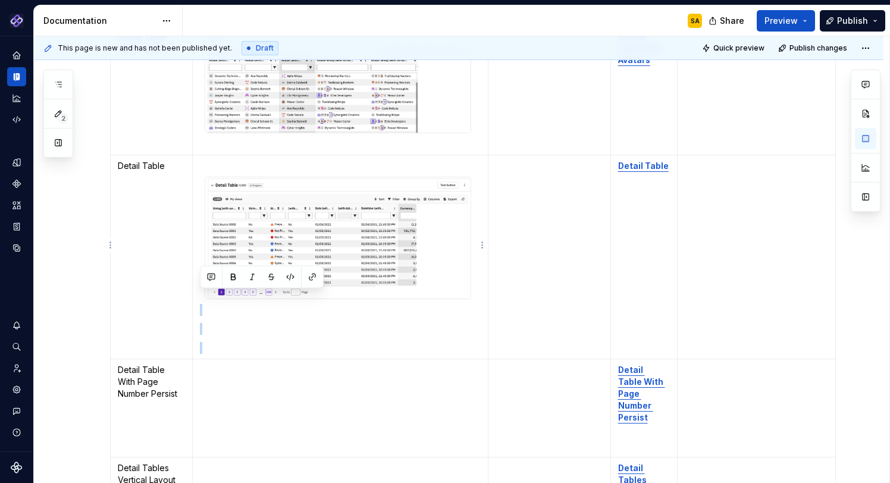
drag, startPoint x: 215, startPoint y: 336, endPoint x: 202, endPoint y: 301, distance: 37.5
click at [202, 301] on td "To enrich screen reader interactions, please activate Accessibility in Grammarl…" at bounding box center [341, 257] width 296 height 204
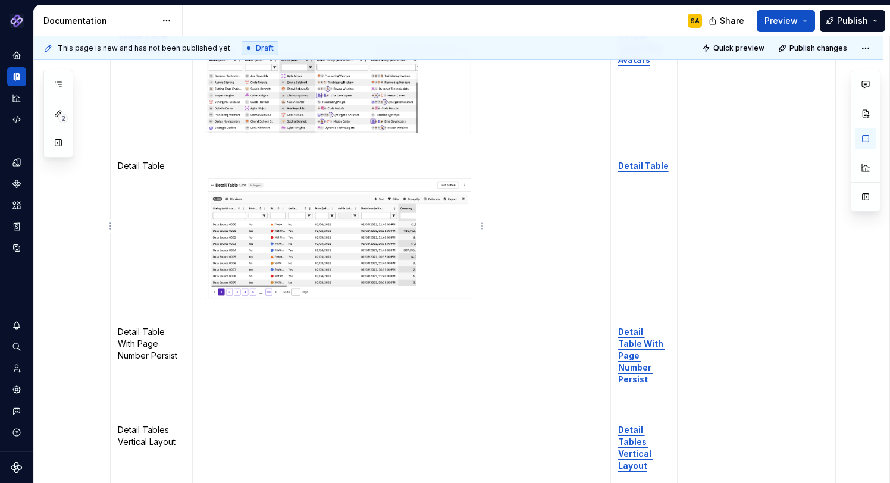
click at [208, 160] on p "To enrich screen reader interactions, please activate Accessibility in Grammarl…" at bounding box center [340, 166] width 281 height 12
click at [211, 326] on p "To enrich screen reader interactions, please activate Accessibility in Grammarl…" at bounding box center [340, 332] width 281 height 12
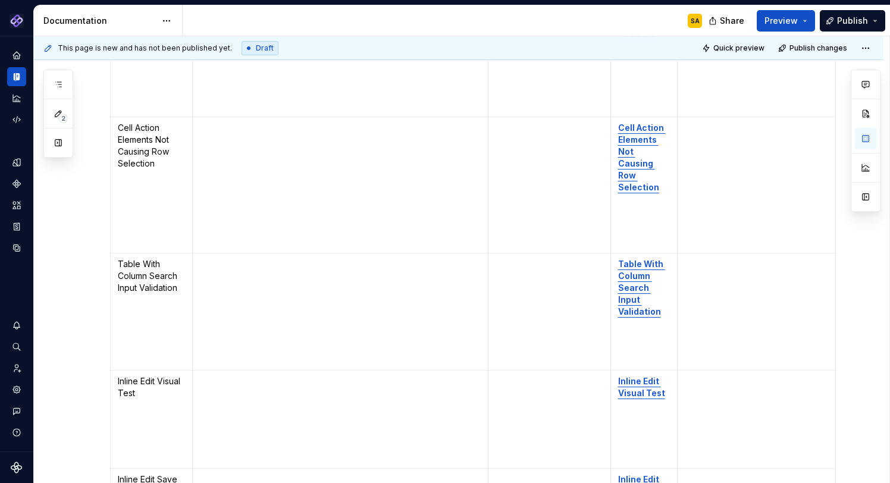
scroll to position [5612, 0]
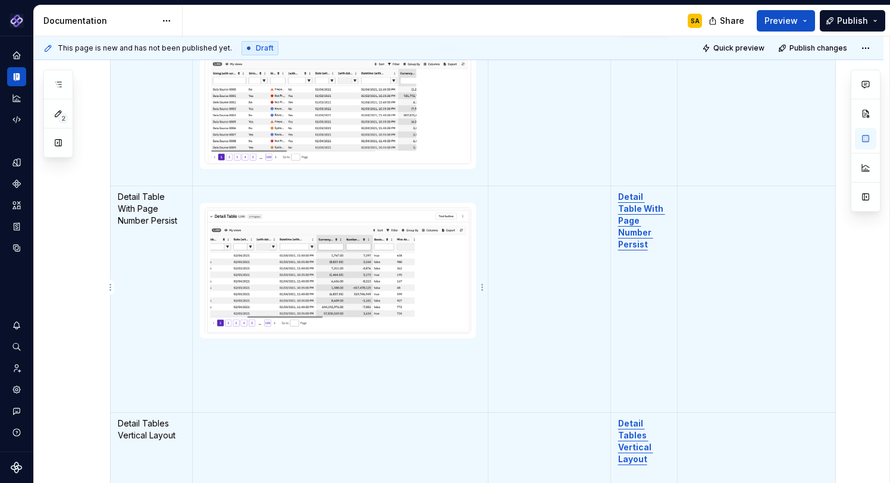
click at [240, 377] on p "To enrich screen reader interactions, please activate Accessibility in Grammarl…" at bounding box center [340, 383] width 281 height 12
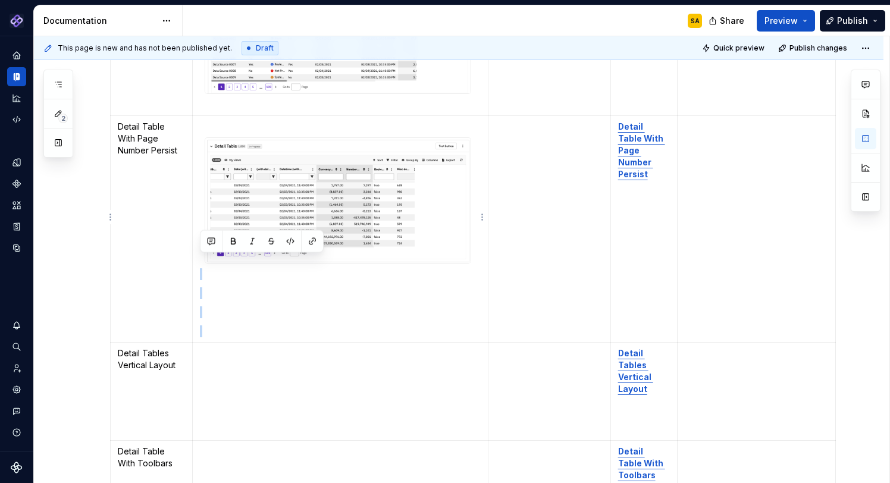
drag, startPoint x: 215, startPoint y: 321, endPoint x: 204, endPoint y: 261, distance: 61.9
click at [204, 261] on td "To enrich screen reader interactions, please activate Accessibility in Grammarl…" at bounding box center [341, 229] width 296 height 227
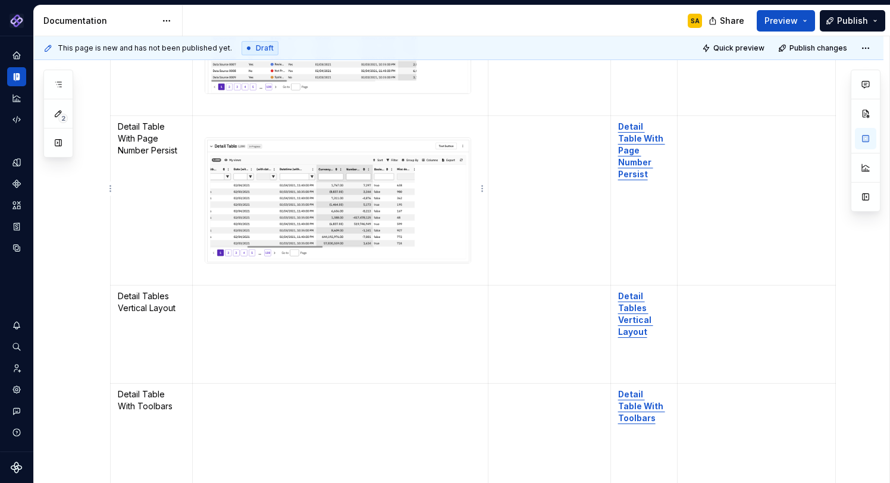
click at [212, 121] on p "To enrich screen reader interactions, please activate Accessibility in Grammarl…" at bounding box center [340, 127] width 281 height 12
click at [210, 290] on p "To enrich screen reader interactions, please activate Accessibility in Grammarl…" at bounding box center [340, 296] width 281 height 12
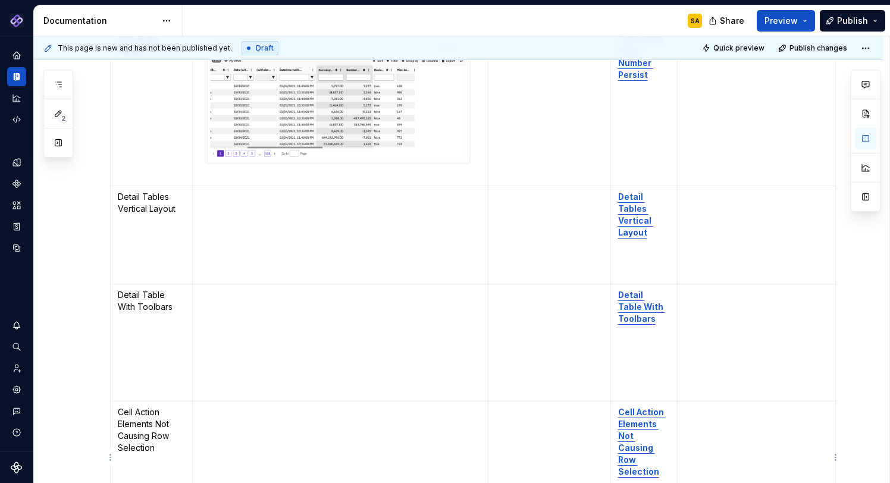
click at [809, 410] on td "To enrich screen reader interactions, please activate Accessibility in Grammarl…" at bounding box center [757, 469] width 158 height 136
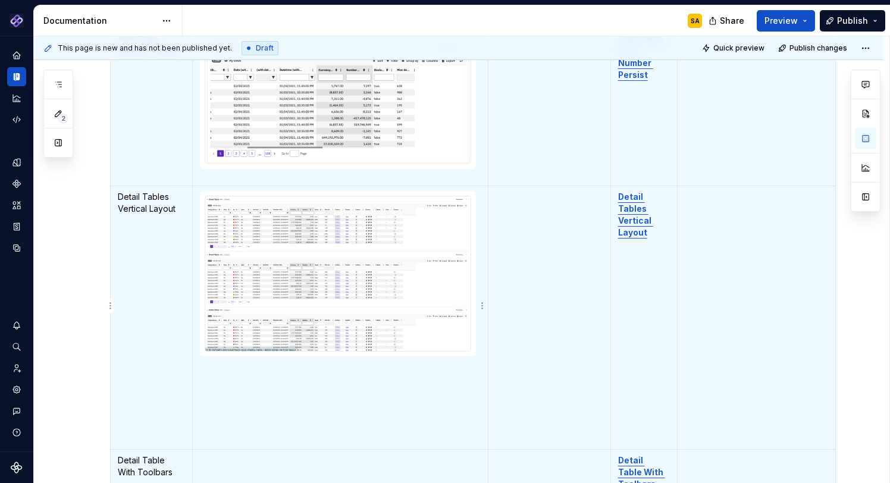
click at [200, 414] on p "To enrich screen reader interactions, please activate Accessibility in Grammarl…" at bounding box center [340, 420] width 281 height 12
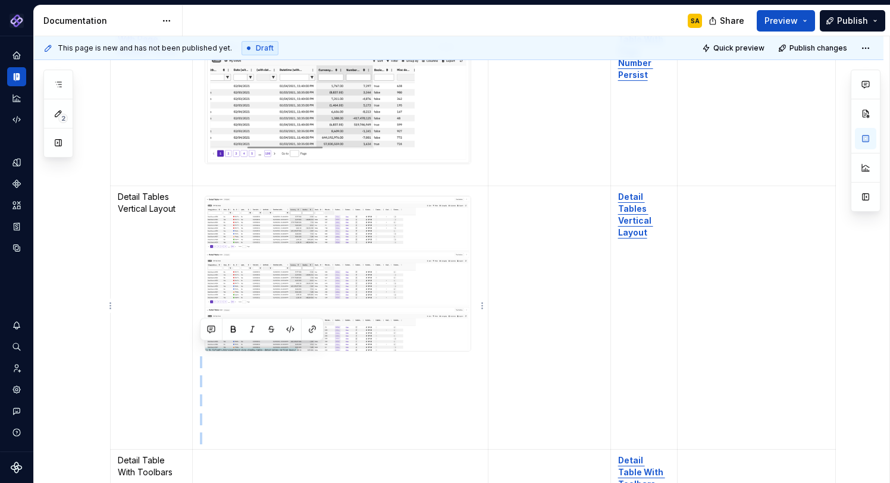
drag, startPoint x: 208, startPoint y: 430, endPoint x: 206, endPoint y: 354, distance: 76.2
click at [206, 354] on td "To enrich screen reader interactions, please activate Accessibility in Grammarl…" at bounding box center [341, 318] width 296 height 264
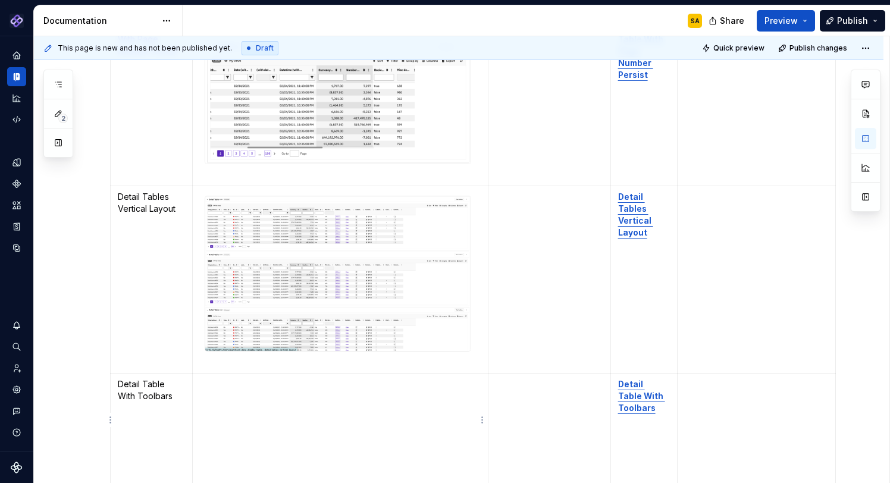
click at [226, 398] on p "To enrich screen reader interactions, please activate Accessibility in Grammarl…" at bounding box center [340, 404] width 281 height 12
click at [210, 379] on p "To enrich screen reader interactions, please activate Accessibility in Grammarl…" at bounding box center [340, 385] width 281 height 12
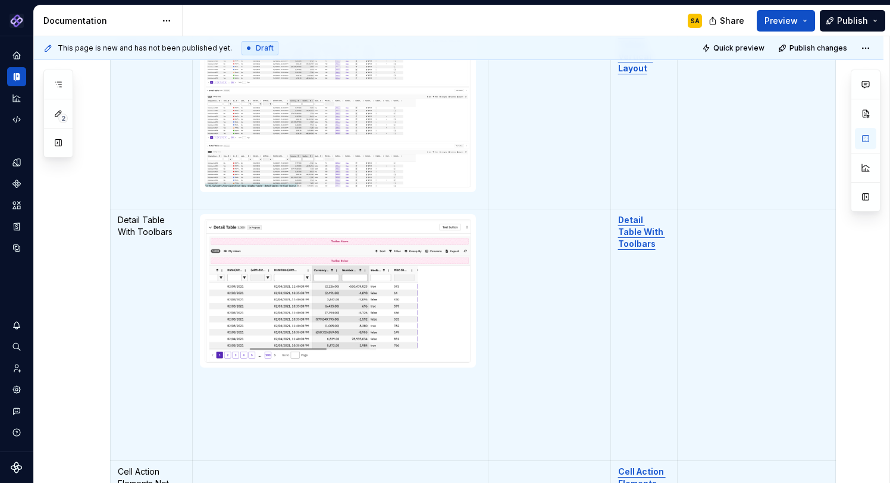
scroll to position [5582, 0]
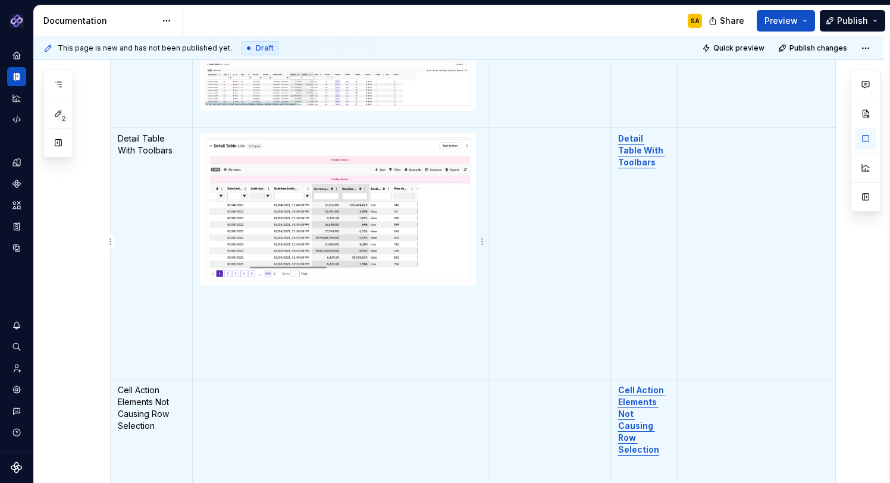
click at [205, 327] on td "To enrich screen reader interactions, please activate Accessibility in Grammarl…" at bounding box center [341, 253] width 296 height 252
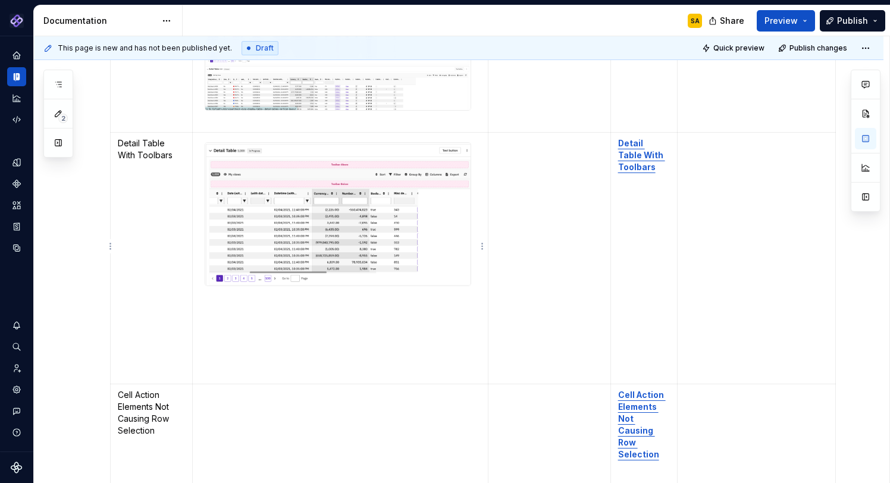
scroll to position [0, 0]
drag, startPoint x: 223, startPoint y: 359, endPoint x: 208, endPoint y: 290, distance: 70.0
click at [208, 290] on td "To enrich screen reader interactions, please activate Accessibility in Grammarl…" at bounding box center [341, 258] width 296 height 252
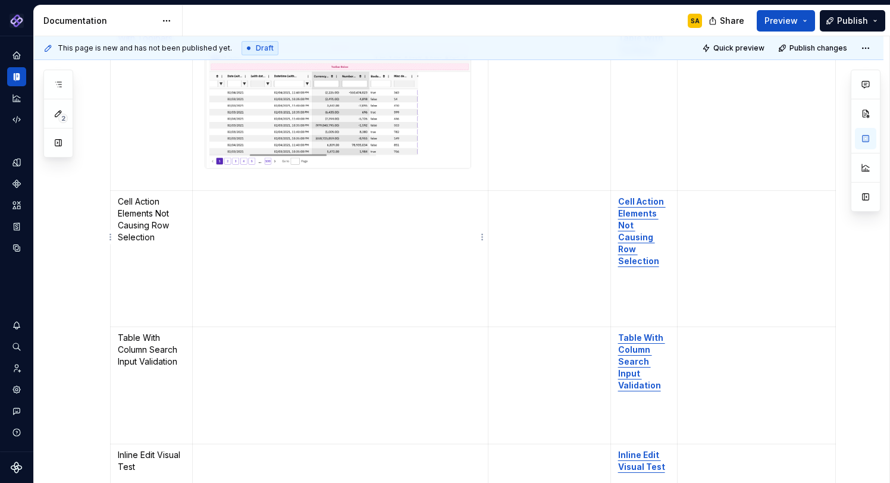
scroll to position [5710, 0]
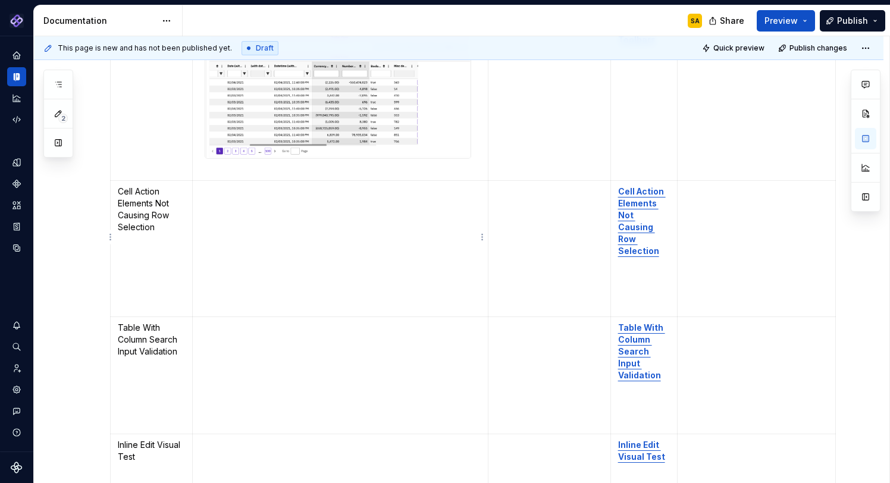
click at [211, 186] on p "To enrich screen reader interactions, please activate Accessibility in Grammarl…" at bounding box center [340, 192] width 281 height 12
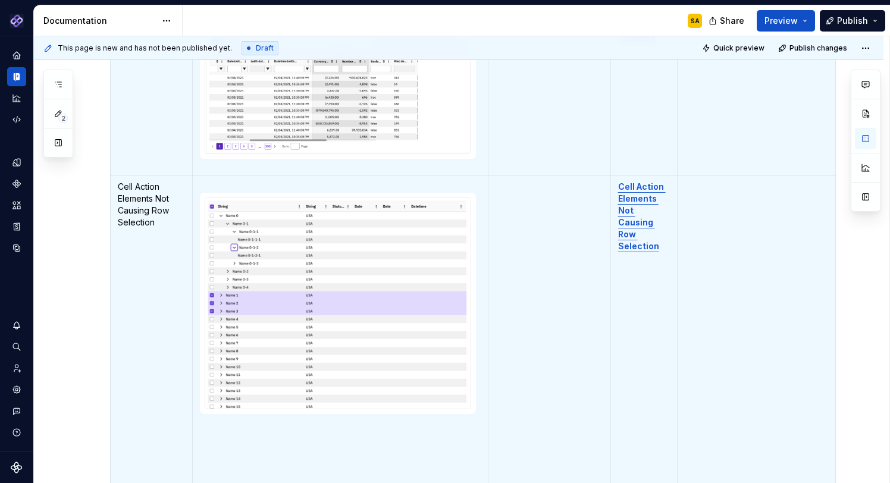
scroll to position [5, 1]
click at [529, 290] on td "To enrich screen reader interactions, please activate Accessibility in Grammarl…" at bounding box center [549, 351] width 123 height 351
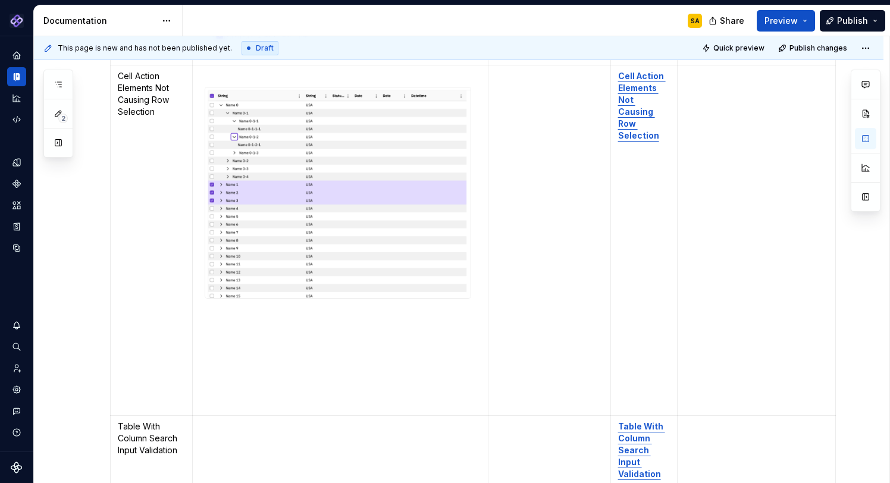
scroll to position [5849, 0]
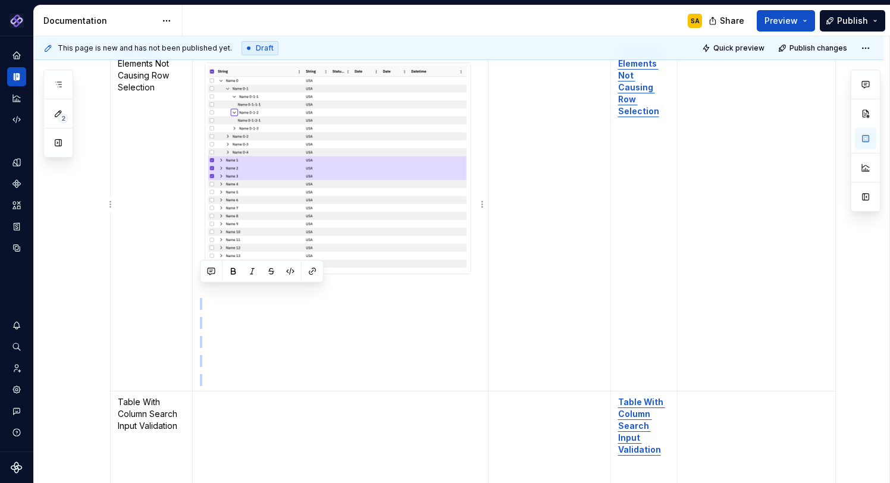
drag, startPoint x: 208, startPoint y: 365, endPoint x: 201, endPoint y: 281, distance: 84.2
click at [201, 280] on td "To enrich screen reader interactions, please activate Accessibility in Grammarl…" at bounding box center [341, 216] width 296 height 351
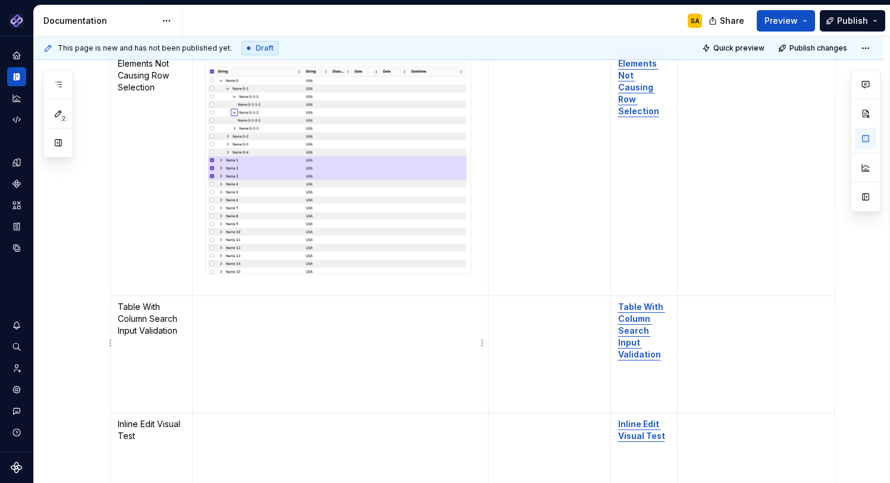
click at [220, 301] on p "To enrich screen reader interactions, please activate Accessibility in Grammarl…" at bounding box center [340, 307] width 281 height 12
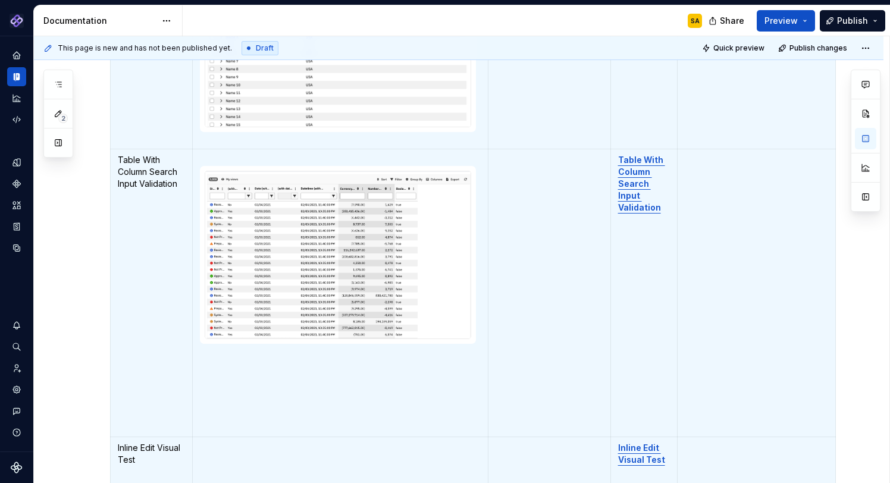
scroll to position [5, 0]
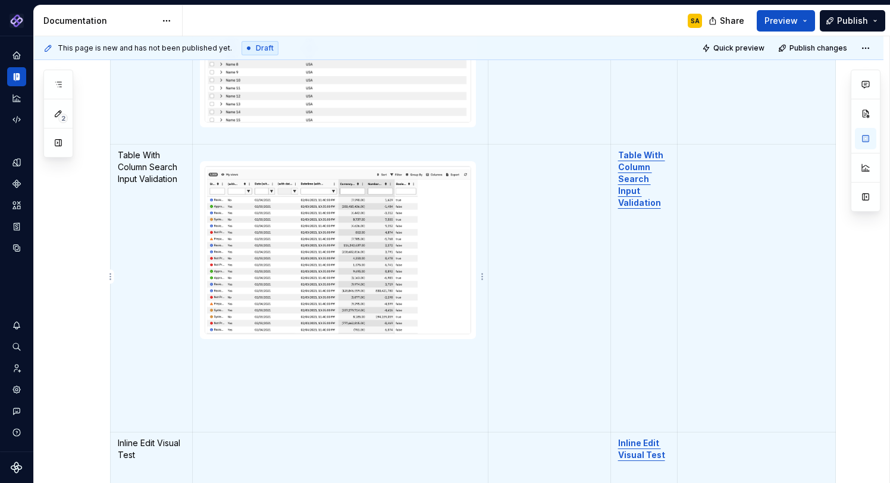
click at [246, 396] on p "To enrich screen reader interactions, please activate Accessibility in Grammarl…" at bounding box center [340, 402] width 281 height 12
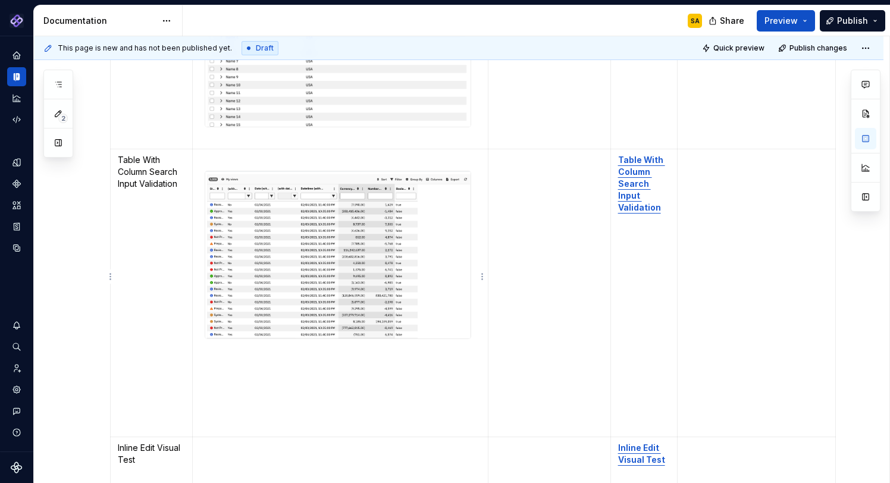
scroll to position [0, 0]
drag, startPoint x: 207, startPoint y: 416, endPoint x: 203, endPoint y: 343, distance: 73.3
click at [203, 343] on td "To enrich screen reader interactions, please activate Accessibility in Grammarl…" at bounding box center [341, 293] width 296 height 288
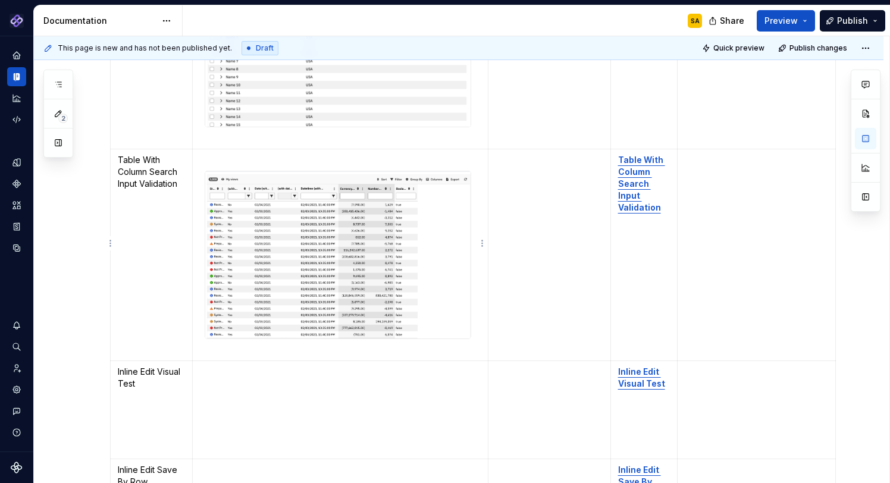
click at [219, 154] on p "To enrich screen reader interactions, please activate Accessibility in Grammarl…" at bounding box center [340, 160] width 281 height 12
click at [574, 252] on td "To enrich screen reader interactions, please activate Accessibility in Grammarl…" at bounding box center [550, 255] width 123 height 212
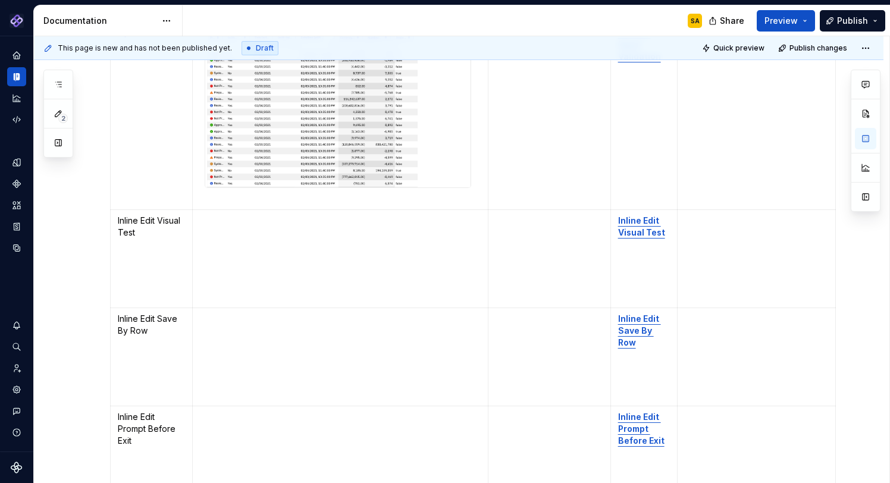
scroll to position [6158, 0]
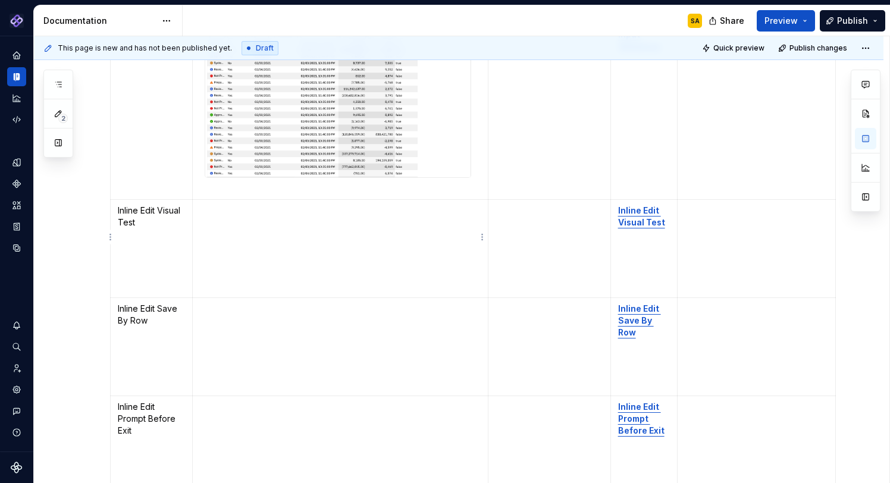
click at [210, 205] on p "To enrich screen reader interactions, please activate Accessibility in Grammarl…" at bounding box center [340, 211] width 281 height 12
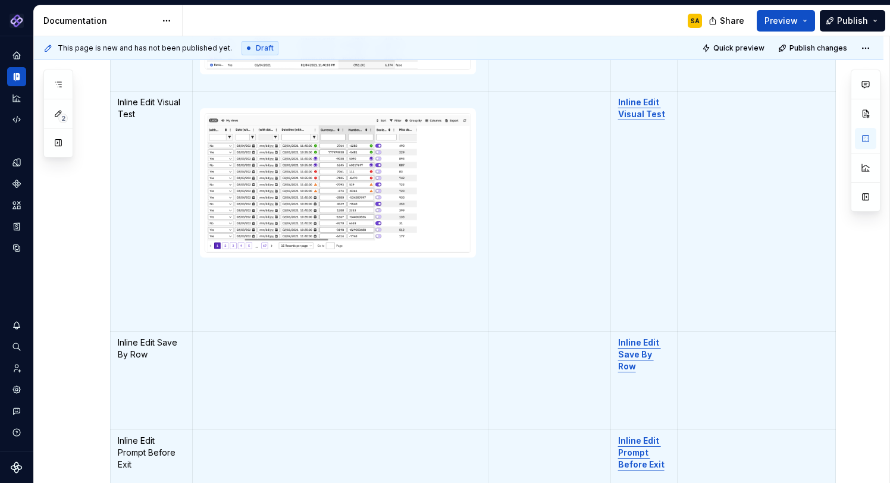
scroll to position [6261, 0]
click at [212, 296] on td "To enrich screen reader interactions, please activate Accessibility in Grammarl…" at bounding box center [341, 212] width 296 height 240
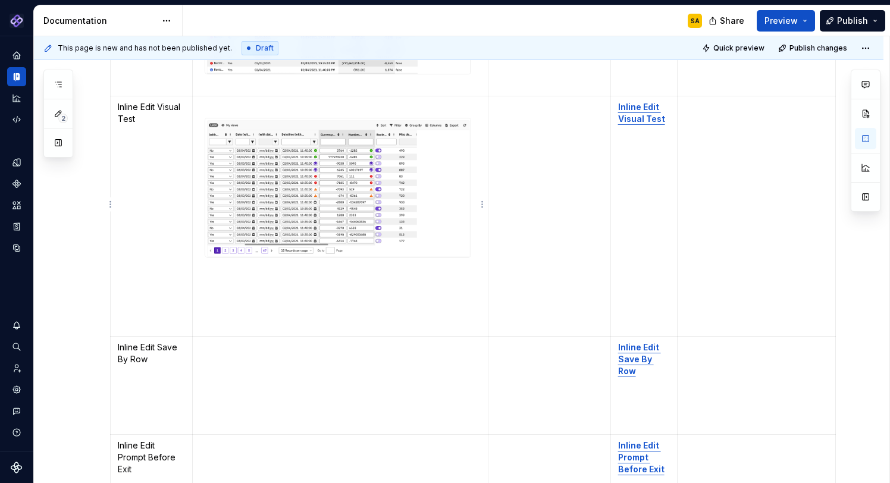
scroll to position [0, 0]
drag, startPoint x: 204, startPoint y: 313, endPoint x: 202, endPoint y: 259, distance: 53.6
click at [202, 259] on td "To enrich screen reader interactions, please activate Accessibility in Grammarl…" at bounding box center [341, 216] width 296 height 240
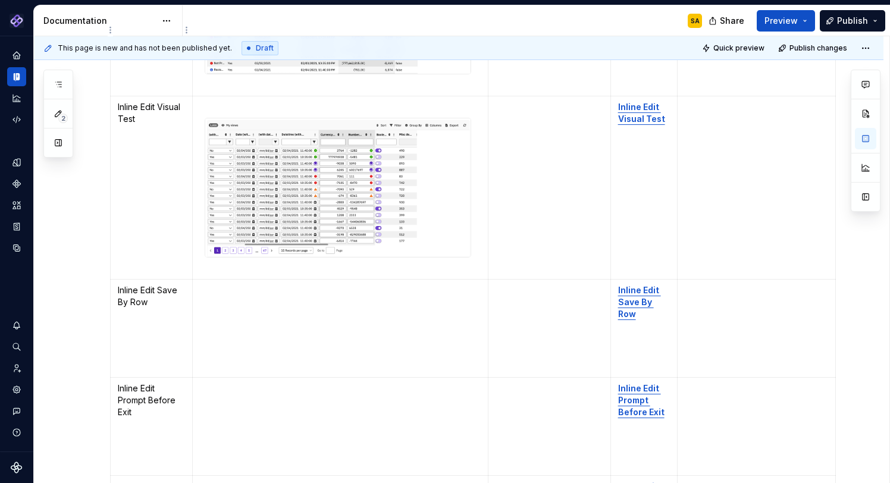
scroll to position [6407, 0]
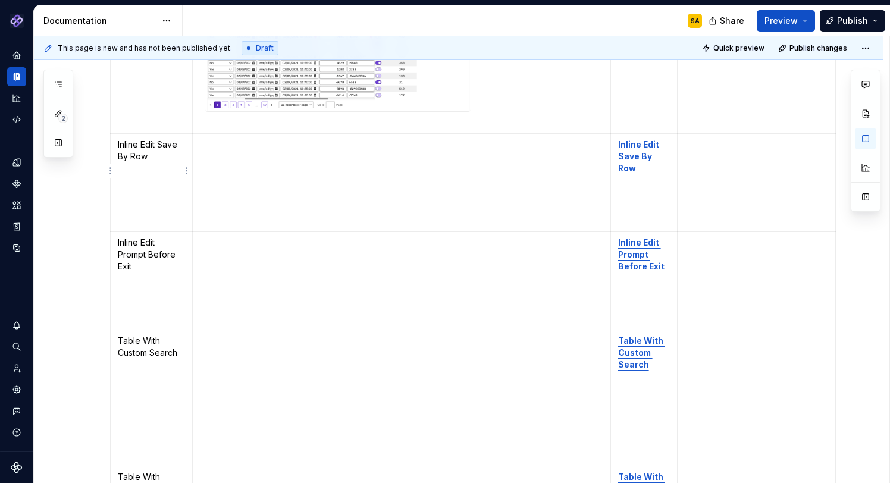
click at [210, 139] on p "To enrich screen reader interactions, please activate Accessibility in Grammarl…" at bounding box center [340, 145] width 281 height 12
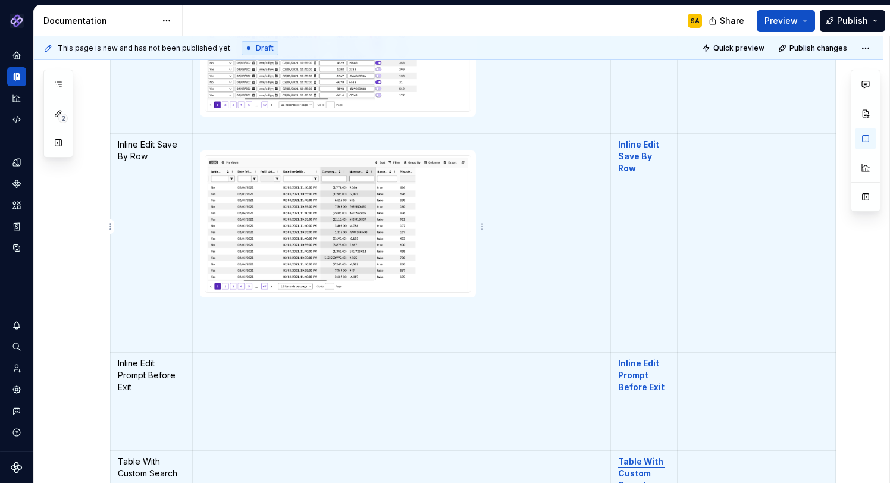
scroll to position [5, 0]
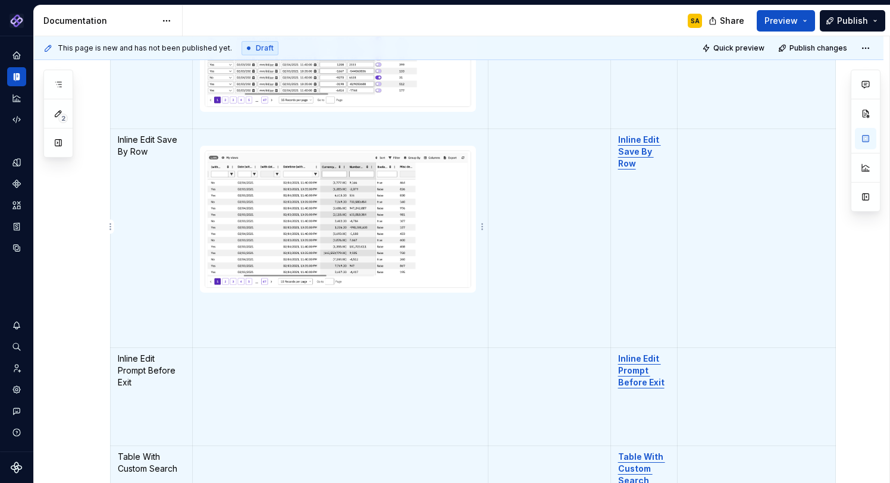
click at [220, 318] on td "To enrich screen reader interactions, please activate Accessibility in Grammarl…" at bounding box center [341, 239] width 296 height 220
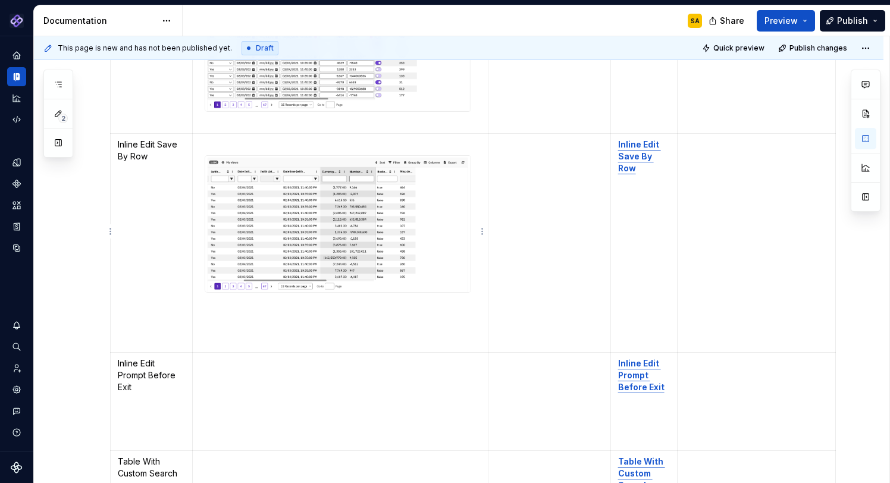
scroll to position [0, 0]
drag, startPoint x: 210, startPoint y: 329, endPoint x: 200, endPoint y: 298, distance: 33.0
click at [200, 298] on td "To enrich screen reader interactions, please activate Accessibility in Grammarl…" at bounding box center [341, 243] width 296 height 220
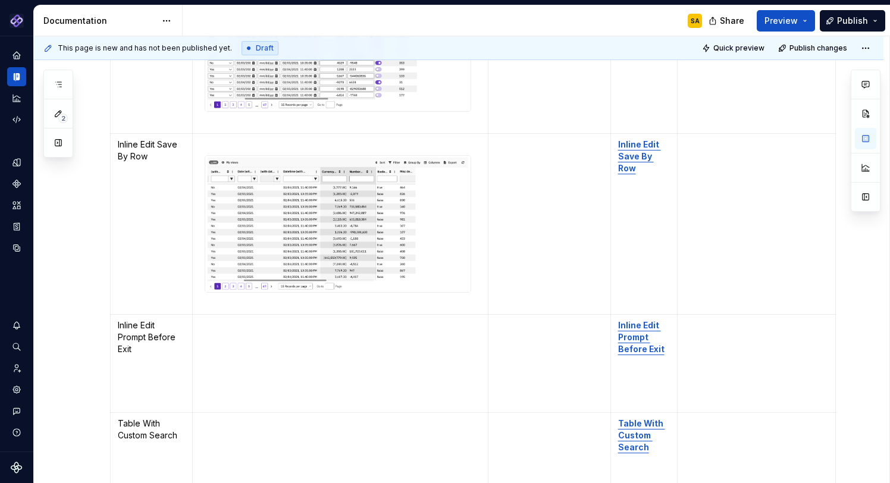
scroll to position [6480, 0]
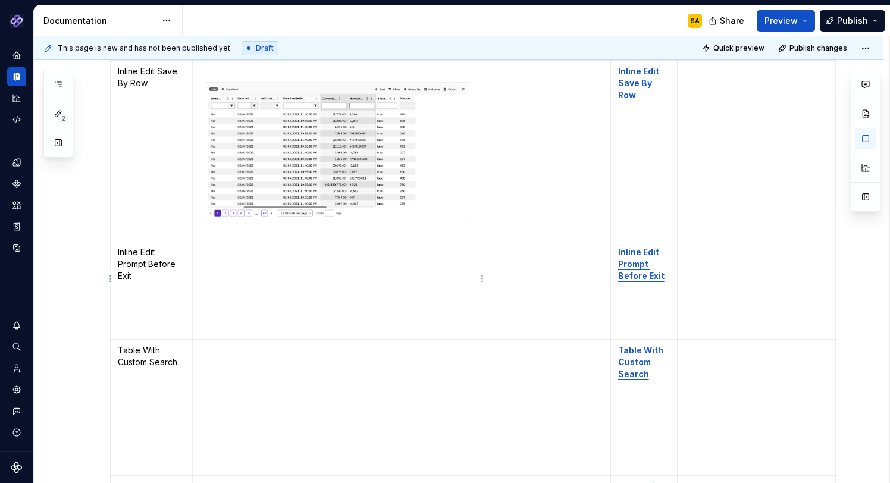
click at [228, 246] on p "To enrich screen reader interactions, please activate Accessibility in Grammarl…" at bounding box center [340, 252] width 281 height 12
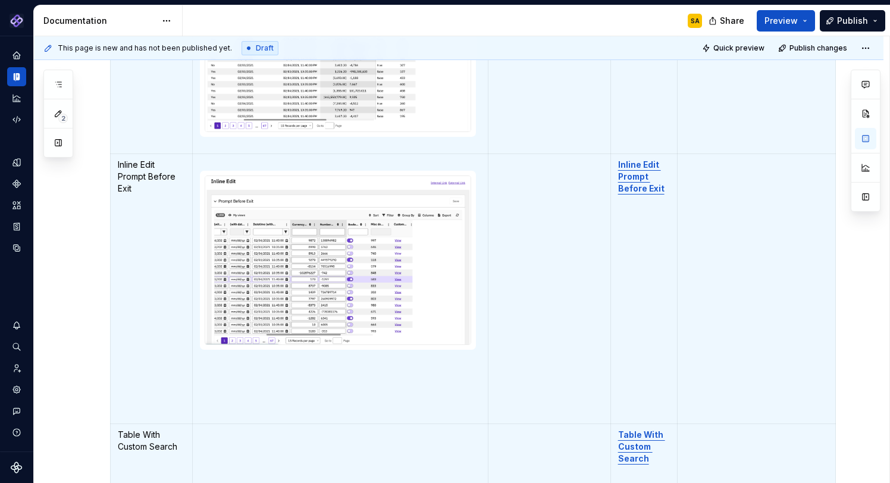
scroll to position [6623, 0]
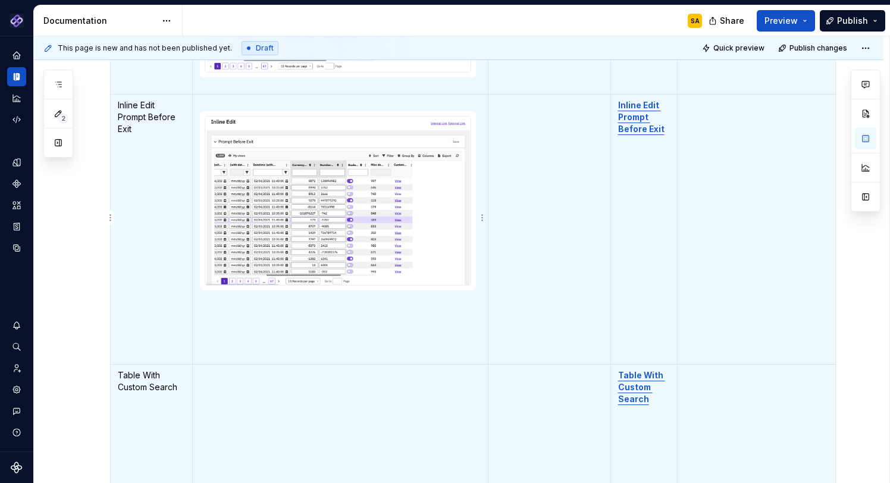
click at [215, 330] on td "To enrich screen reader interactions, please activate Accessibility in Grammarl…" at bounding box center [341, 230] width 296 height 270
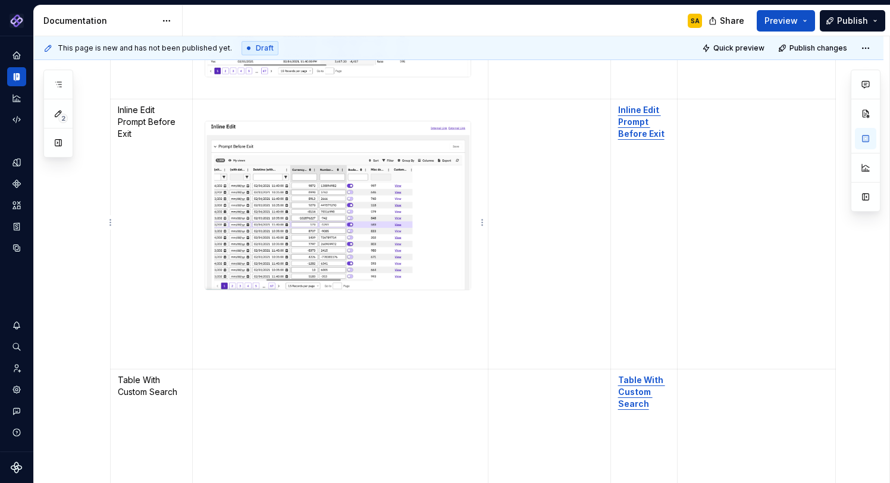
scroll to position [0, 0]
drag, startPoint x: 211, startPoint y: 344, endPoint x: 205, endPoint y: 295, distance: 49.8
click at [205, 295] on td "To enrich screen reader interactions, please activate Accessibility in Grammarl…" at bounding box center [341, 234] width 296 height 270
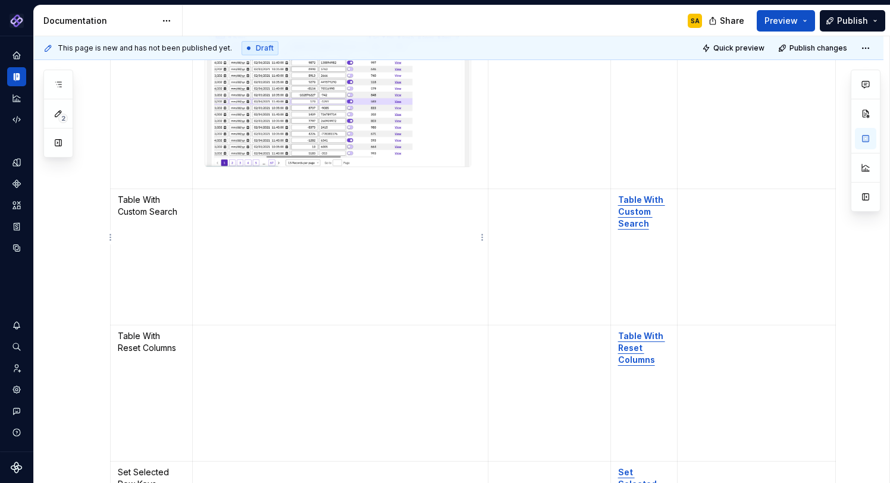
scroll to position [6753, 0]
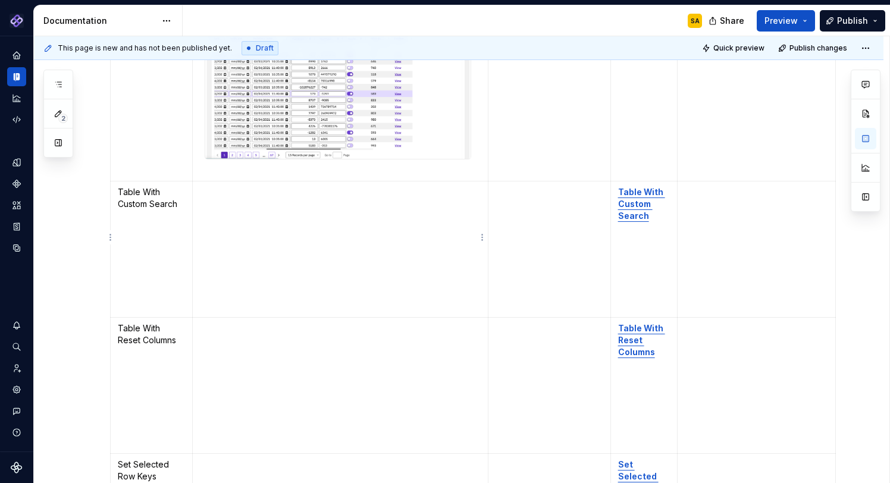
click at [240, 186] on p "To enrich screen reader interactions, please activate Accessibility in Grammarl…" at bounding box center [340, 192] width 281 height 12
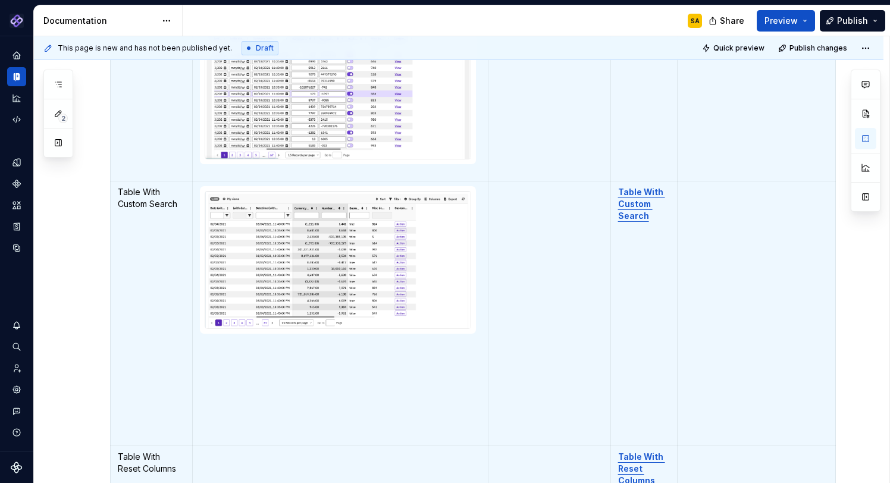
scroll to position [5, 0]
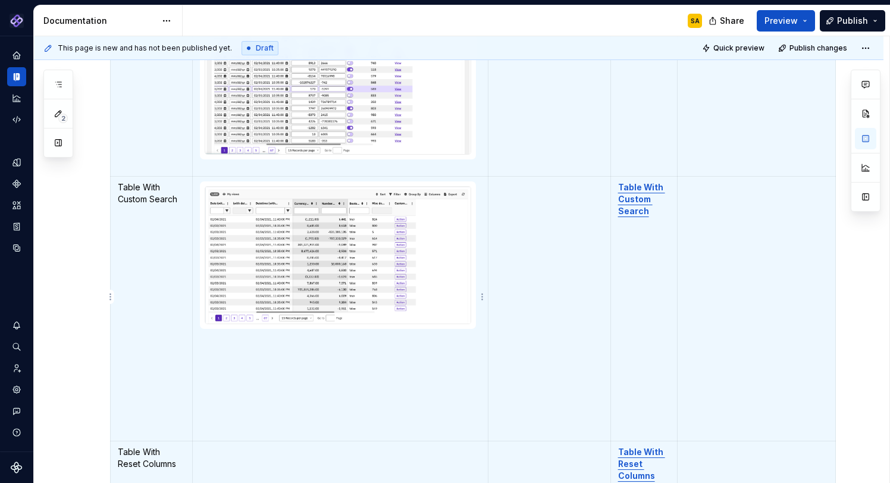
click at [280, 406] on td "To enrich screen reader interactions, please activate Accessibility in Grammarl…" at bounding box center [341, 309] width 296 height 265
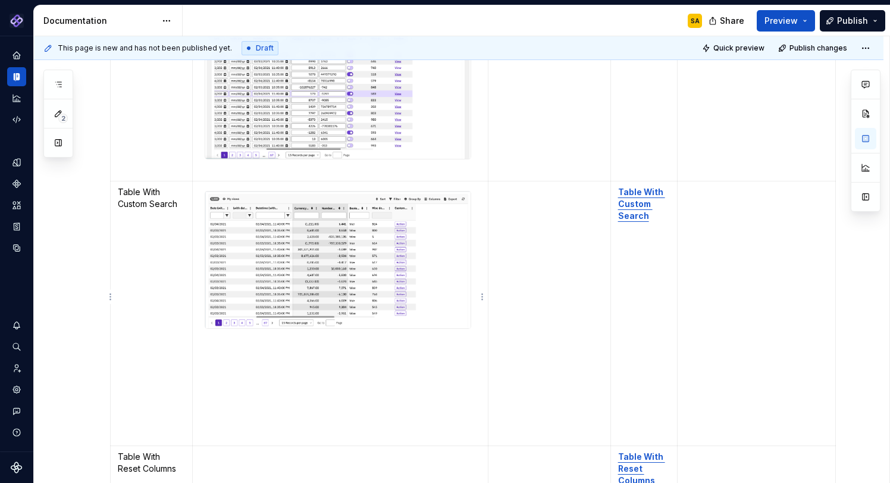
scroll to position [0, 0]
click at [207, 429] on p "To enrich screen reader interactions, please activate Accessibility in Grammarl…" at bounding box center [340, 435] width 281 height 12
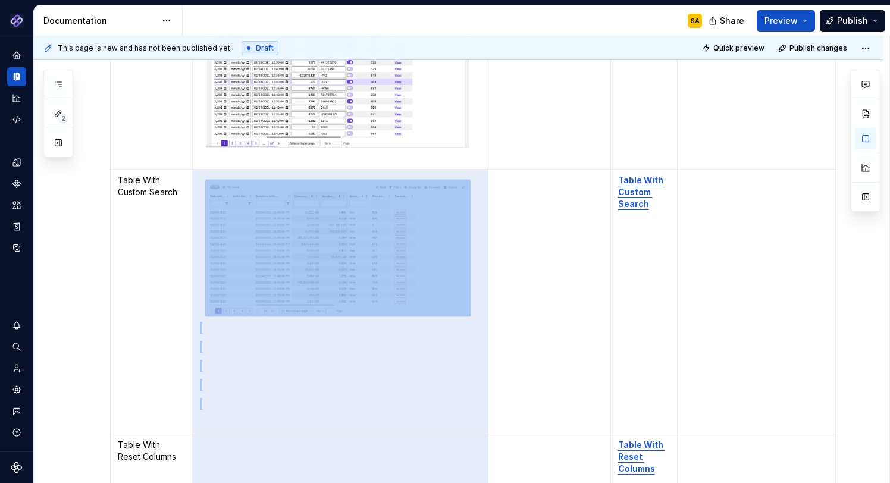
scroll to position [6765, 0]
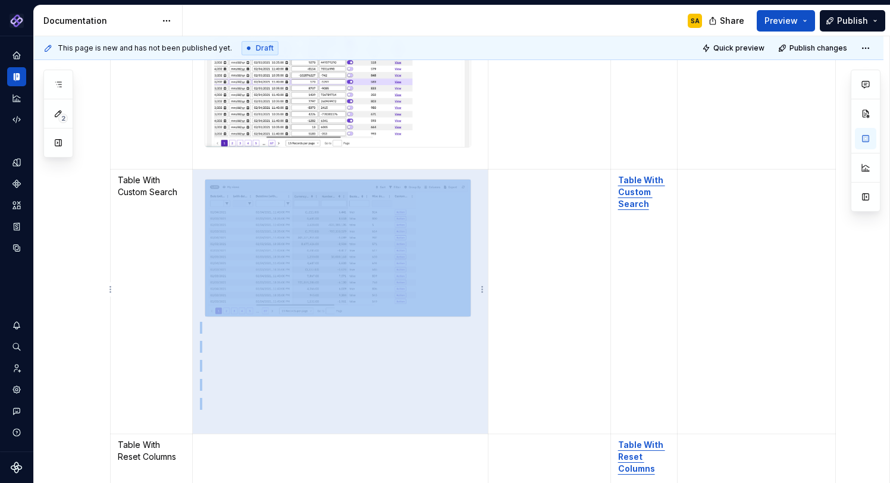
drag, startPoint x: 216, startPoint y: 345, endPoint x: 256, endPoint y: 357, distance: 41.8
click at [223, 370] on td "To enrich screen reader interactions, please activate Accessibility in Grammarl…" at bounding box center [341, 302] width 296 height 265
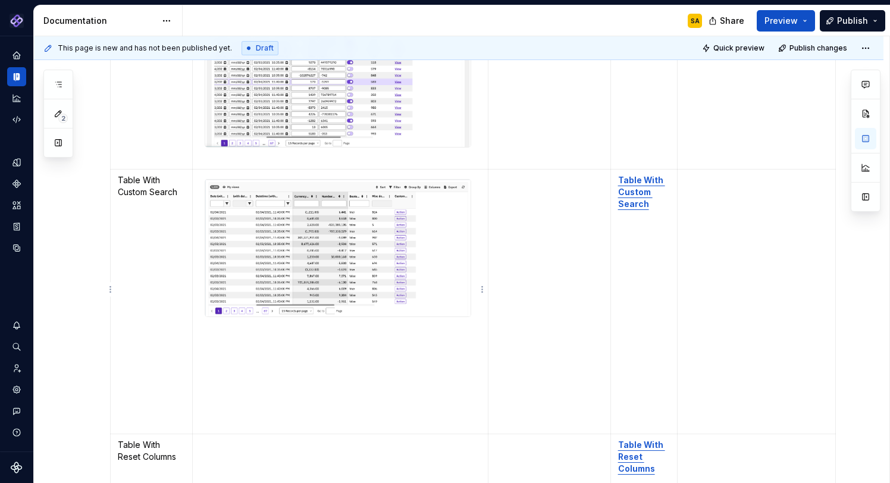
click at [256, 360] on p "To enrich screen reader interactions, please activate Accessibility in Grammarl…" at bounding box center [340, 366] width 281 height 12
click at [211, 322] on p "To enrich screen reader interactions, please activate Accessibility in Grammarl…" at bounding box center [340, 328] width 281 height 12
drag, startPoint x: 205, startPoint y: 322, endPoint x: 205, endPoint y: 405, distance: 83.3
click at [205, 405] on td "To enrich screen reader interactions, please activate Accessibility in Grammarl…" at bounding box center [341, 302] width 296 height 265
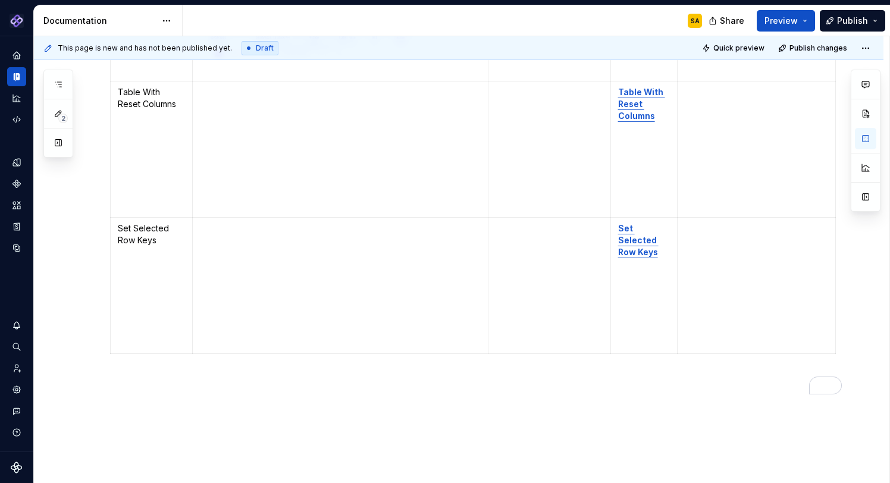
scroll to position [6920, 0]
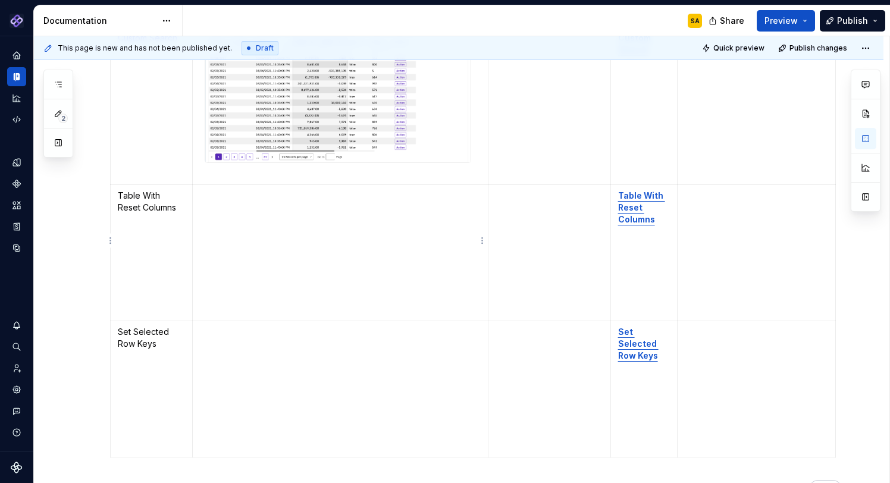
click at [210, 190] on p "To enrich screen reader interactions, please activate Accessibility in Grammarl…" at bounding box center [340, 196] width 281 height 12
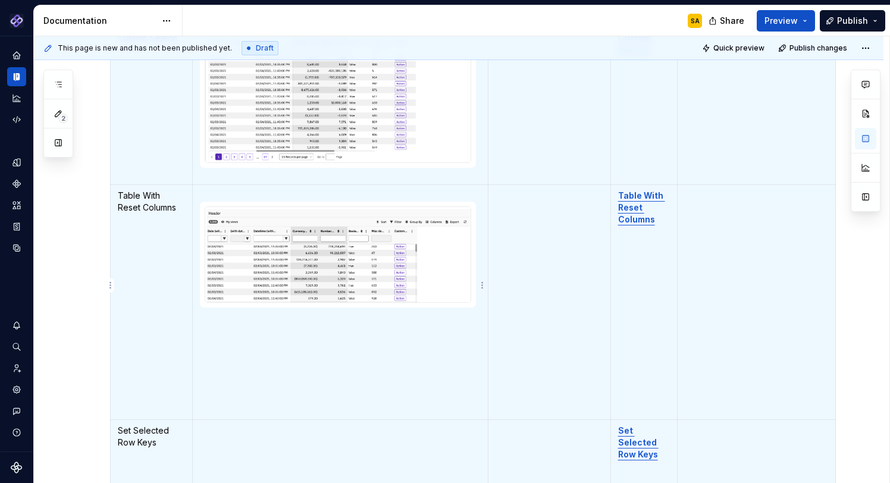
scroll to position [5, 0]
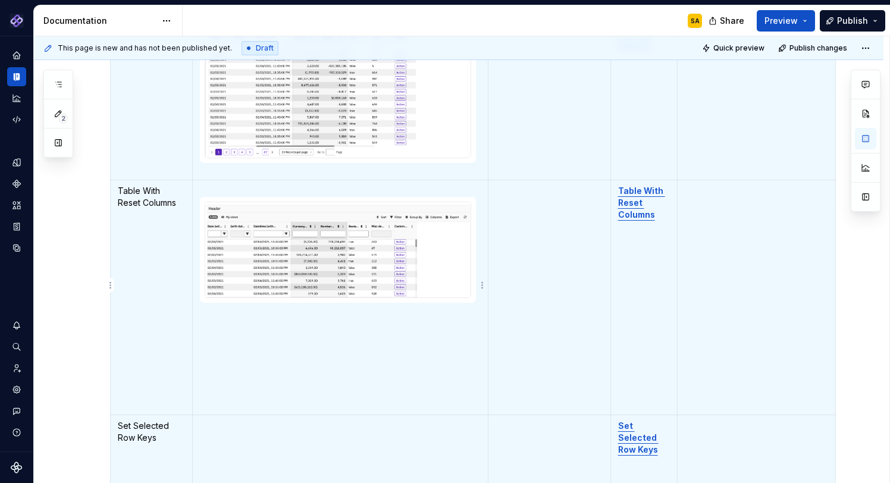
click at [240, 341] on p "To enrich screen reader interactions, please activate Accessibility in Grammarl…" at bounding box center [340, 347] width 281 height 12
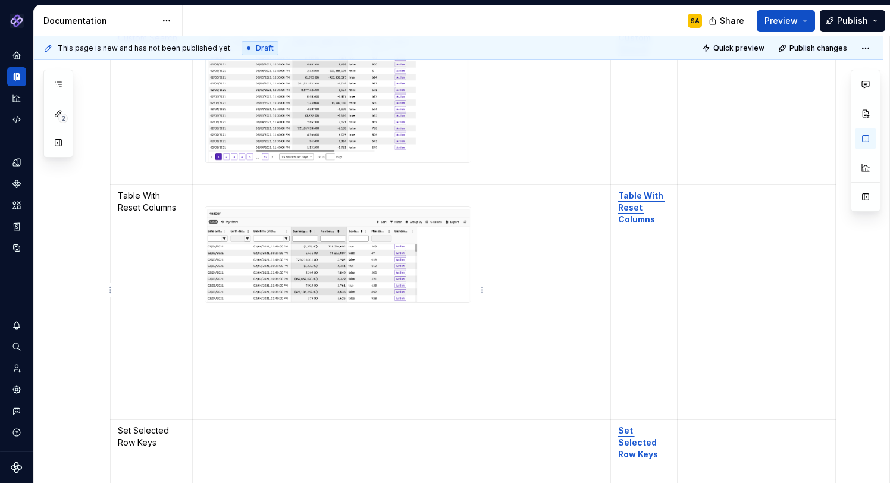
scroll to position [0, 0]
drag, startPoint x: 209, startPoint y: 308, endPoint x: 225, endPoint y: 397, distance: 90.7
click at [224, 398] on td "To enrich screen reader interactions, please activate Accessibility in Grammarl…" at bounding box center [341, 302] width 296 height 235
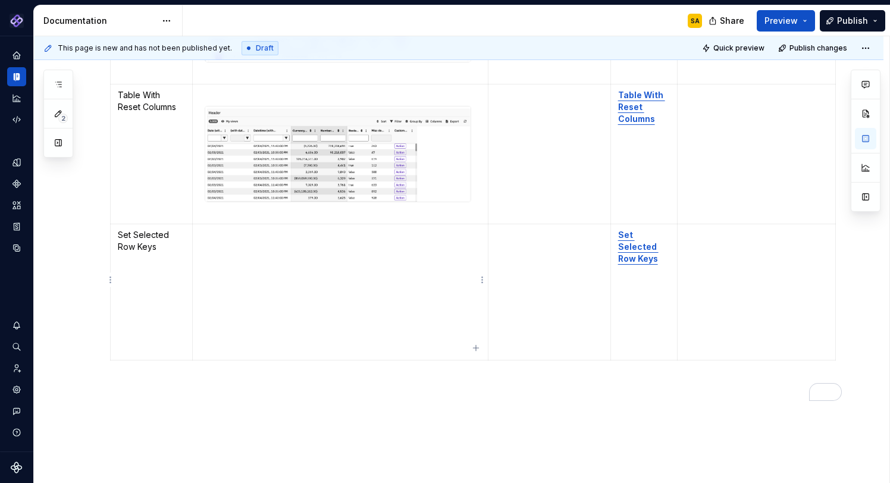
scroll to position [7020, 0]
drag, startPoint x: 215, startPoint y: 231, endPoint x: 217, endPoint y: 245, distance: 13.8
click at [215, 231] on td "To enrich screen reader interactions, please activate Accessibility in Grammarl…" at bounding box center [341, 292] width 296 height 136
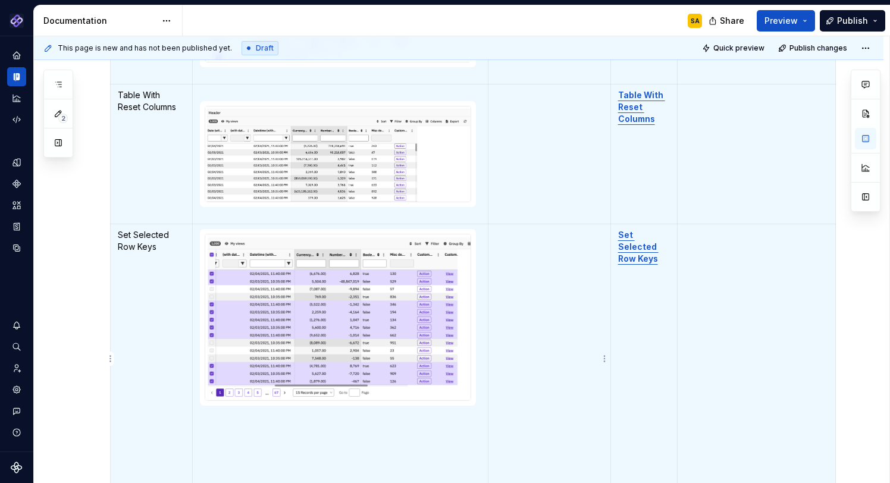
click at [537, 249] on td "To enrich screen reader interactions, please activate Accessibility in Grammarl…" at bounding box center [550, 371] width 123 height 294
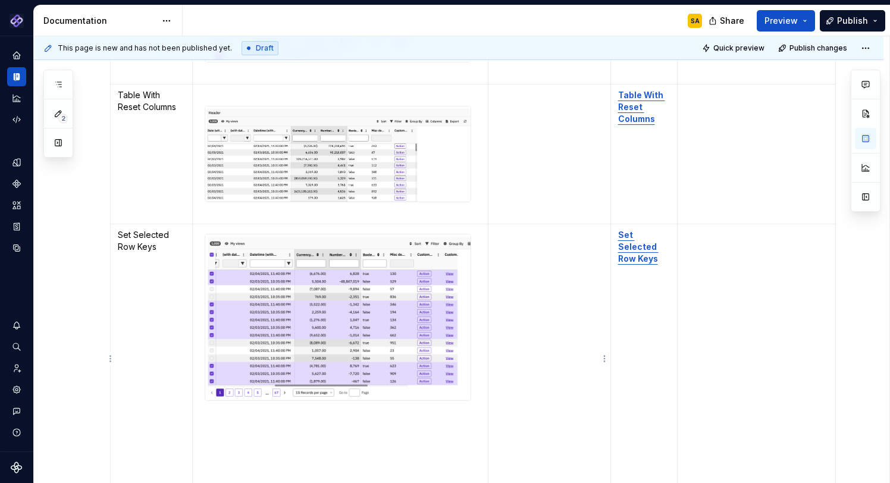
click at [522, 304] on td "To enrich screen reader interactions, please activate Accessibility in Grammarl…" at bounding box center [550, 371] width 123 height 294
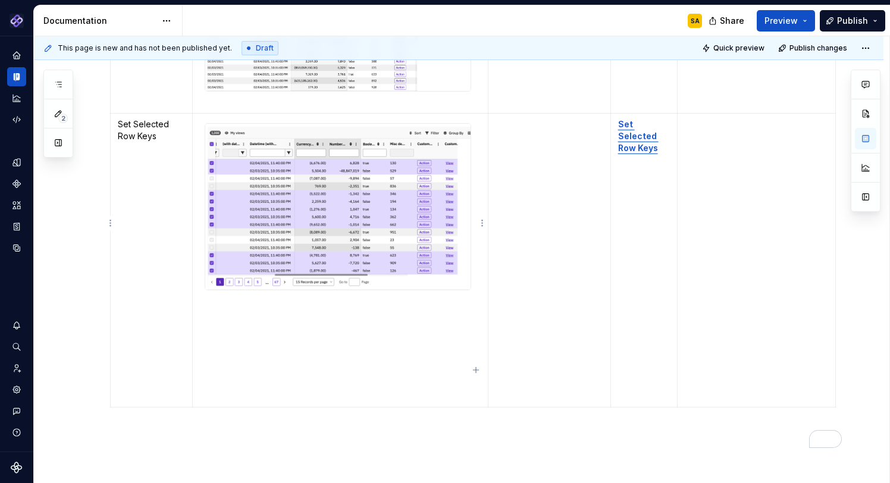
scroll to position [7156, 0]
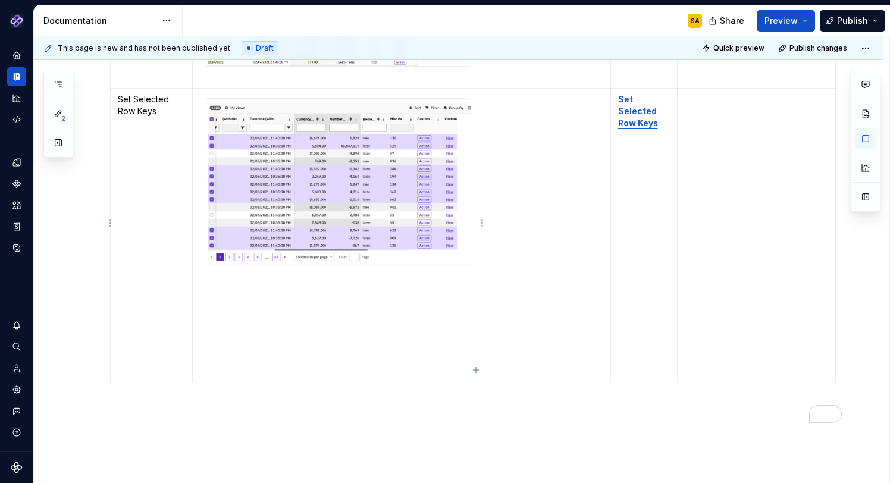
drag, startPoint x: 207, startPoint y: 276, endPoint x: 216, endPoint y: 281, distance: 10.6
click at [207, 276] on td "To enrich screen reader interactions, please activate Accessibility in Grammarl…" at bounding box center [341, 235] width 296 height 294
drag, startPoint x: 210, startPoint y: 356, endPoint x: 207, endPoint y: 271, distance: 85.2
click at [207, 271] on td "To enrich screen reader interactions, please activate Accessibility in Grammarl…" at bounding box center [341, 235] width 296 height 294
drag, startPoint x: 564, startPoint y: 177, endPoint x: 558, endPoint y: 182, distance: 7.2
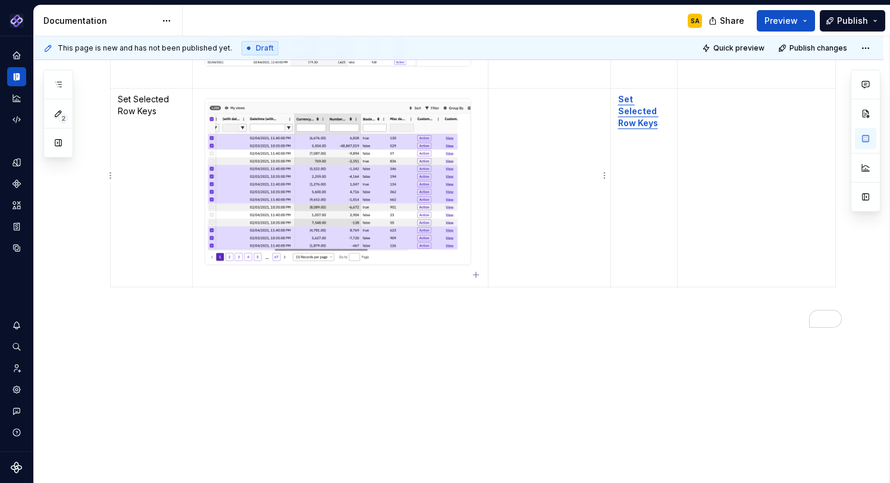
click at [564, 177] on td "To enrich screen reader interactions, please activate Accessibility in Grammarl…" at bounding box center [550, 187] width 123 height 199
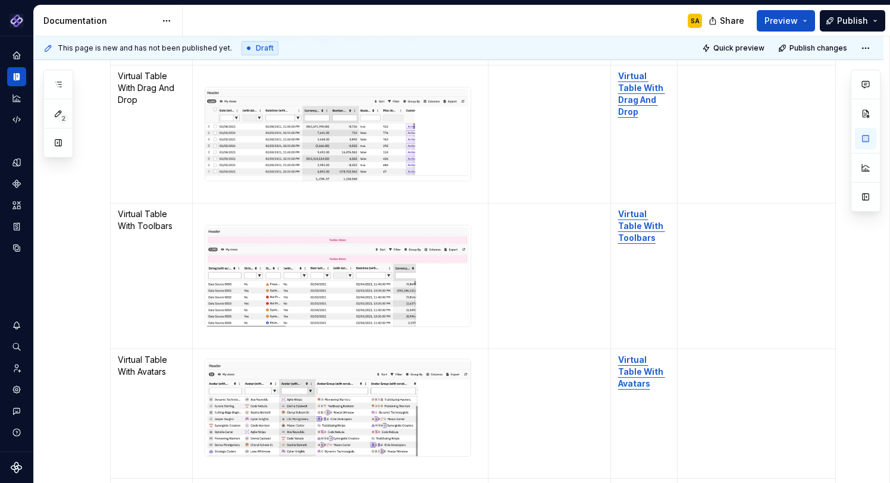
scroll to position [4594, 0]
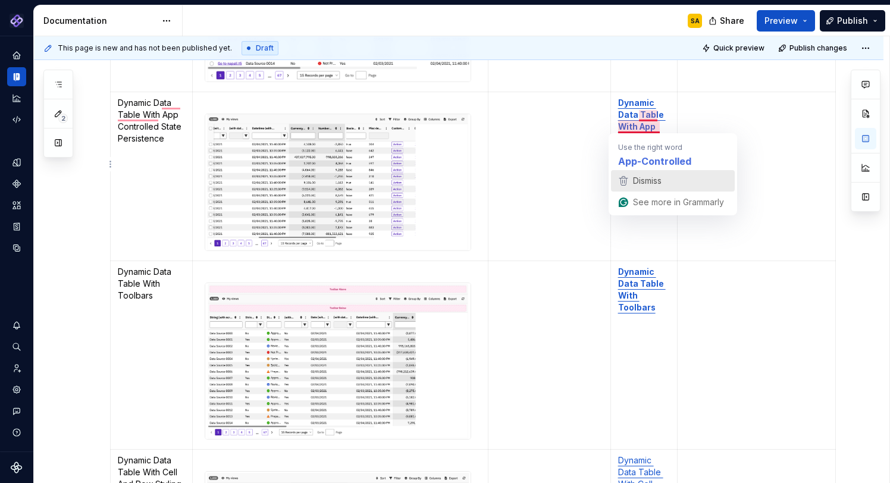
click at [651, 176] on span "Dismiss" at bounding box center [647, 181] width 29 height 10
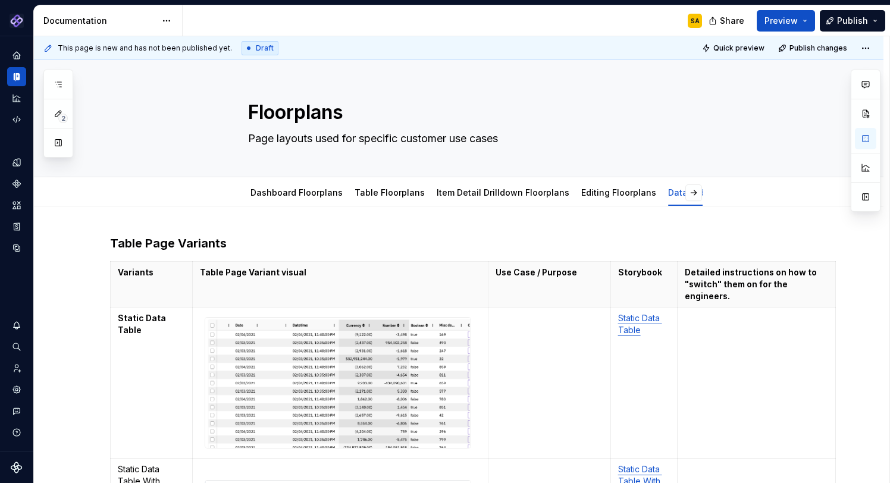
type textarea "*"
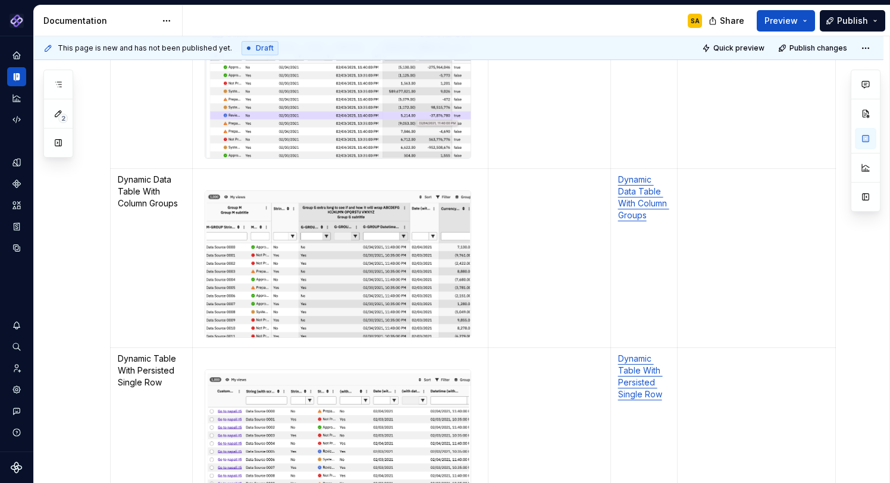
scroll to position [756, 0]
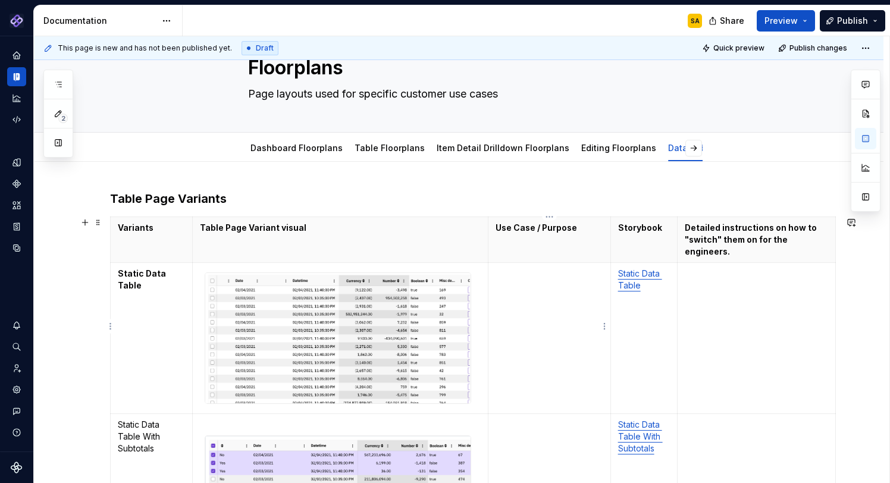
click at [501, 284] on td "To enrich screen reader interactions, please activate Accessibility in Grammarl…" at bounding box center [550, 338] width 123 height 151
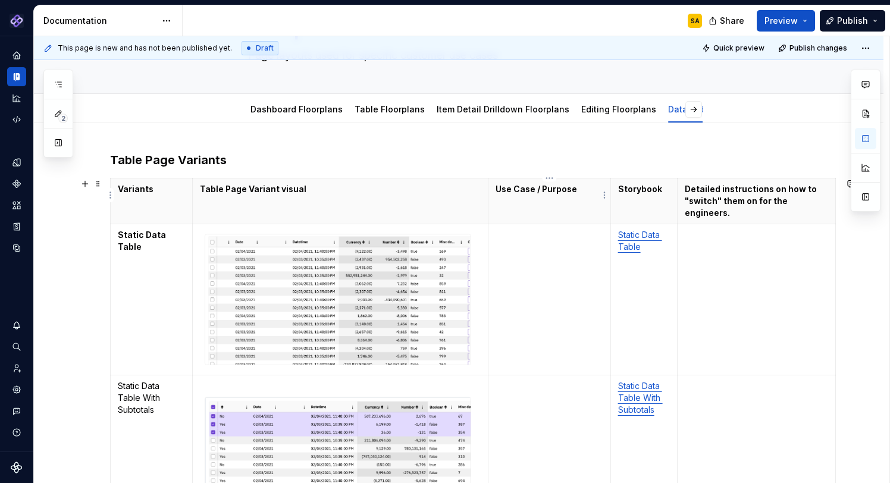
type textarea "*"
